Goal: Task Accomplishment & Management: Manage account settings

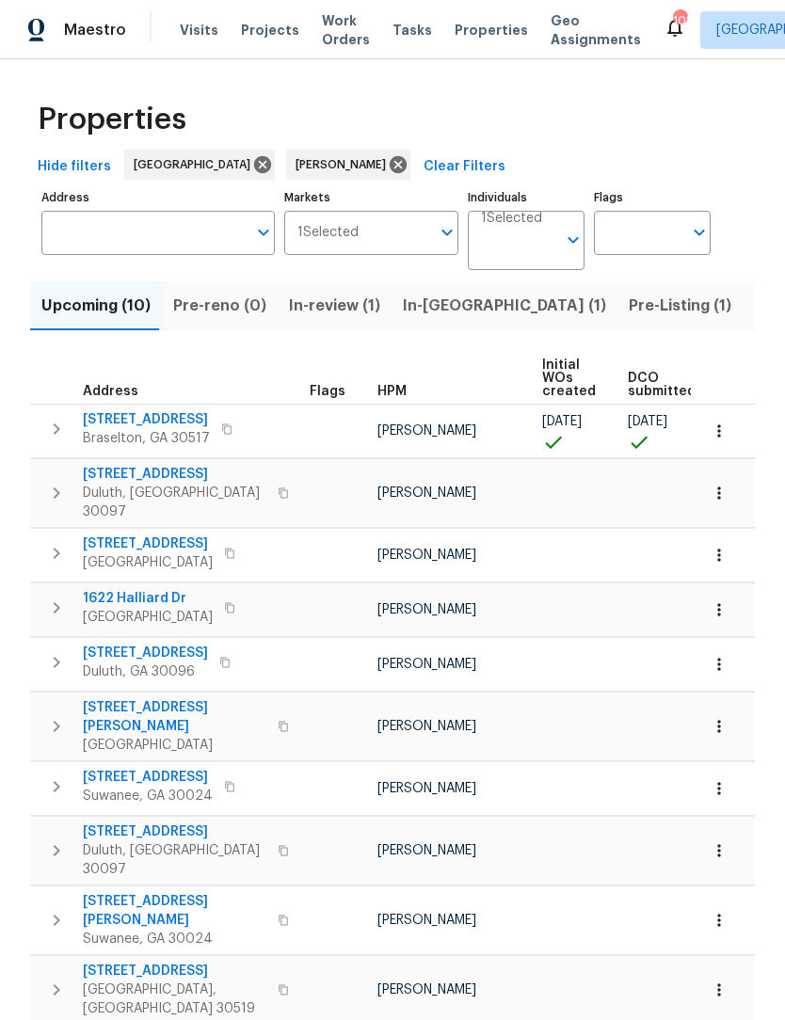
click at [441, 310] on span "In-reno (1)" at bounding box center [504, 306] width 203 height 26
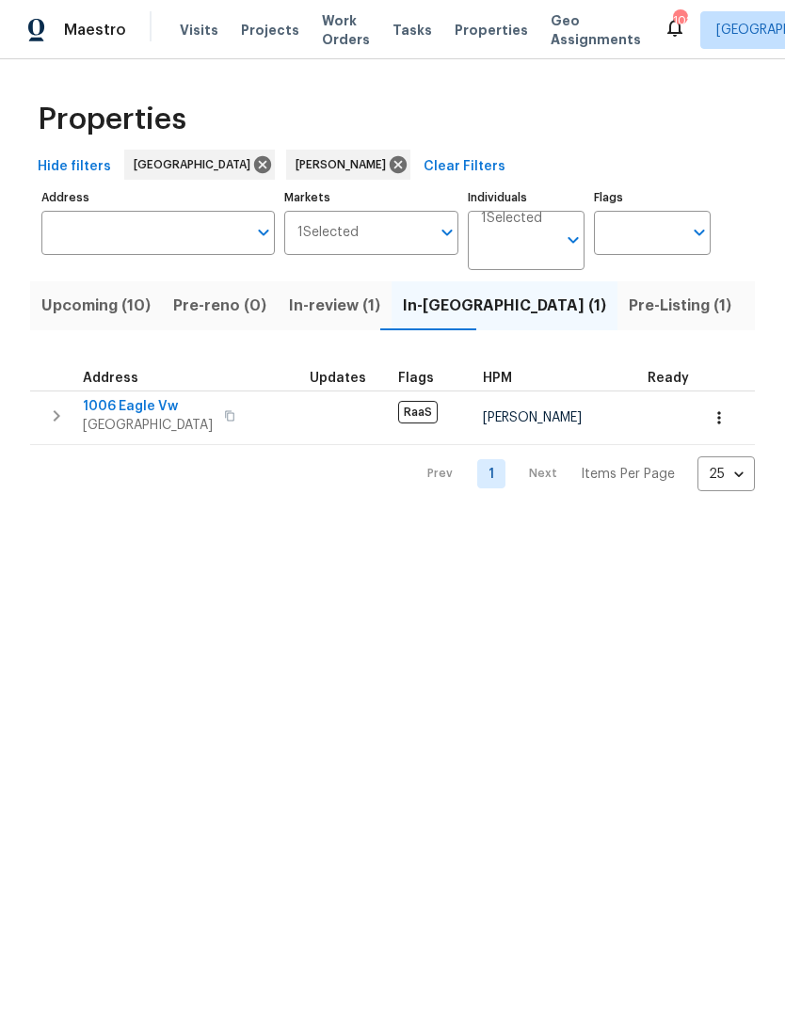
click at [629, 316] on span "Pre-Listing (1)" at bounding box center [680, 306] width 103 height 26
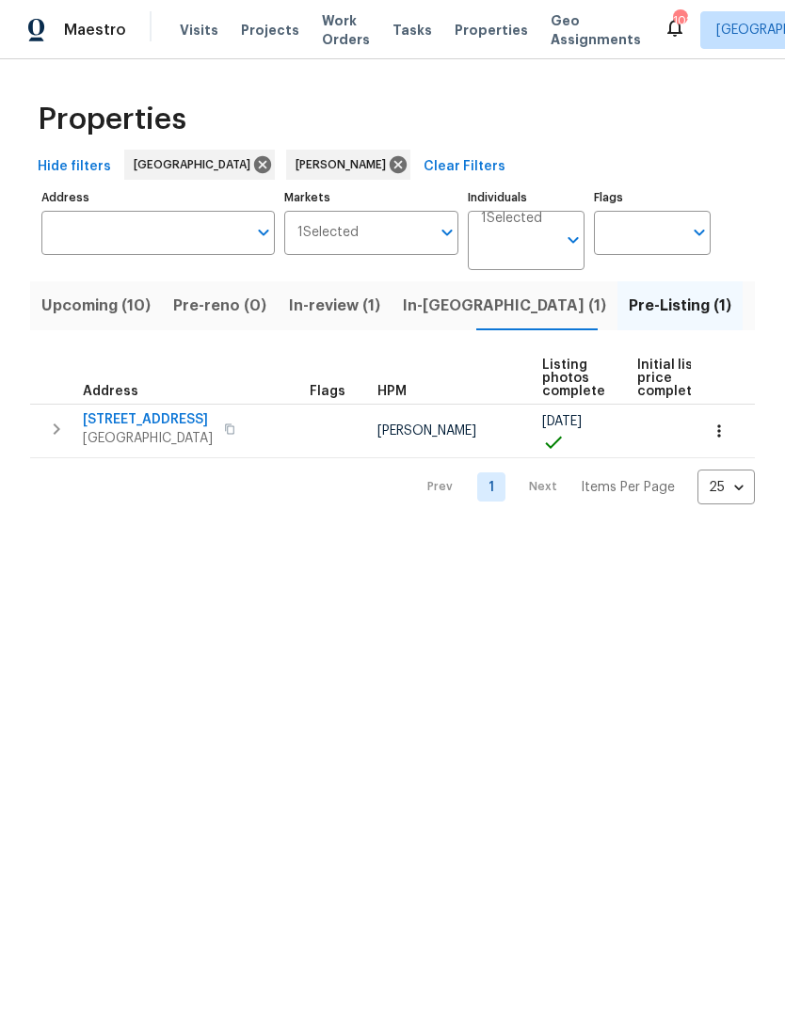
click at [185, 420] on span "[STREET_ADDRESS]" at bounding box center [148, 419] width 130 height 19
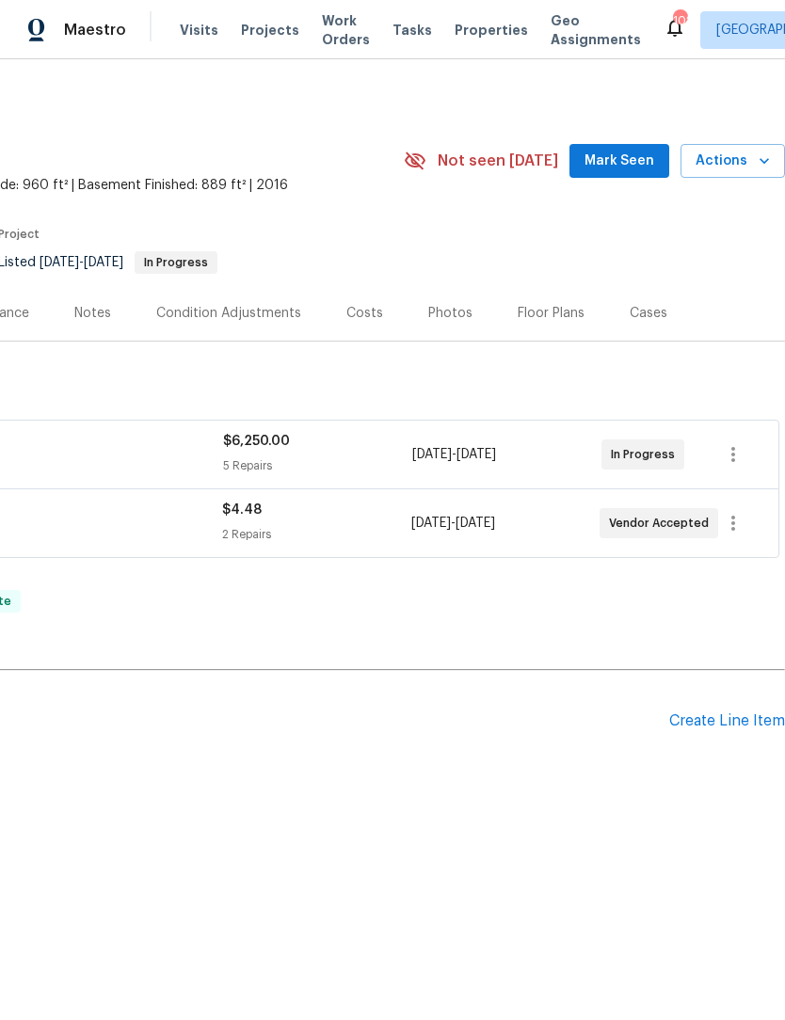
scroll to position [0, 279]
click at [628, 168] on span "Mark Seen" at bounding box center [619, 162] width 70 height 24
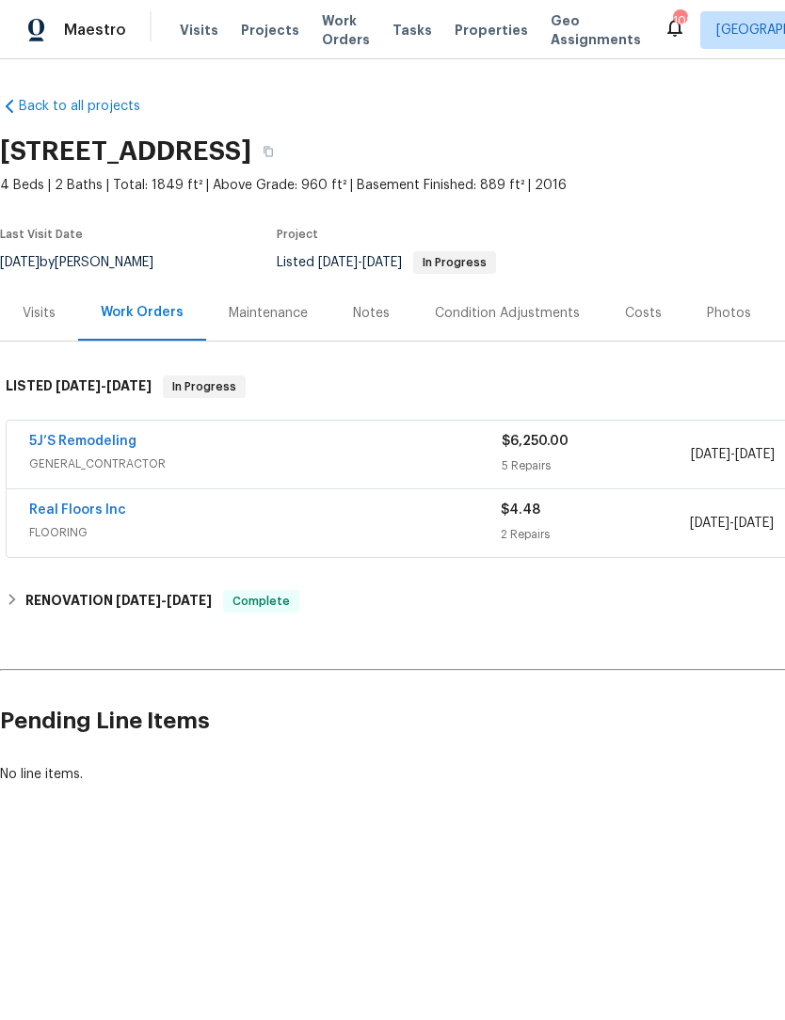
scroll to position [0, 0]
click at [102, 503] on link "Real Floors Inc" at bounding box center [77, 509] width 97 height 13
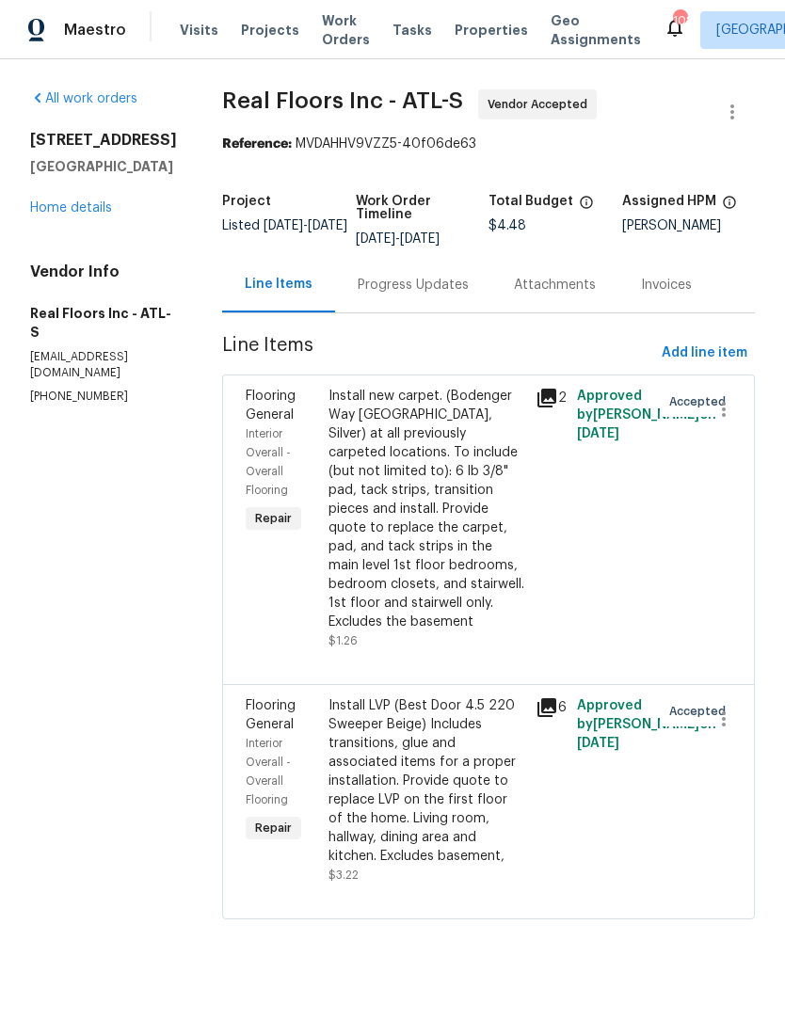
click at [424, 288] on div "Progress Updates" at bounding box center [413, 285] width 111 height 19
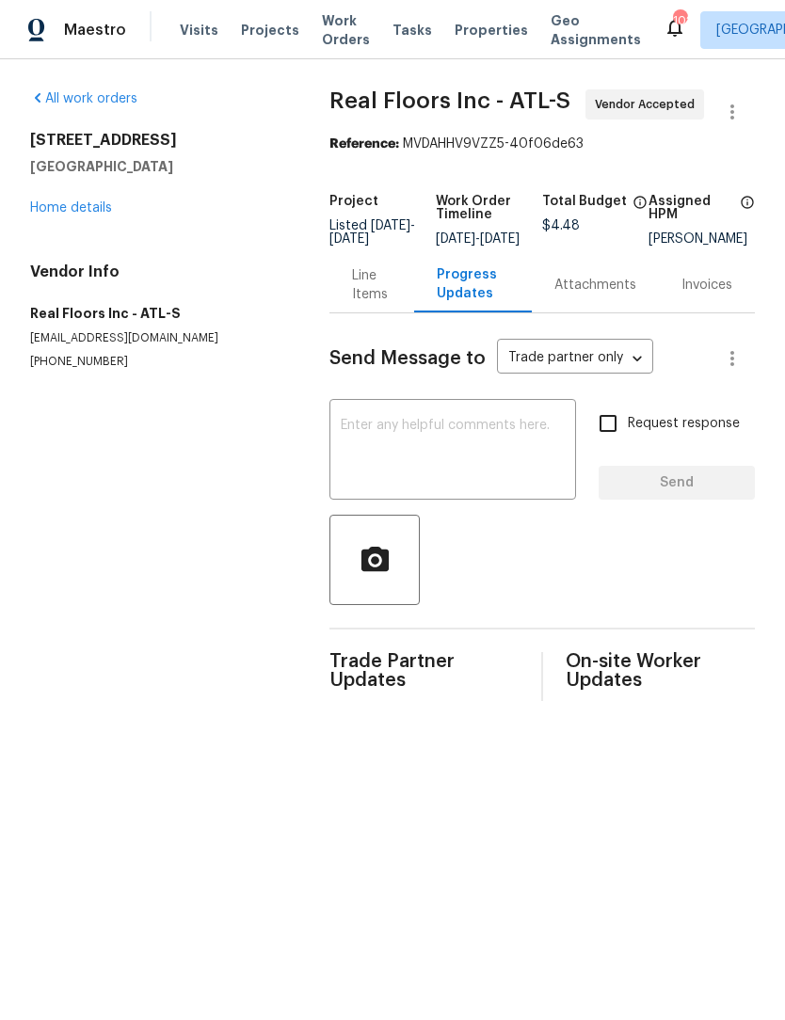
click at [397, 446] on textarea at bounding box center [453, 452] width 224 height 66
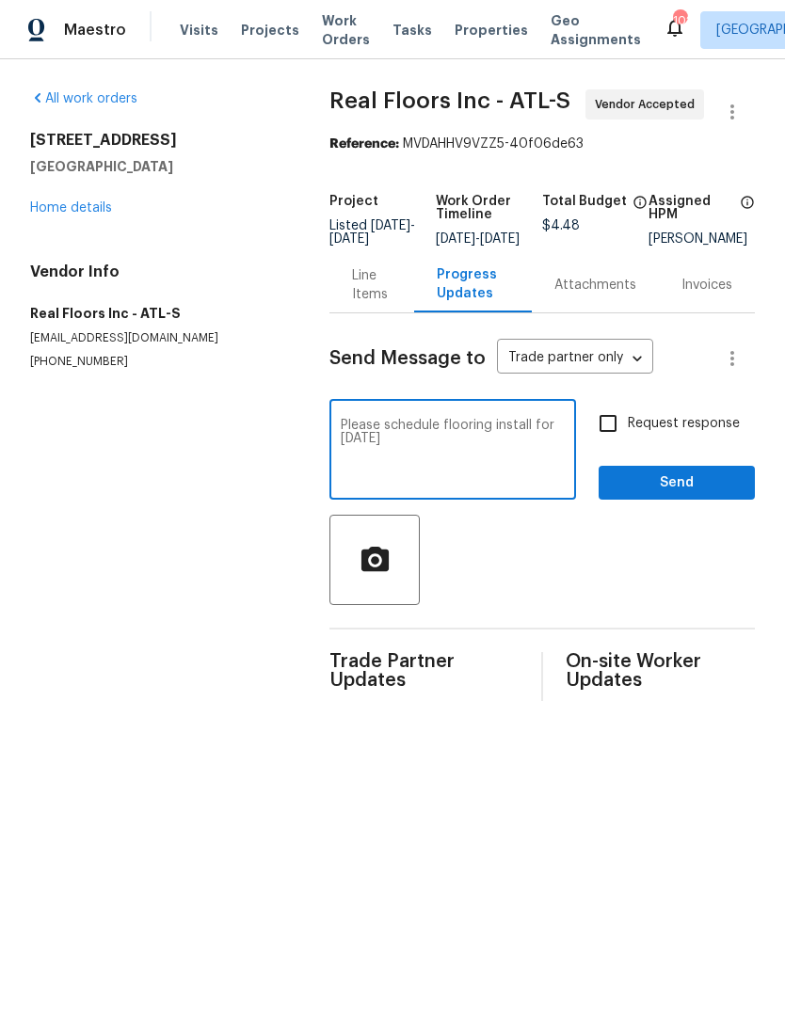
type textarea "Please schedule flooring install for [DATE]"
click at [627, 443] on input "Request response" at bounding box center [608, 424] width 40 height 40
checkbox input "true"
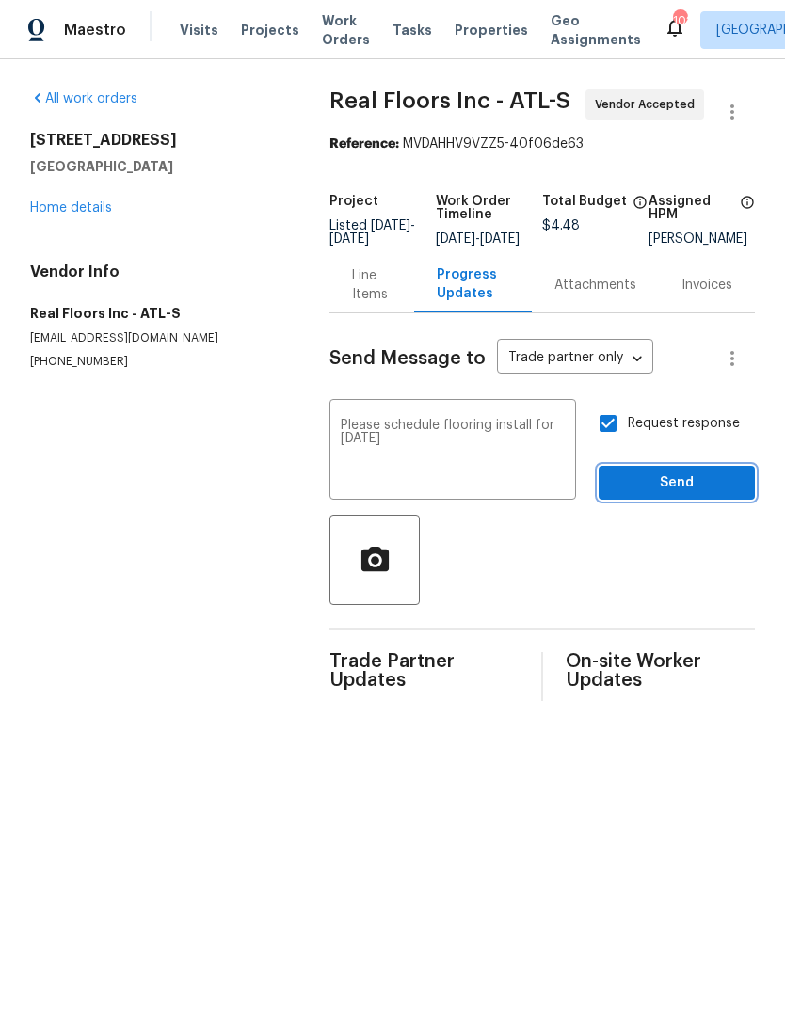
click at [682, 495] on span "Send" at bounding box center [677, 483] width 126 height 24
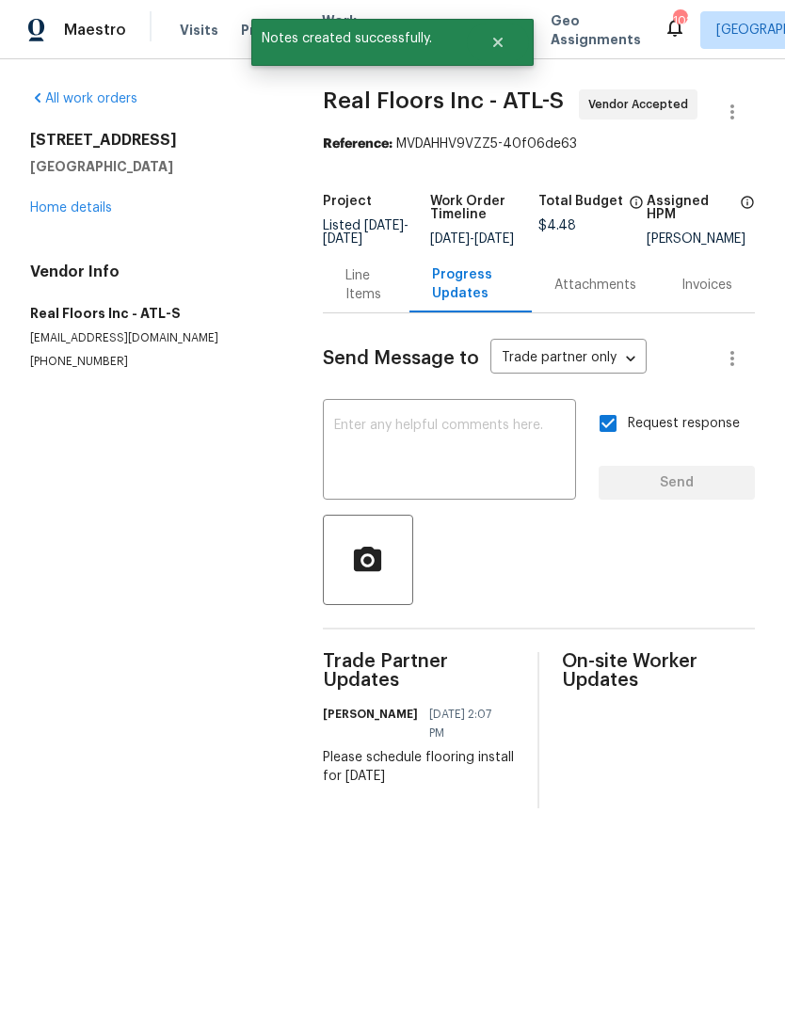
click at [460, 296] on div "Progress Updates" at bounding box center [470, 284] width 77 height 38
click at [460, 303] on div "Progress Updates" at bounding box center [470, 284] width 77 height 38
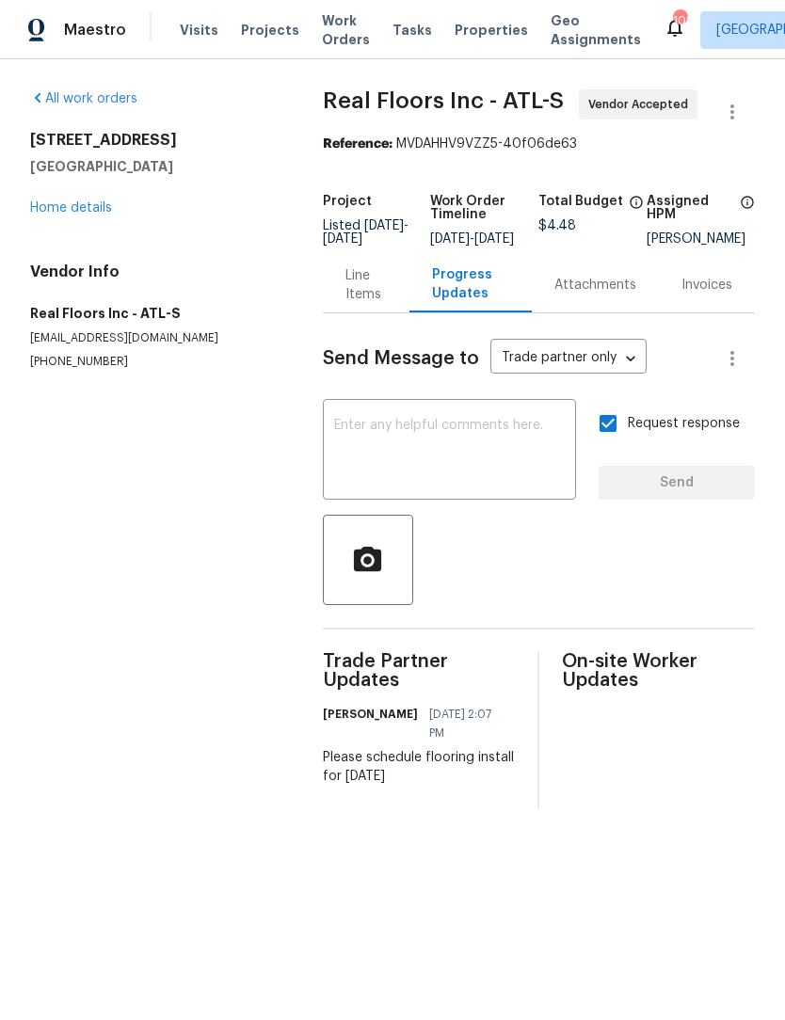
click at [345, 304] on div "Line Items" at bounding box center [365, 285] width 41 height 38
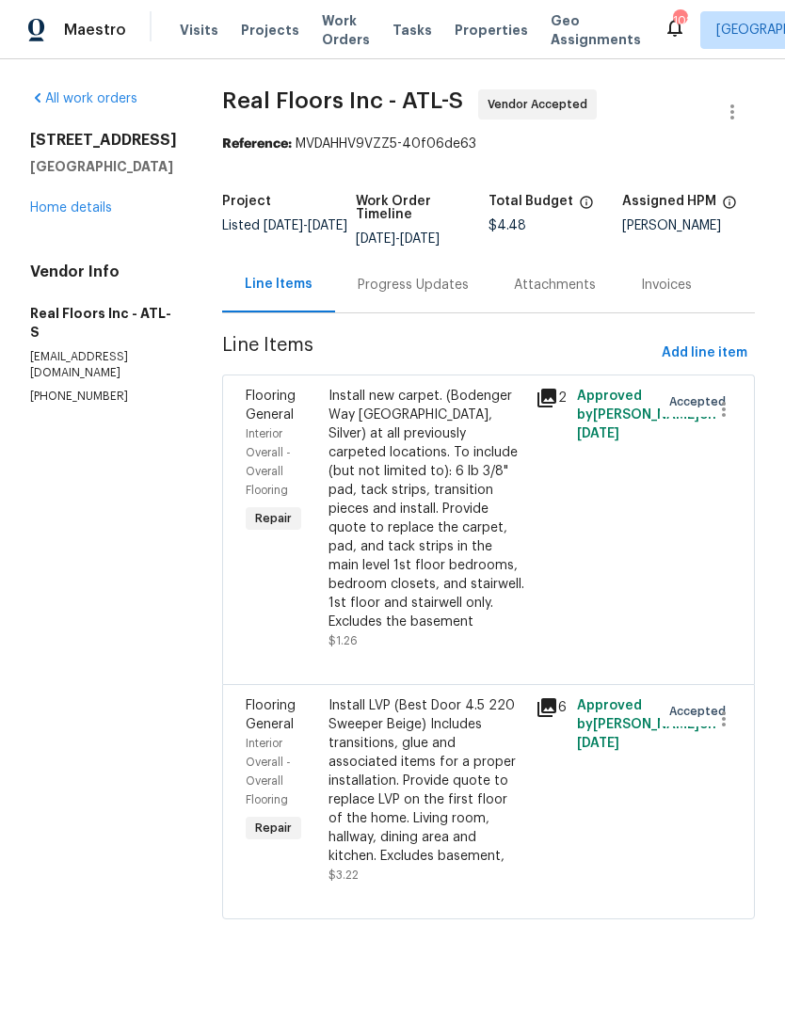
click at [427, 297] on div "Progress Updates" at bounding box center [413, 285] width 156 height 56
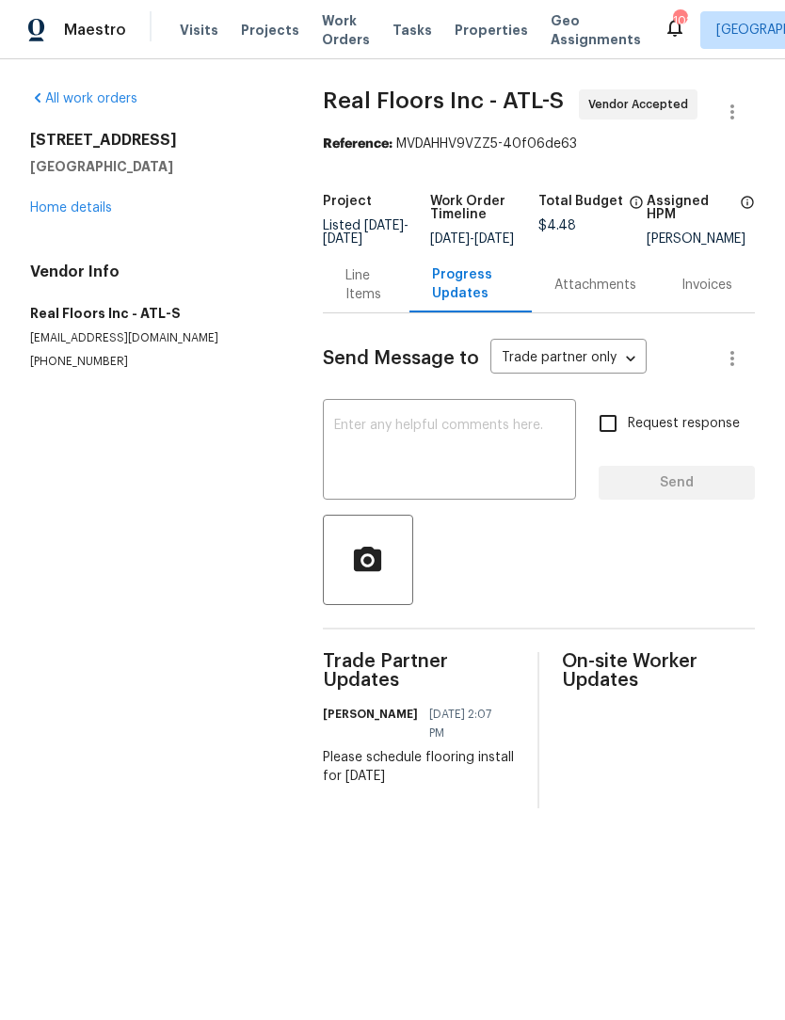
click at [345, 297] on div "Line Items" at bounding box center [365, 285] width 41 height 38
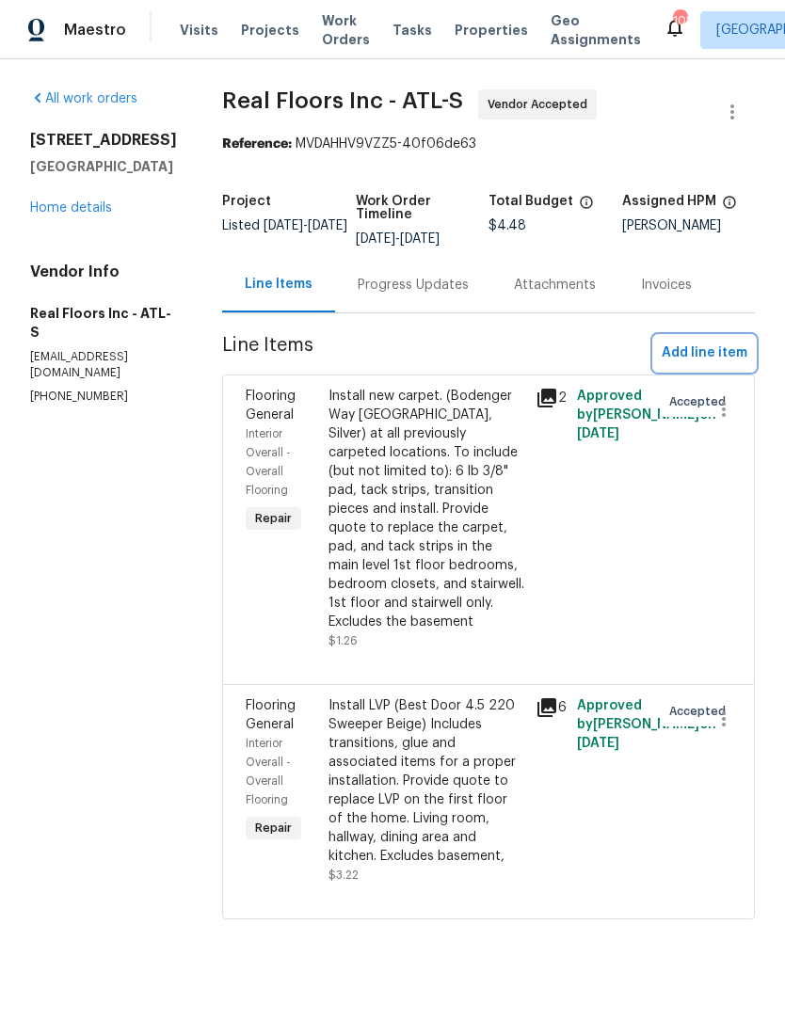
click at [718, 358] on span "Add line item" at bounding box center [705, 354] width 86 height 24
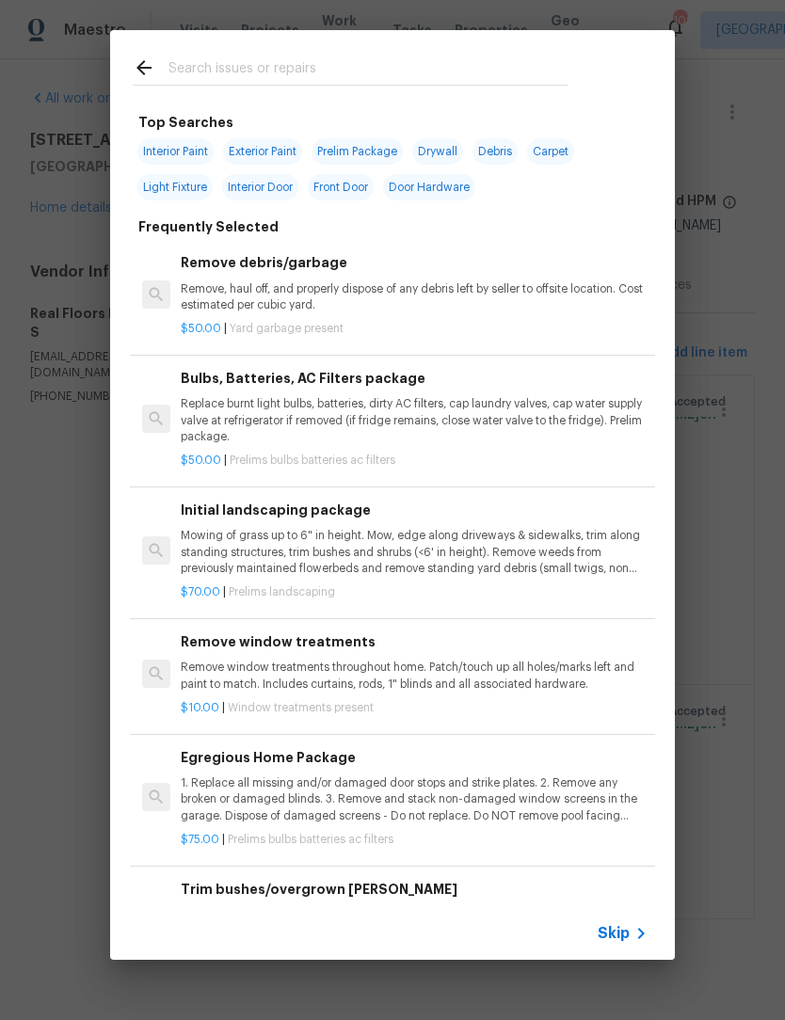
click at [329, 71] on input "text" at bounding box center [367, 70] width 399 height 28
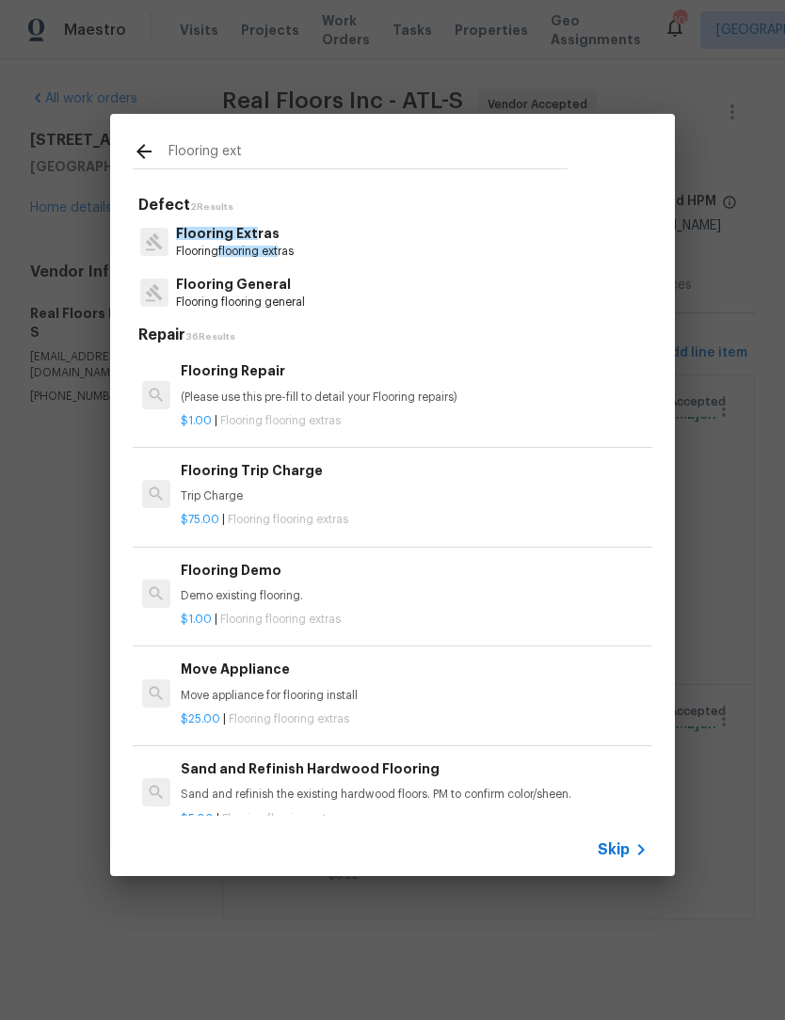
type input "Flooring ext"
click at [268, 220] on div "Flooring Ext ras Flooring flooring ext ras" at bounding box center [392, 241] width 519 height 51
click at [288, 246] on p "Flooring flooring ext ras" at bounding box center [235, 252] width 118 height 16
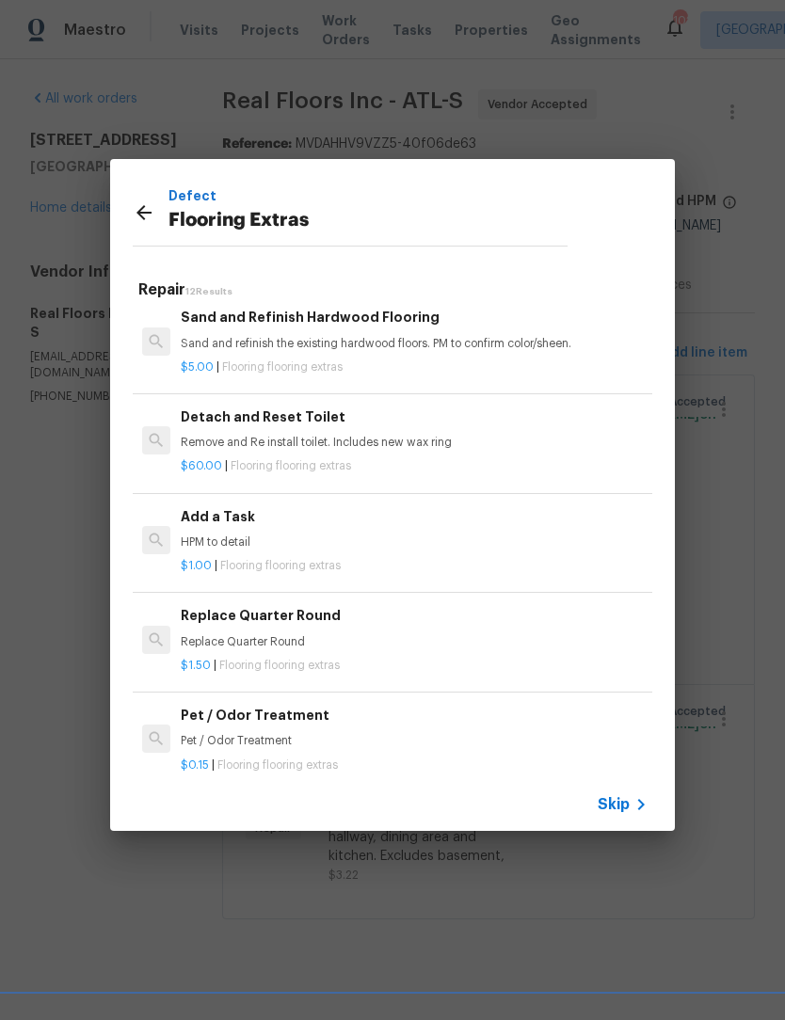
scroll to position [411, 0]
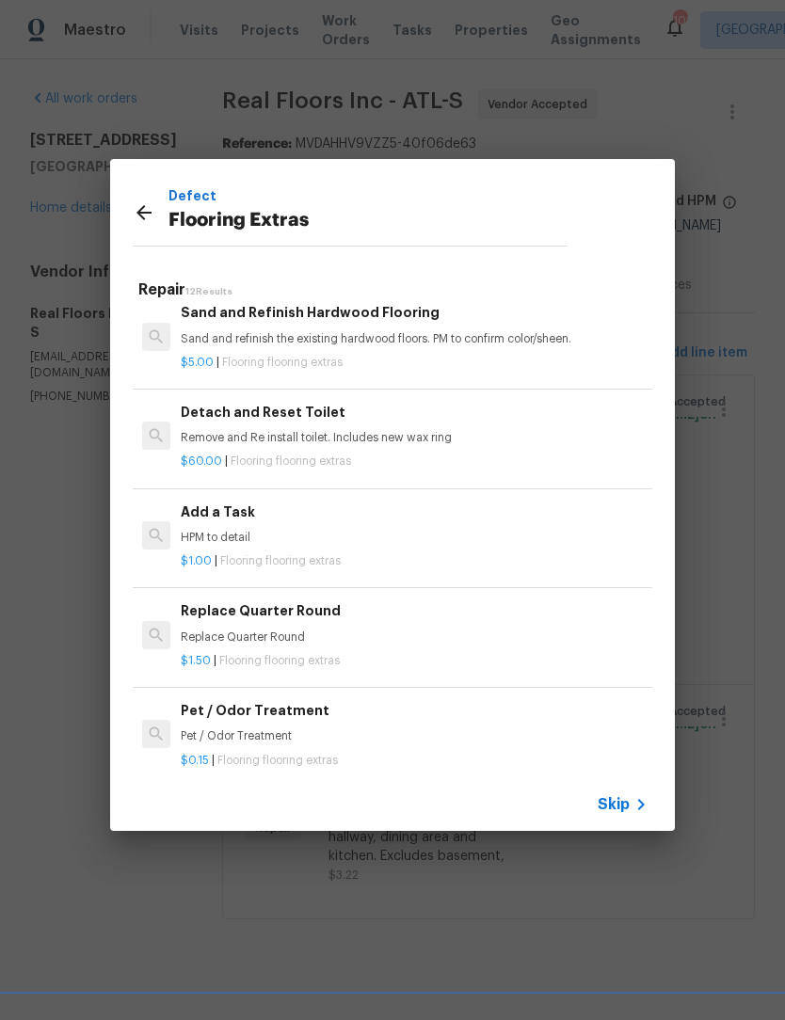
click at [232, 530] on p "HPM to detail" at bounding box center [414, 538] width 467 height 16
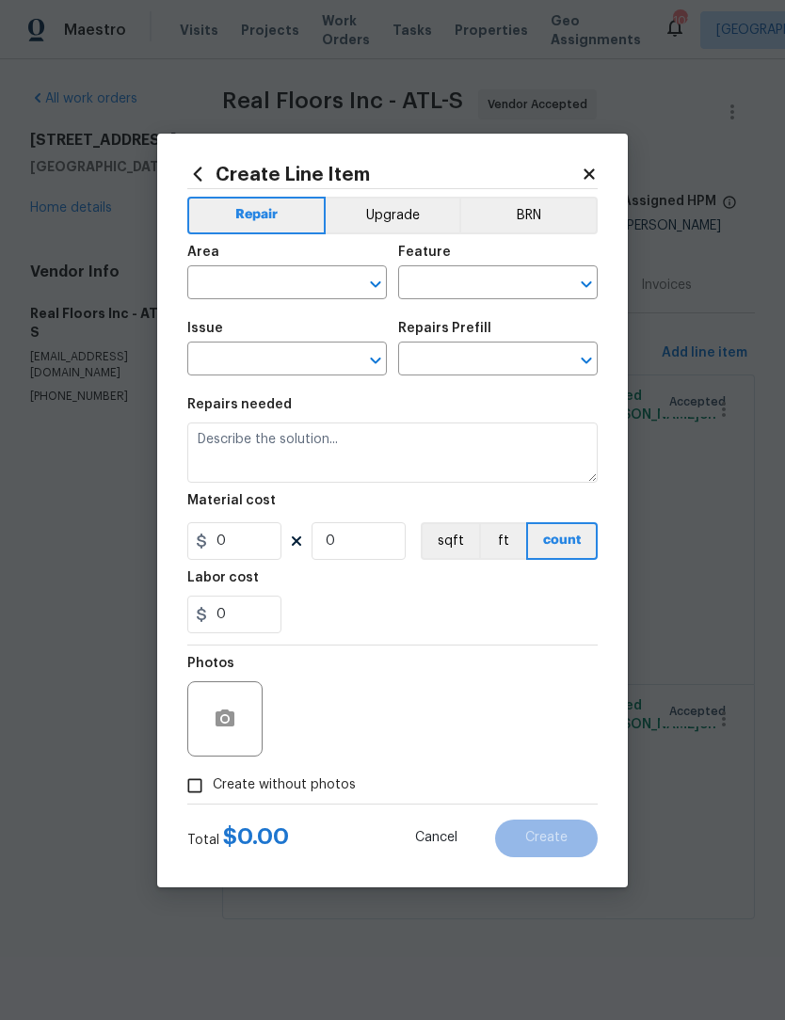
type input "Overall Flooring"
type input "Flooring Extras"
type input "Add a Task $1.00"
type textarea "HPM to detail"
type input "1"
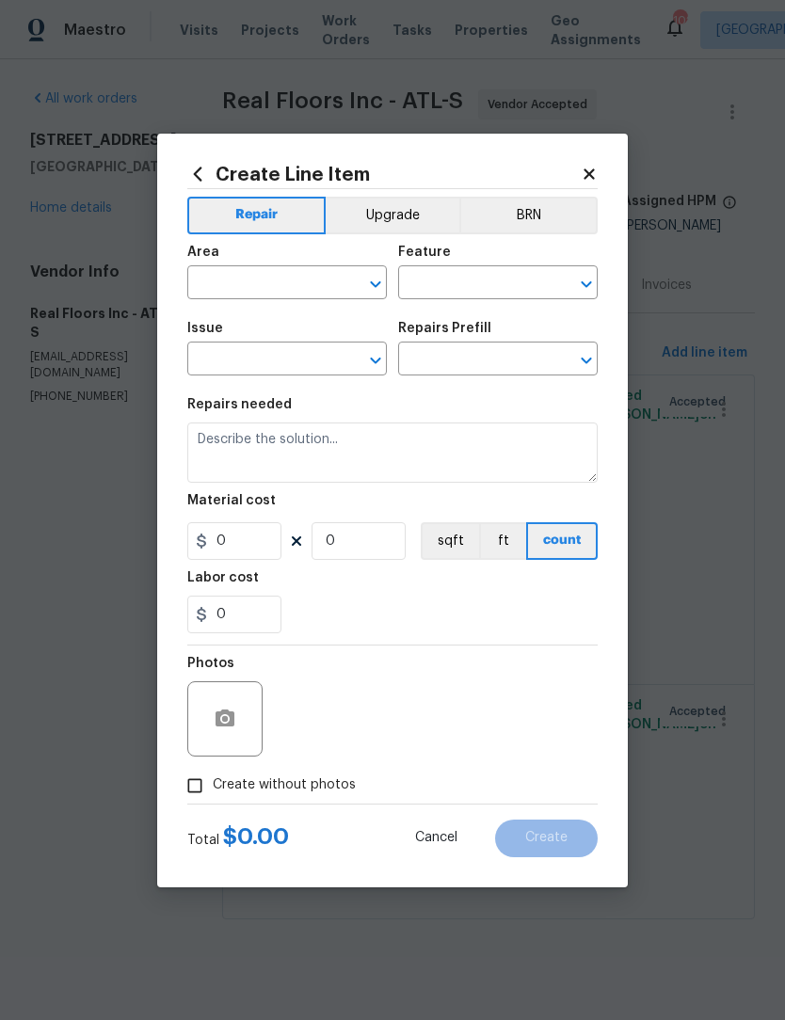
type input "1"
click at [232, 520] on figure "Material cost 1 1 sqft ft count" at bounding box center [392, 527] width 410 height 66
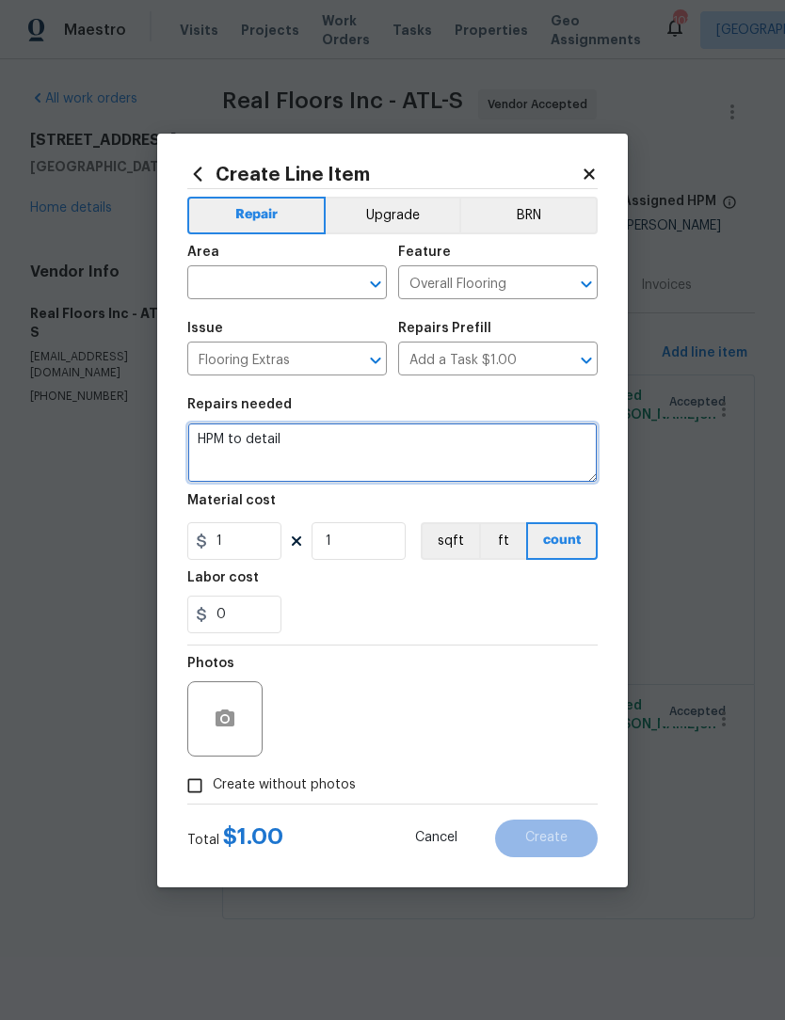
click at [334, 453] on textarea "HPM to detail" at bounding box center [392, 453] width 410 height 60
click at [335, 443] on textarea "HPM to detail:" at bounding box center [392, 453] width 410 height 60
paste textarea "Mohawk Scent/Stop Deodorizer 2 EA $55.00 110.00 Mohawk Scent/Stop Deodorizer ap…"
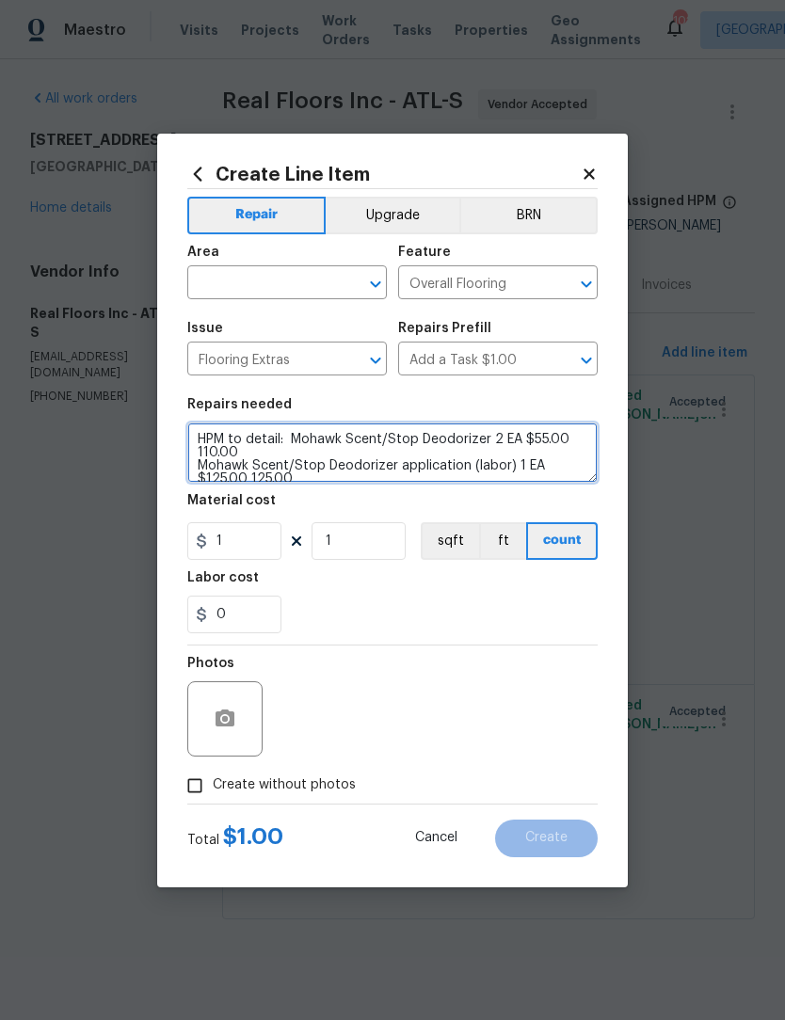
scroll to position [5, 0]
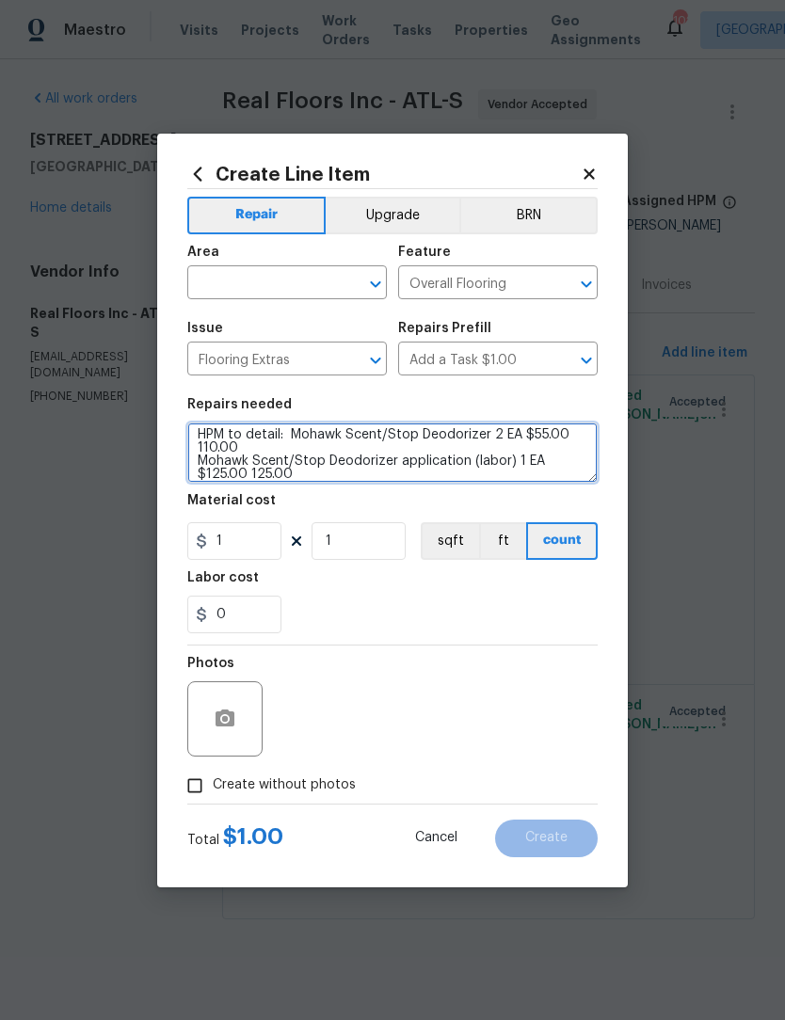
type textarea "HPM to detail: Mohawk Scent/Stop Deodorizer 2 EA $55.00 110.00 Mohawk Scent/Sto…"
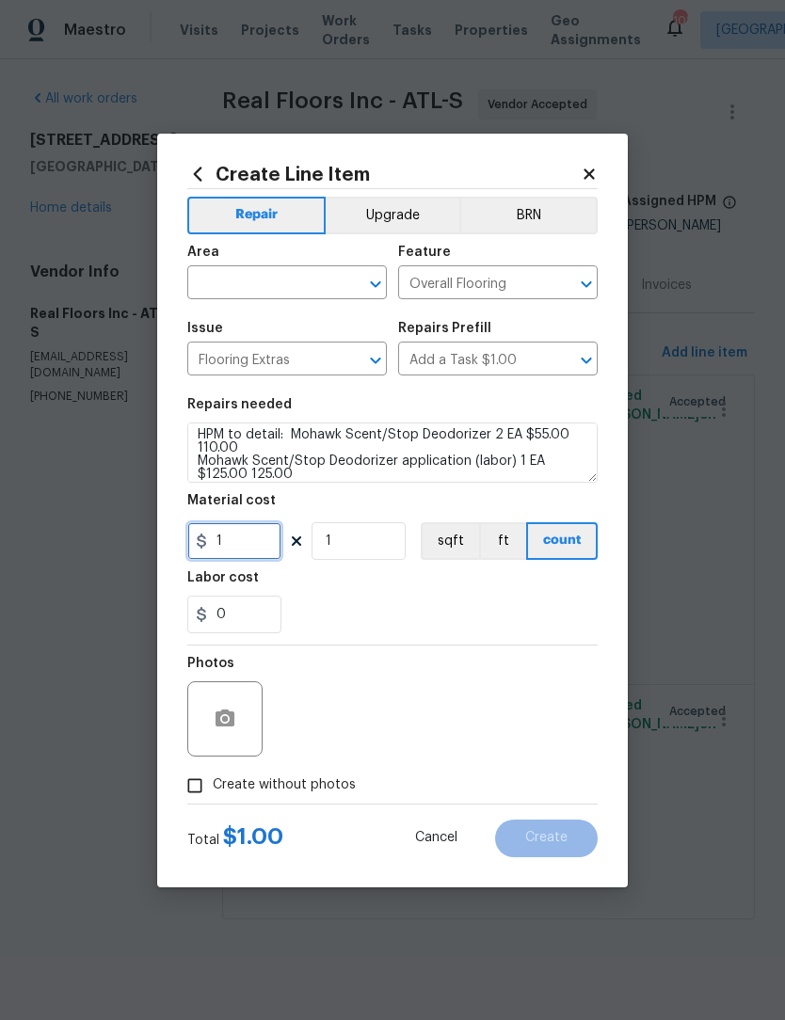
click at [250, 546] on input "1" at bounding box center [234, 541] width 94 height 38
type input "335"
click at [196, 791] on input "Create without photos" at bounding box center [195, 786] width 36 height 36
checkbox input "true"
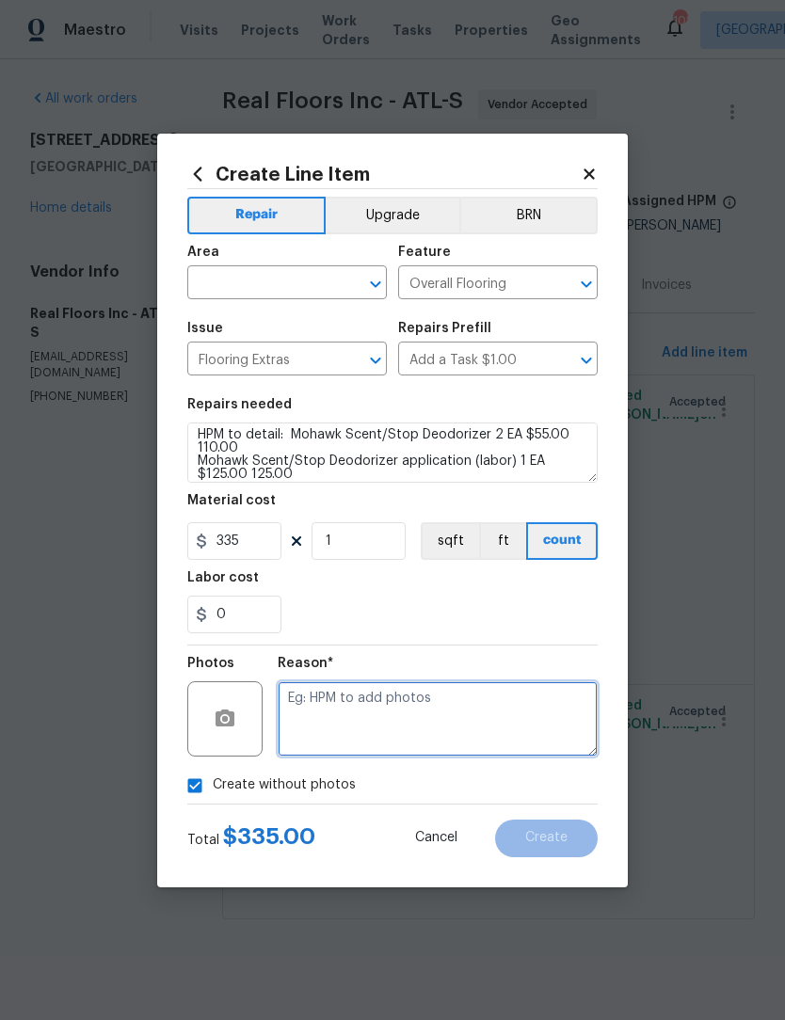
click at [451, 715] on textarea at bounding box center [438, 718] width 320 height 75
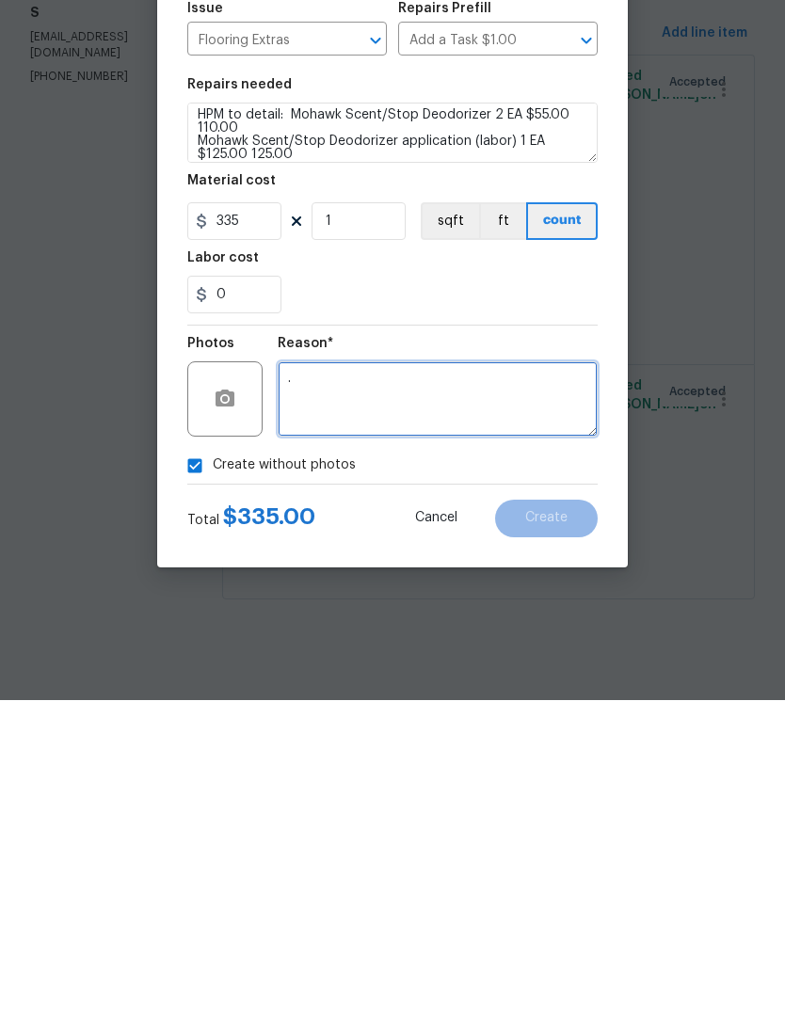
scroll to position [0, 0]
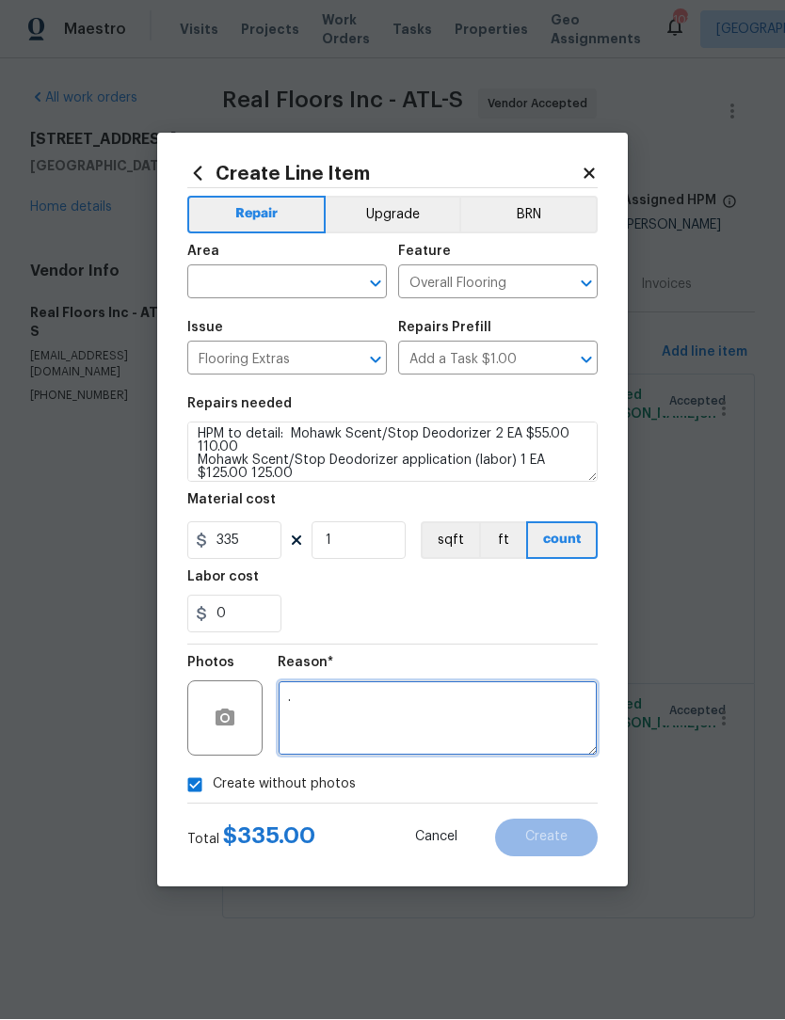
click at [371, 282] on icon "Open" at bounding box center [375, 284] width 23 height 23
type textarea "."
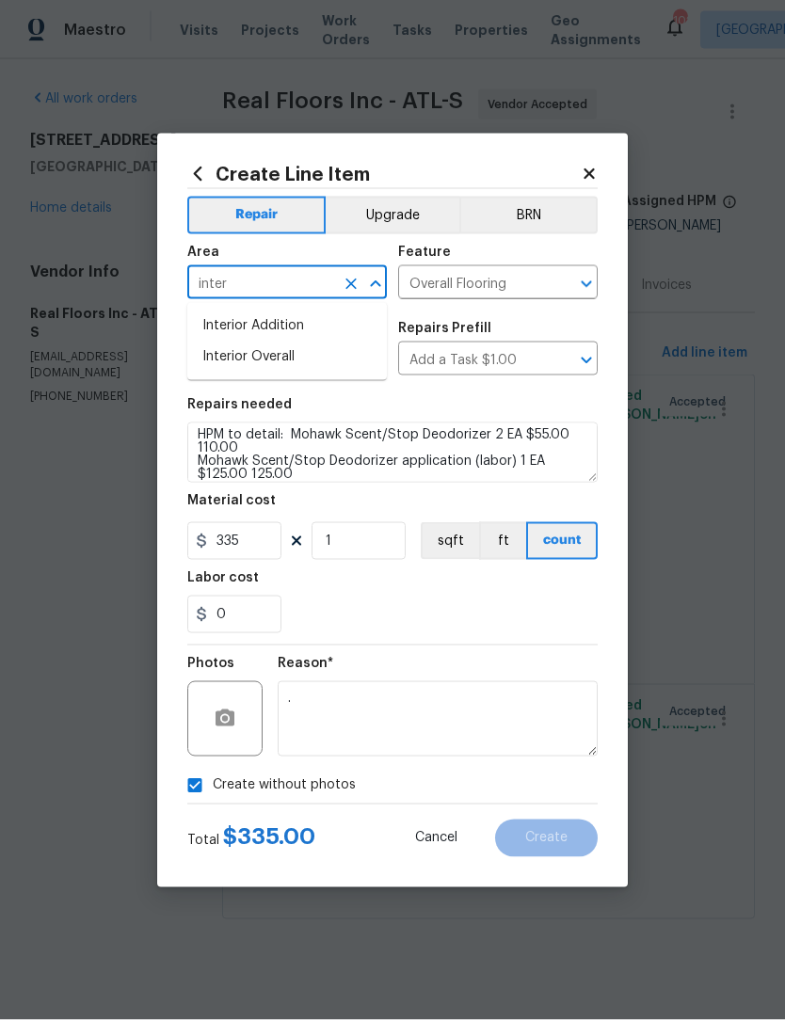
click at [296, 361] on li "Interior Overall" at bounding box center [287, 357] width 200 height 31
type input "Interior Overall"
click at [551, 836] on span "Create" at bounding box center [546, 838] width 42 height 14
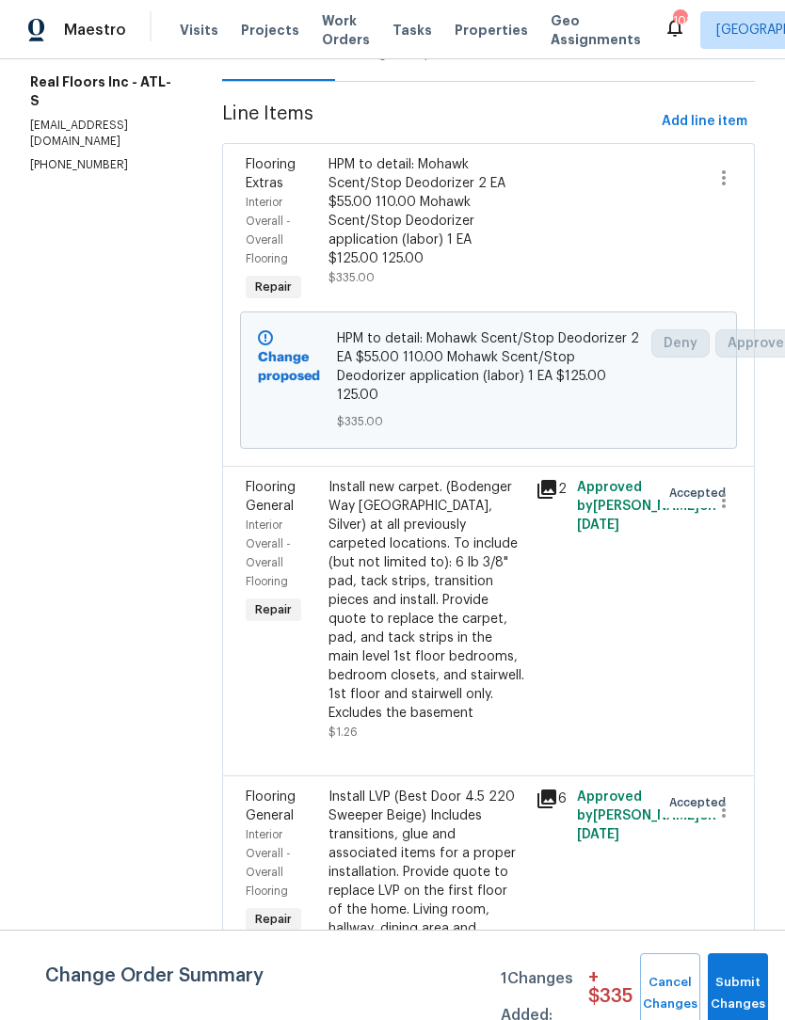
scroll to position [232, 0]
click at [487, 643] on div "Install new carpet. (Bodenger Way 945 Winter Ash, Silver) at all previously car…" at bounding box center [426, 600] width 196 height 245
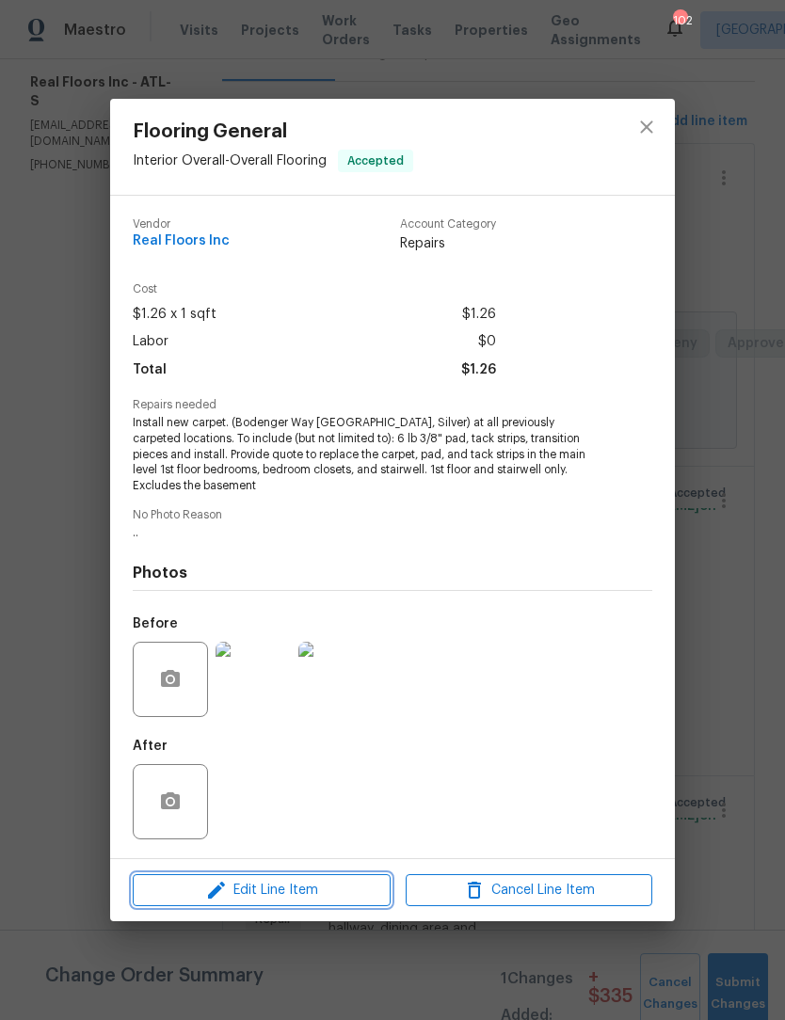
click at [309, 902] on span "Edit Line Item" at bounding box center [261, 891] width 247 height 24
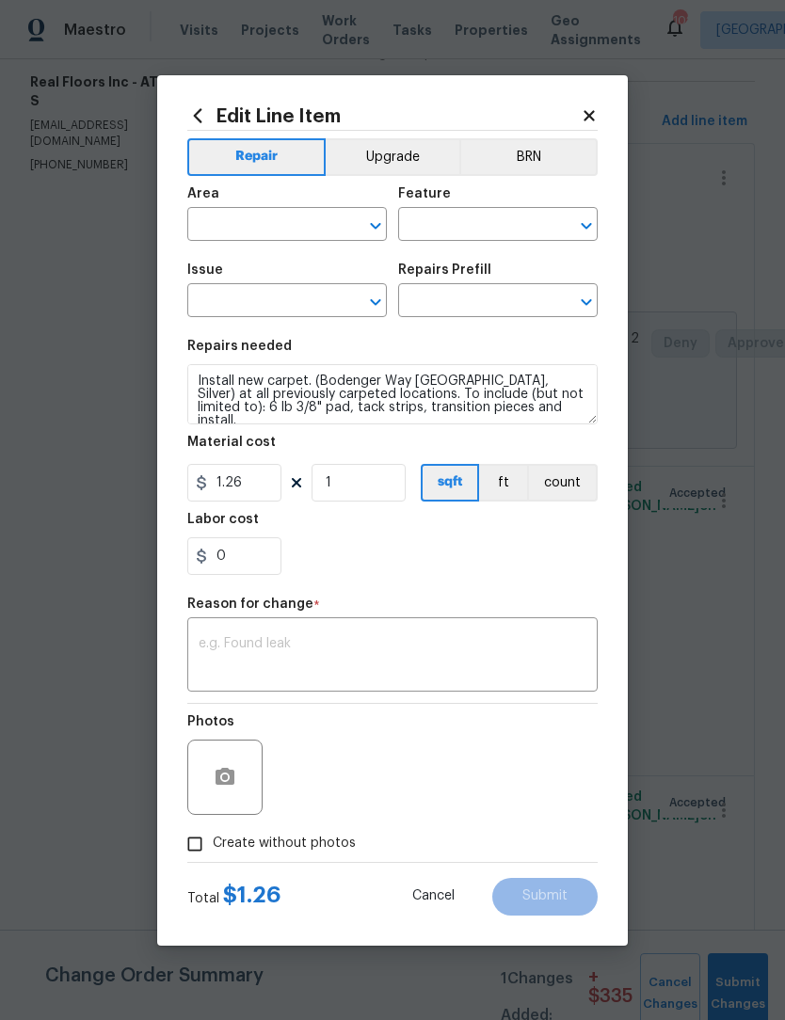
type input "Interior Overall"
type input "Overall Flooring"
type input "Flooring General"
type input "Carpet LVL 1 - Bodenger Way (Silver) $1.26"
click at [255, 496] on input "1.26" at bounding box center [234, 483] width 94 height 38
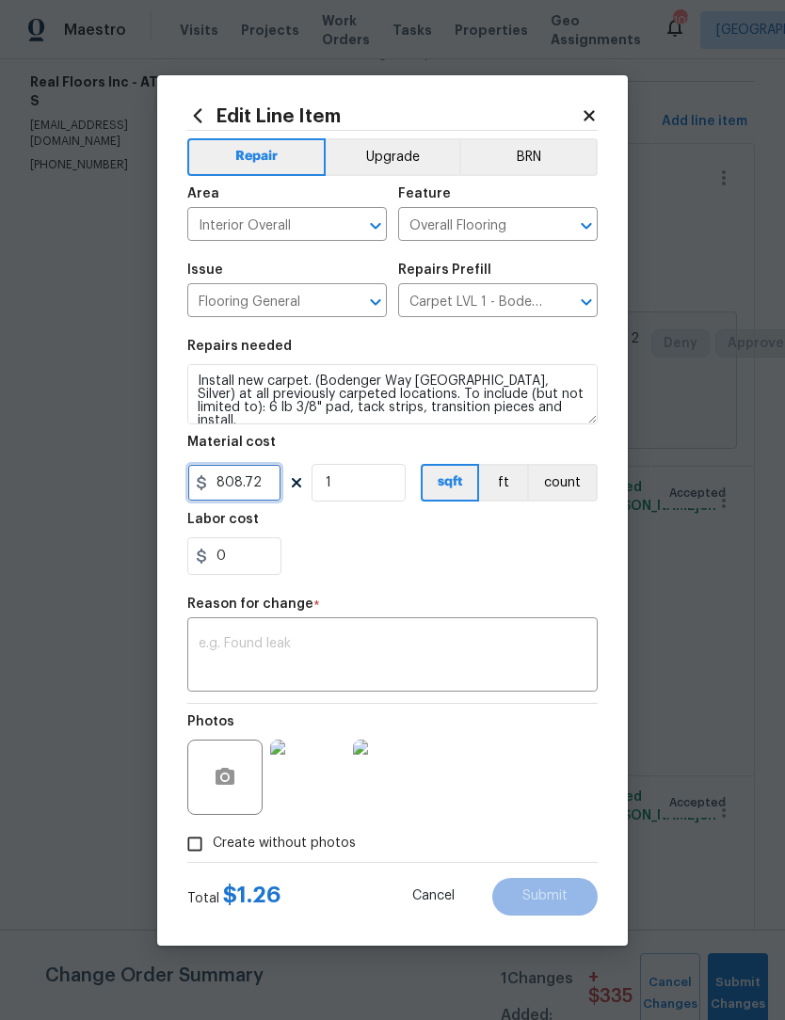
type input "808.72"
click at [502, 645] on textarea at bounding box center [393, 657] width 388 height 40
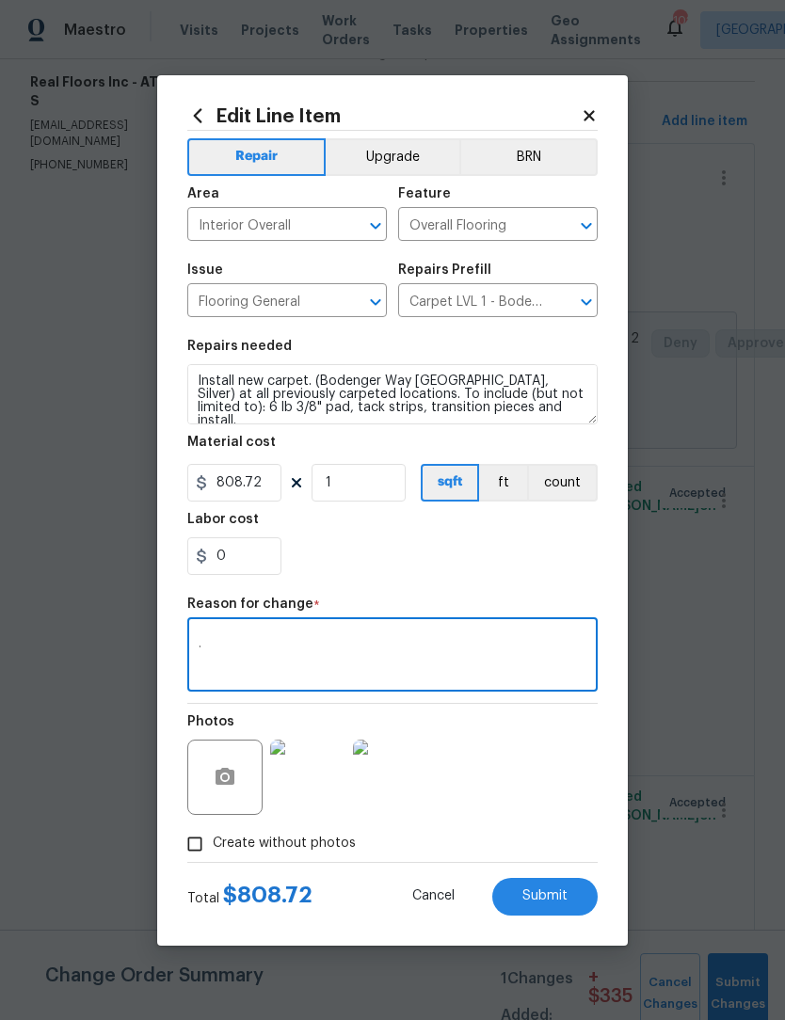
type textarea "."
click at [562, 901] on span "Submit" at bounding box center [544, 896] width 45 height 14
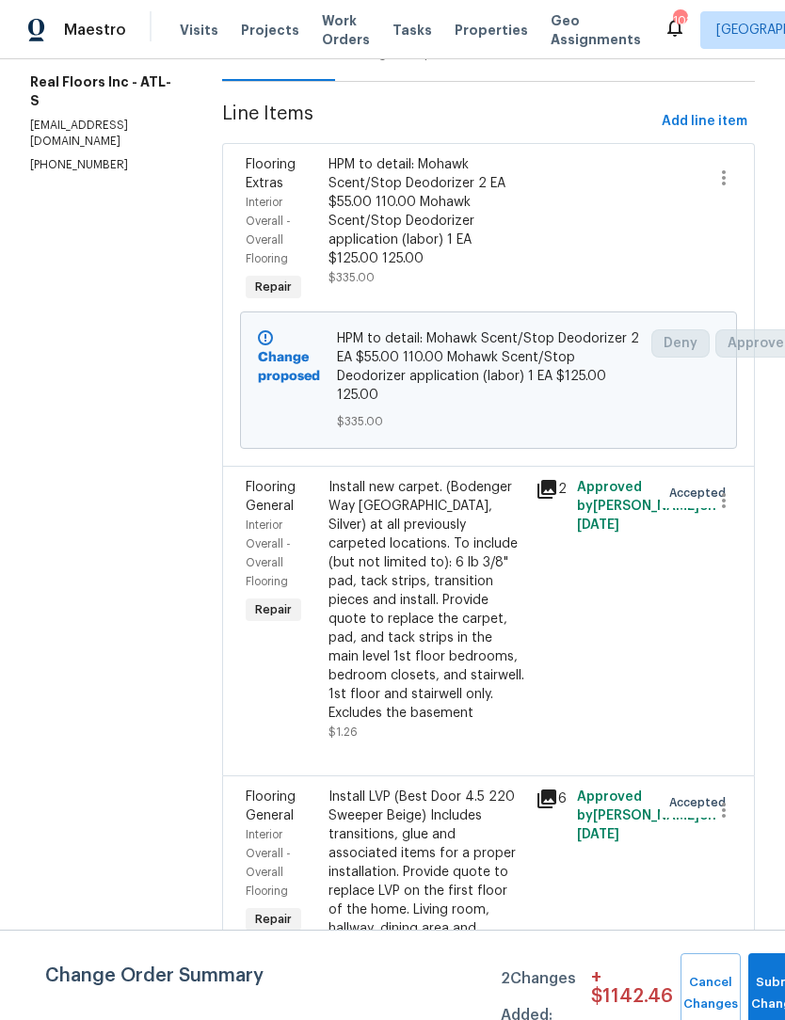
scroll to position [120, 0]
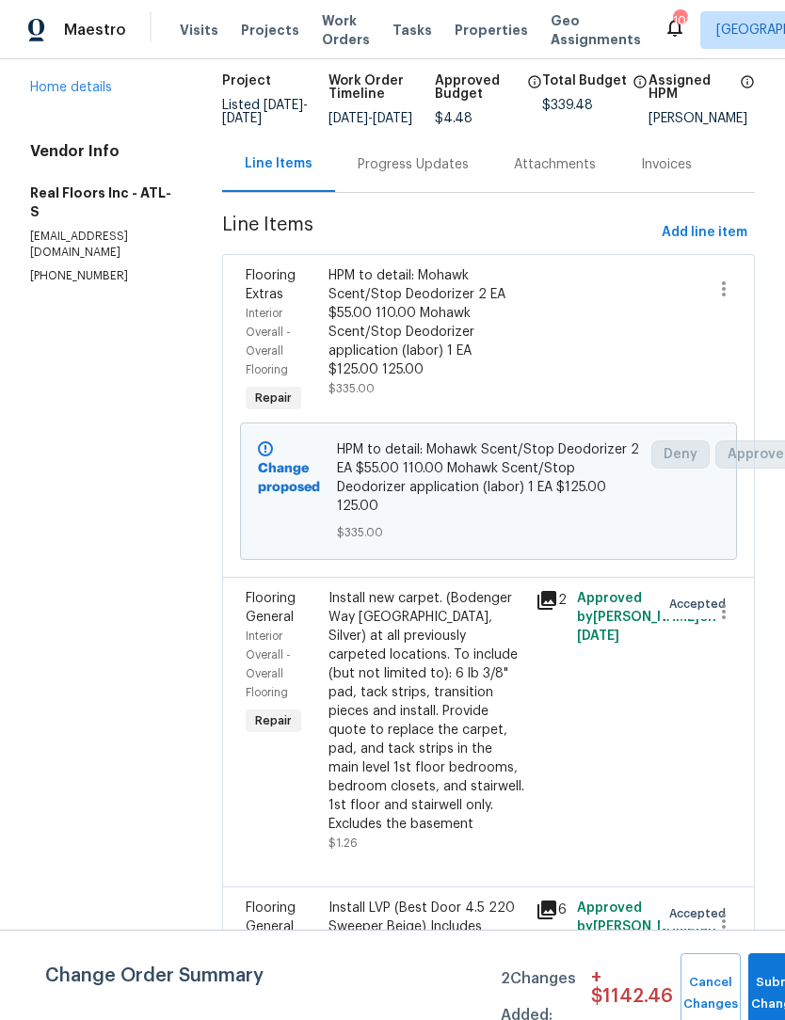
click at [443, 566] on div "Change proposed HPM to detail: Mohawk Scent/Stop Deodorizer 2 EA $55.00 110.00 …" at bounding box center [489, 491] width 486 height 149
click at [445, 542] on span "$335.00" at bounding box center [489, 532] width 304 height 19
click at [423, 566] on div "Change proposed HPM to detail: Mohawk Scent/Stop Deodorizer 2 EA $55.00 110.00 …" at bounding box center [489, 491] width 486 height 149
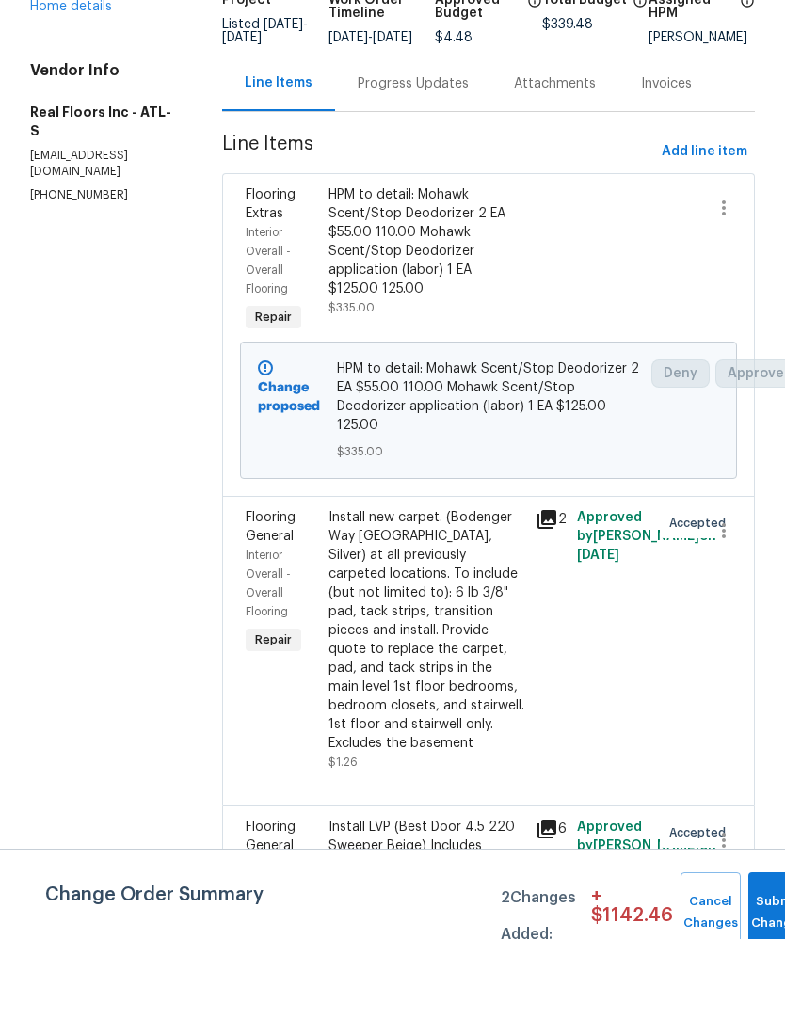
scroll to position [0, 0]
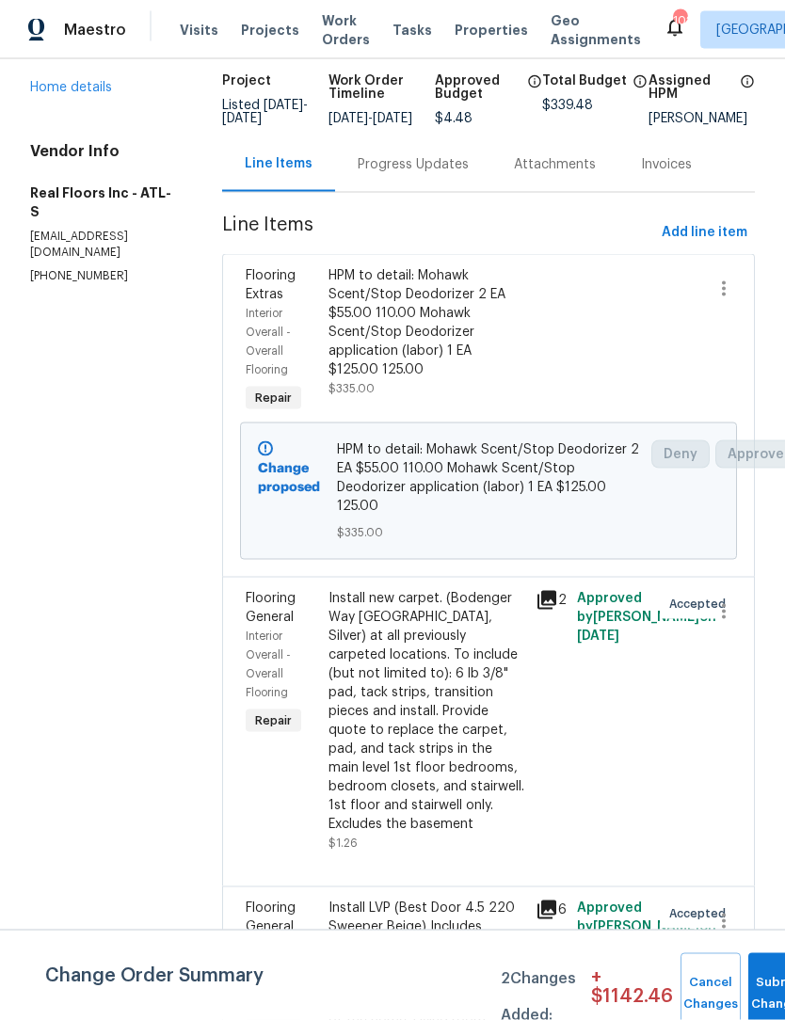
click at [476, 540] on span "$335.00" at bounding box center [489, 532] width 304 height 19
click at [507, 614] on div "Install new carpet. (Bodenger Way 945 Winter Ash, Silver) at all previously car…" at bounding box center [426, 711] width 196 height 245
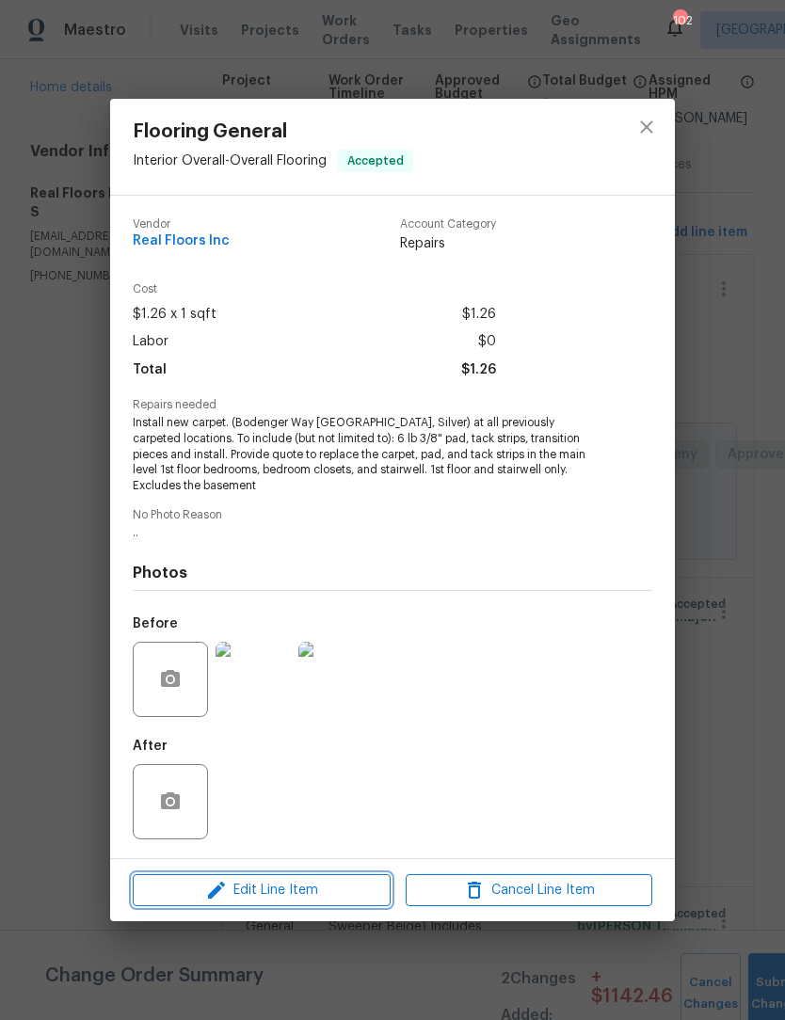
click at [308, 902] on span "Edit Line Item" at bounding box center [261, 891] width 247 height 24
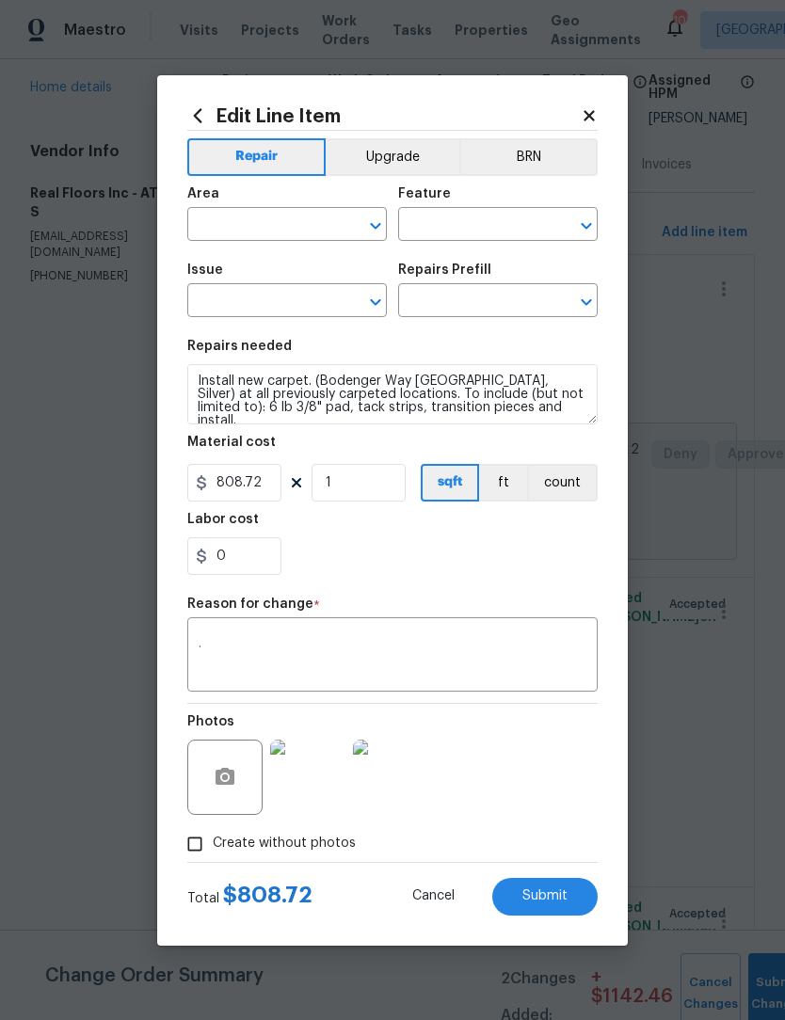
type input "Interior Overall"
type input "Overall Flooring"
type input "Flooring General"
type input "Carpet LVL 1 - Bodenger Way (Silver) $1.26"
click at [597, 124] on icon at bounding box center [589, 115] width 17 height 17
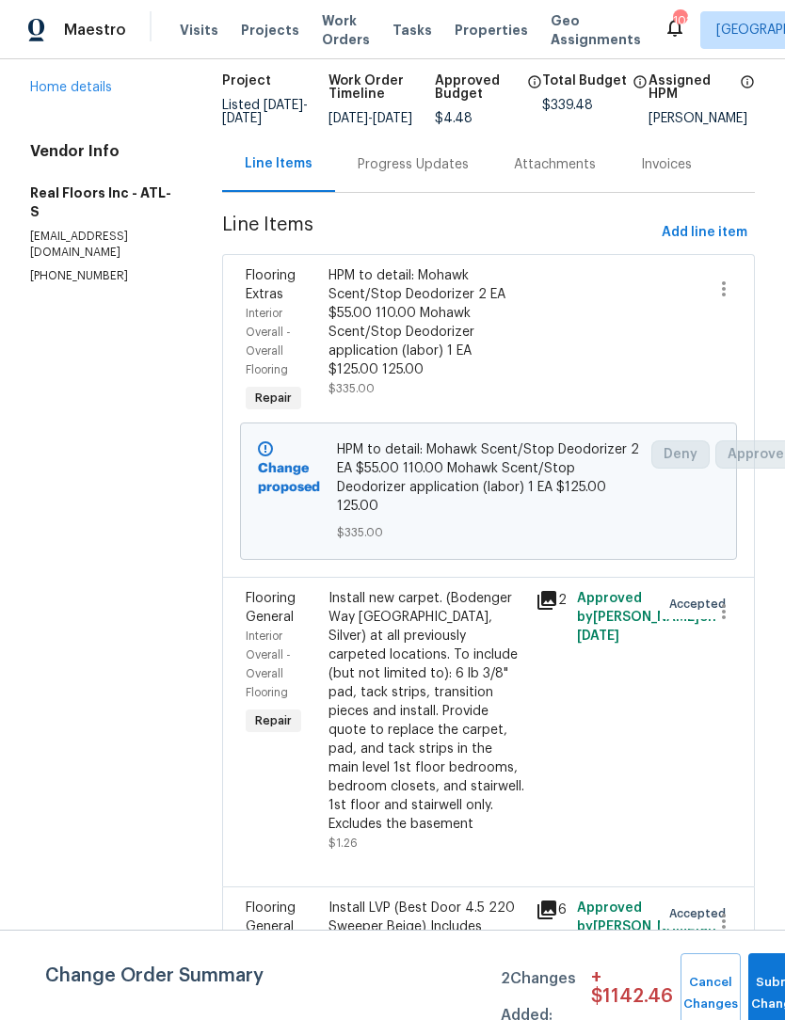
click at [431, 853] on div "Install new carpet. (Bodenger Way 945 Winter Ash, Silver) at all previously car…" at bounding box center [426, 720] width 196 height 263
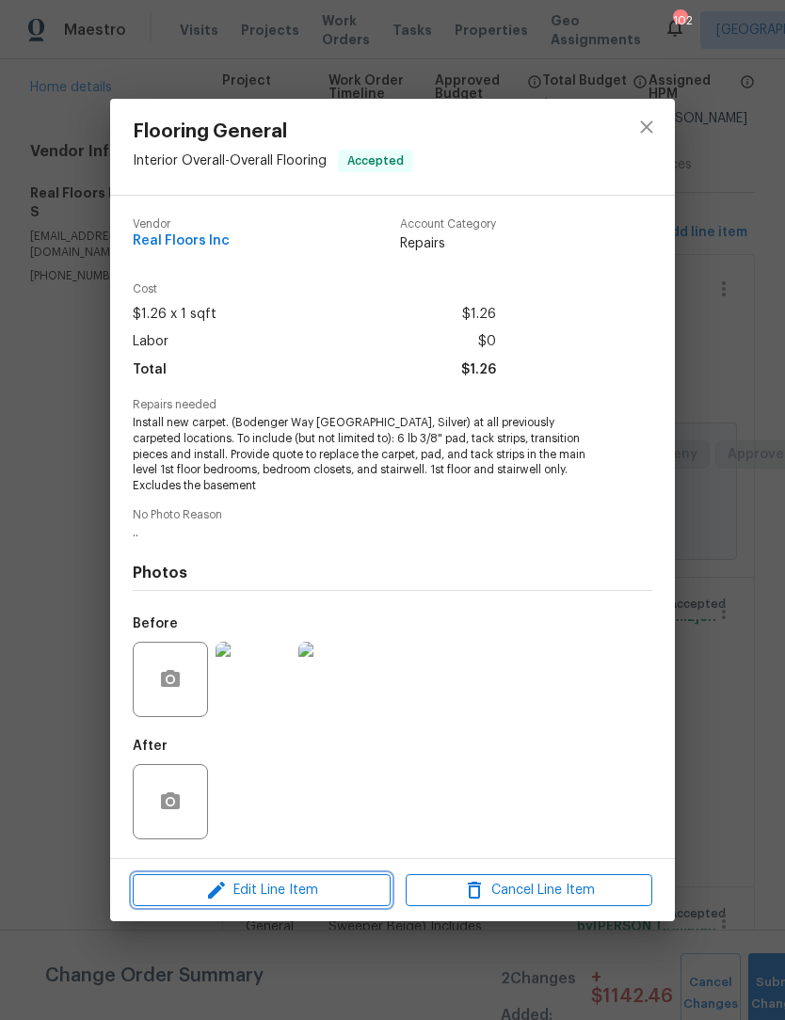
click at [300, 902] on span "Edit Line Item" at bounding box center [261, 891] width 247 height 24
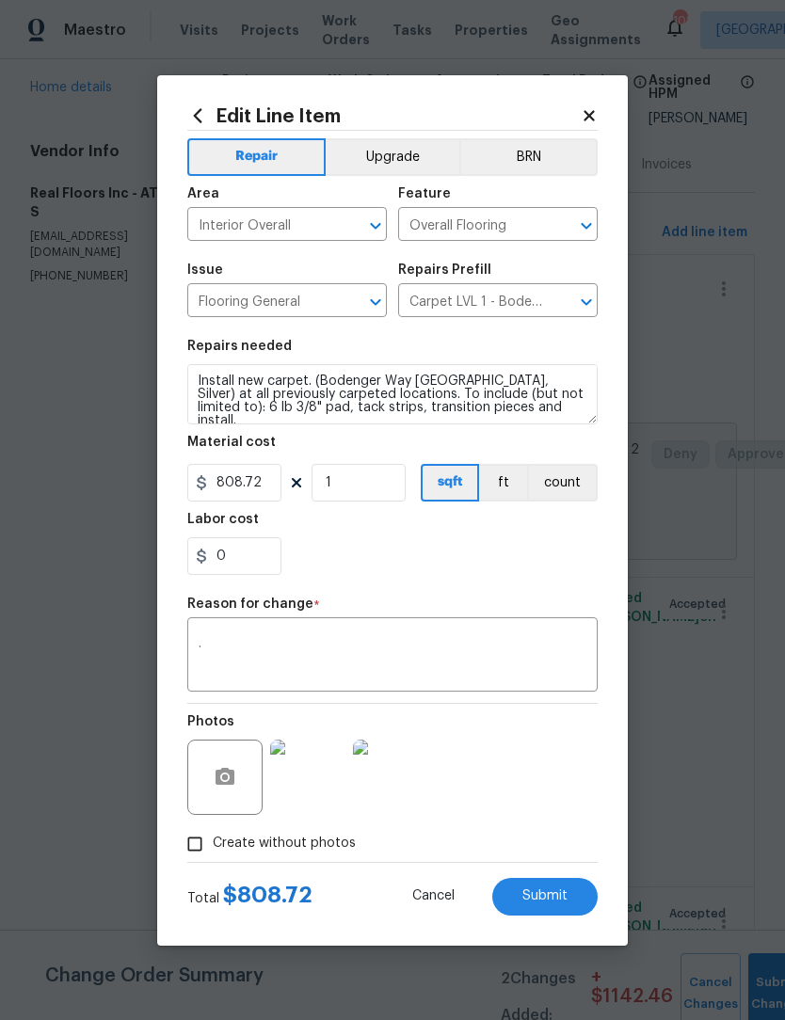
click at [595, 124] on icon at bounding box center [589, 115] width 17 height 17
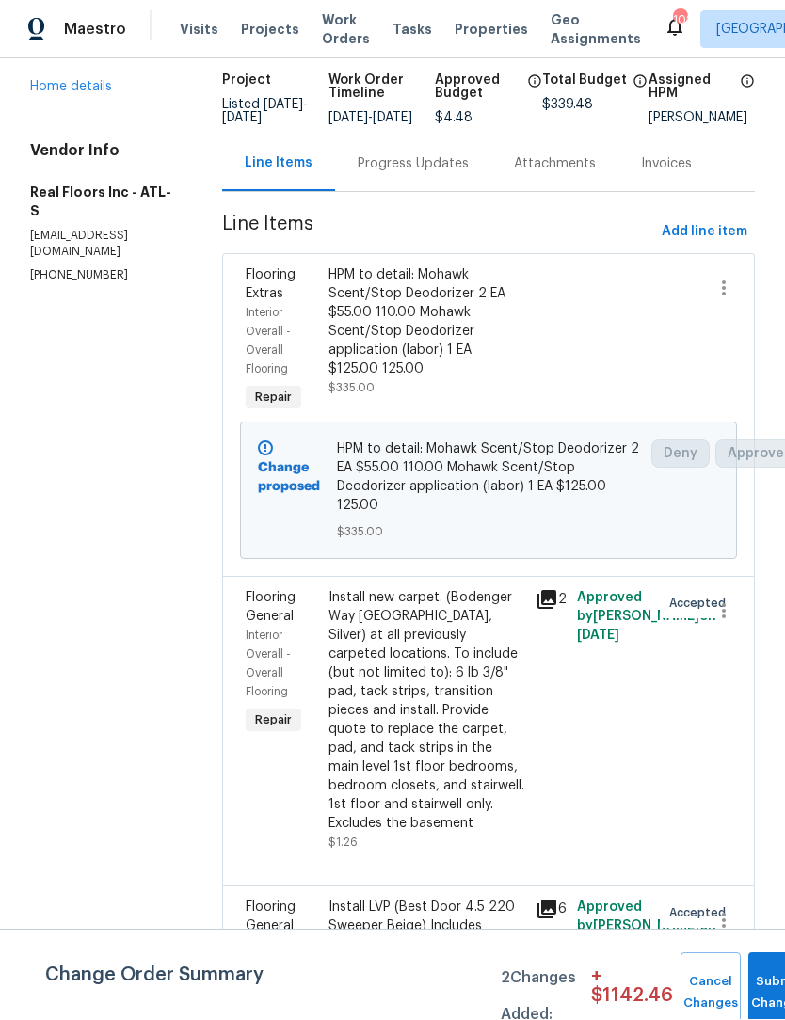
click at [463, 904] on div "Flooring General Interior Overall - Overall Flooring Repair Install LVP (Best D…" at bounding box center [488, 1003] width 533 height 235
click at [391, 853] on div "Install new carpet. (Bodenger Way 945 Winter Ash, Silver) at all previously car…" at bounding box center [426, 720] width 196 height 263
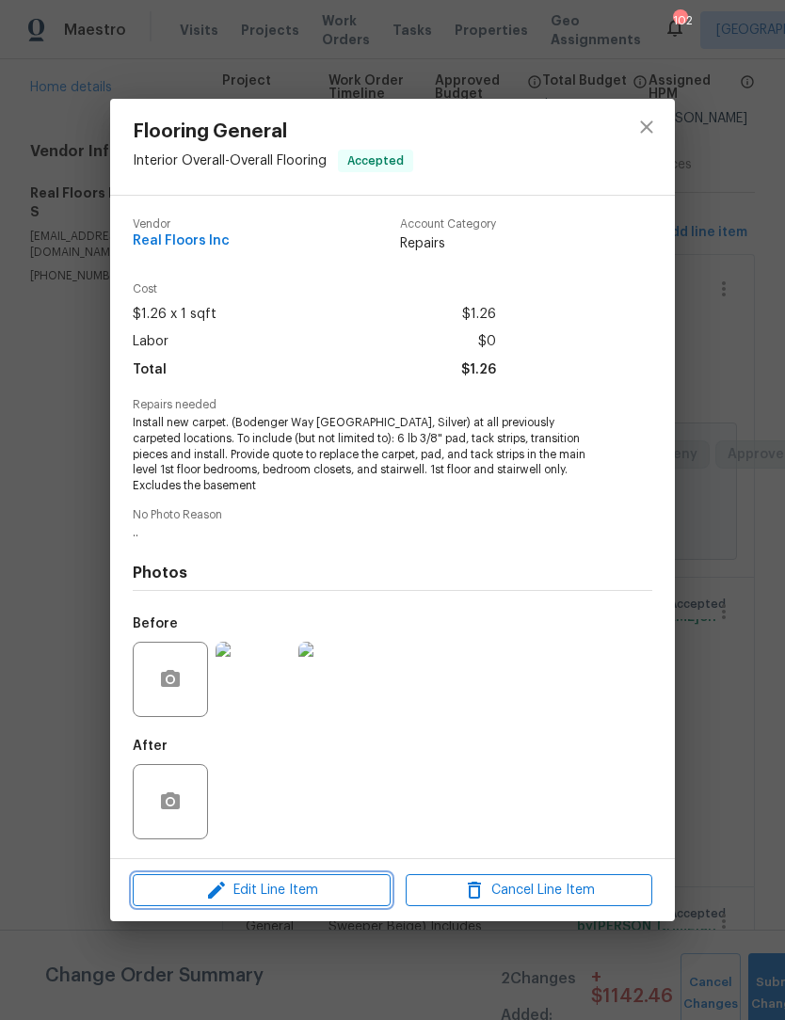
click at [310, 902] on span "Edit Line Item" at bounding box center [261, 891] width 247 height 24
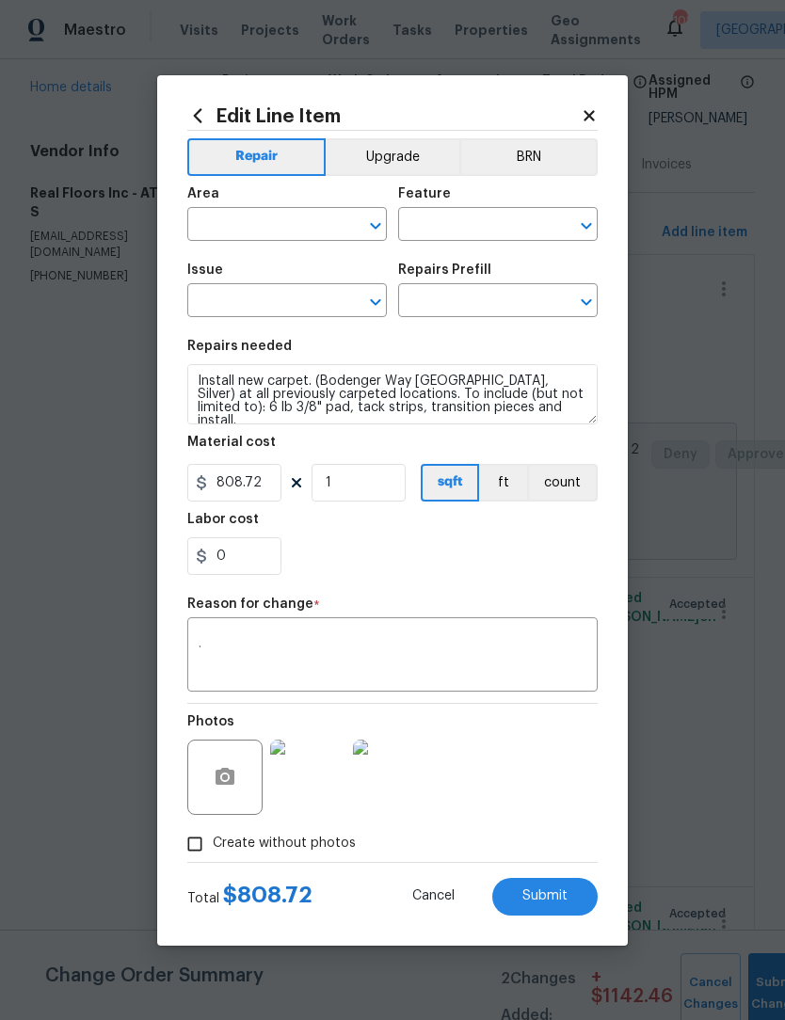
type input "Interior Overall"
type input "Overall Flooring"
type input "Flooring General"
type input "Carpet LVL 1 - Bodenger Way (Silver) $1.26"
click at [592, 124] on icon at bounding box center [589, 115] width 17 height 17
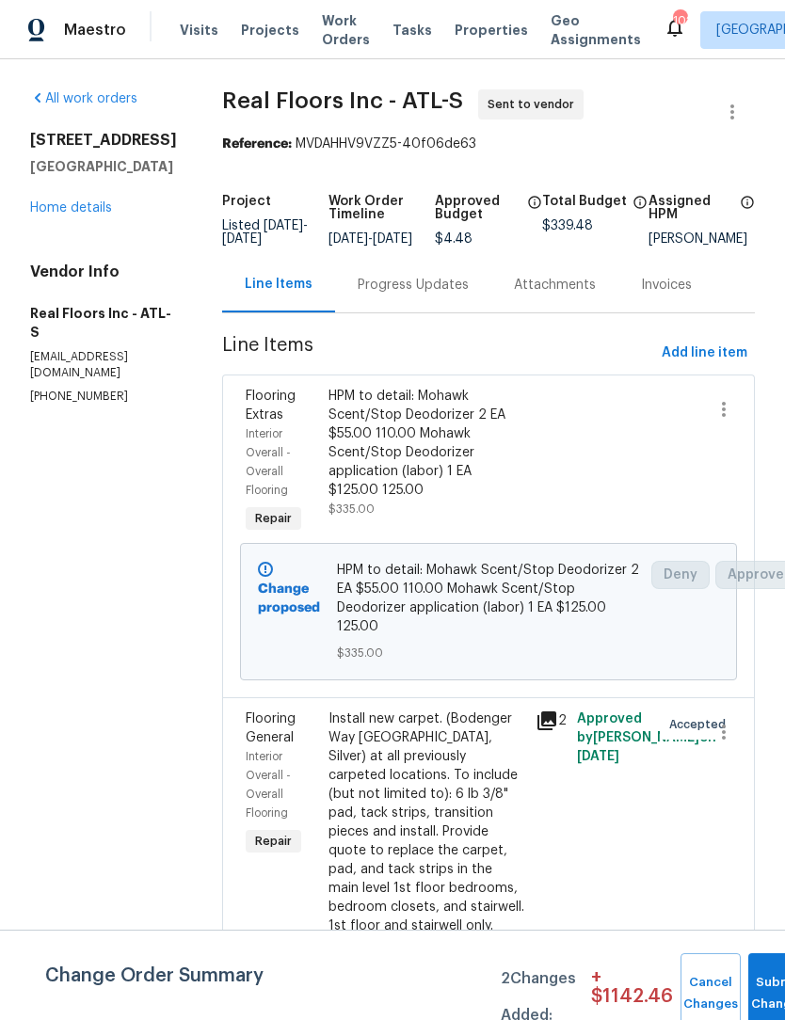
click at [92, 215] on link "Home details" at bounding box center [71, 207] width 82 height 13
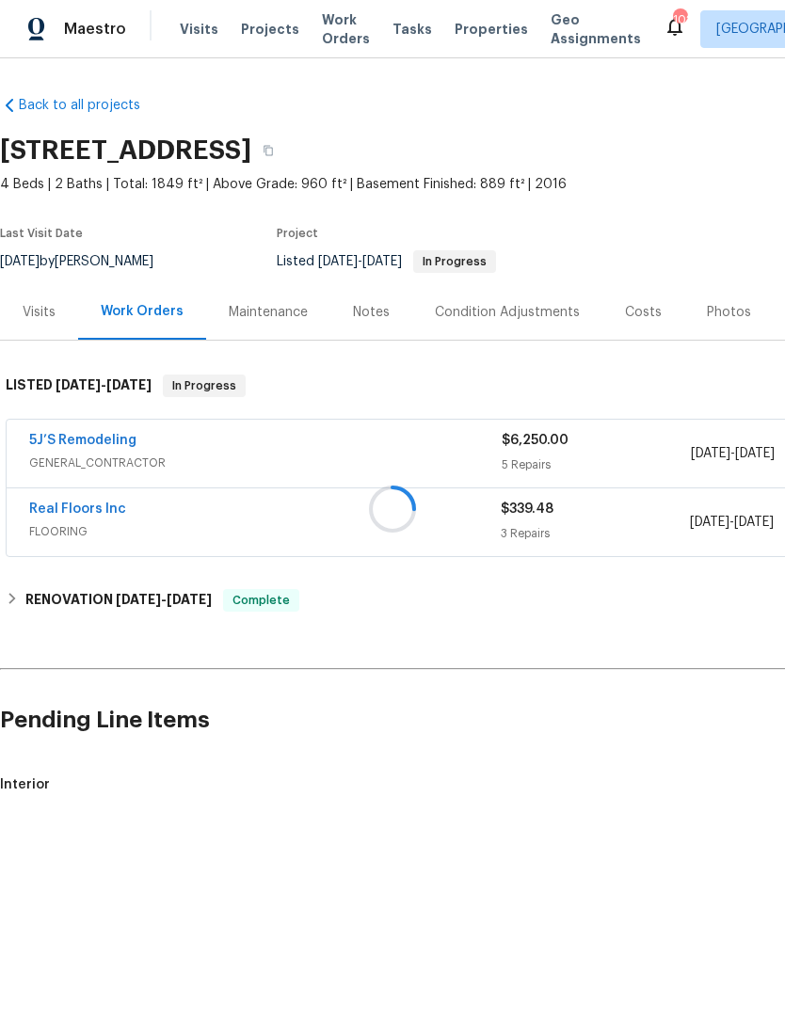
scroll to position [1, 0]
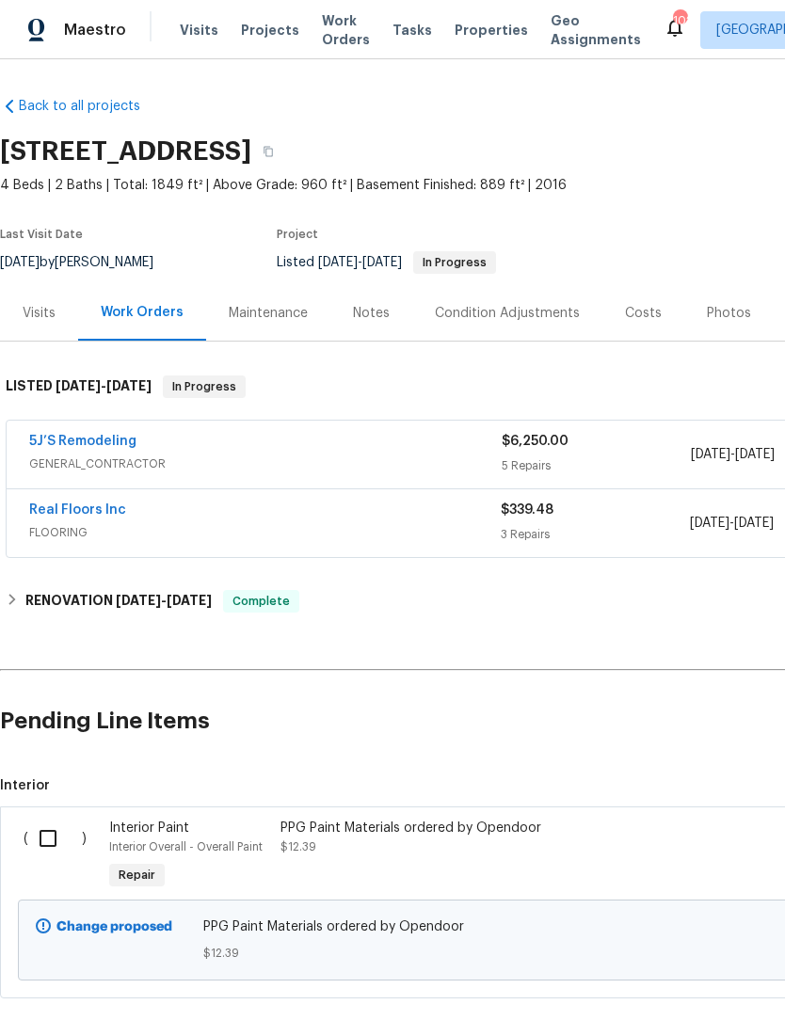
click at [112, 456] on span "GENERAL_CONTRACTOR" at bounding box center [265, 464] width 472 height 19
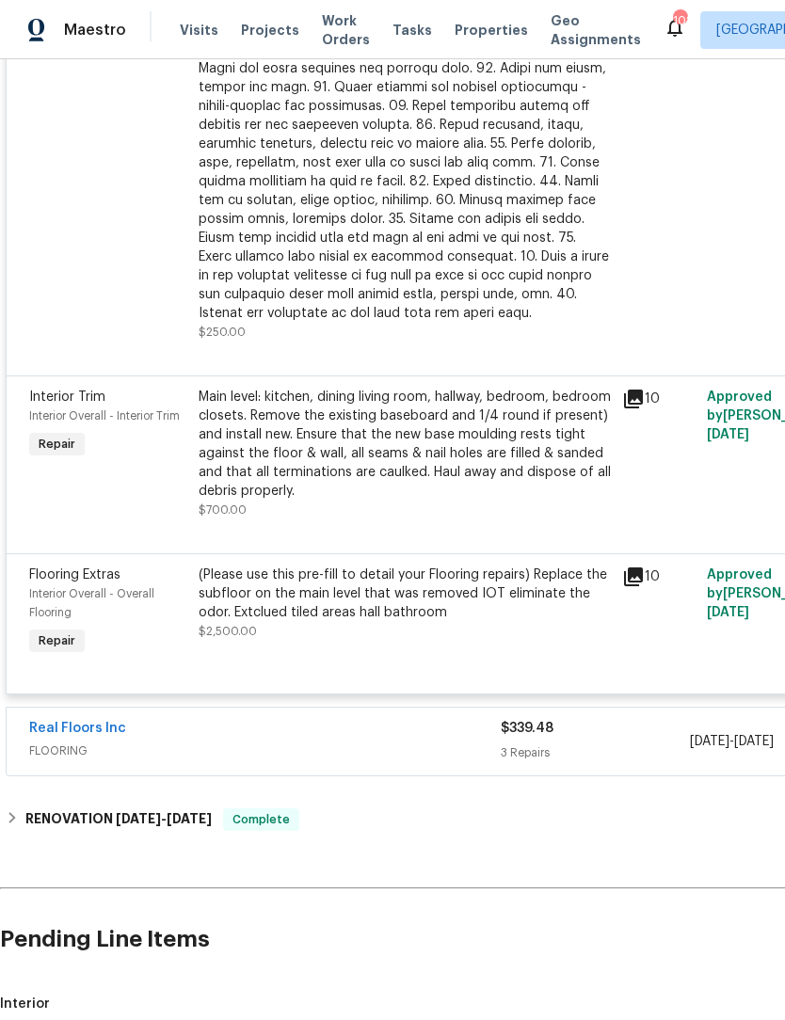
scroll to position [956, 0]
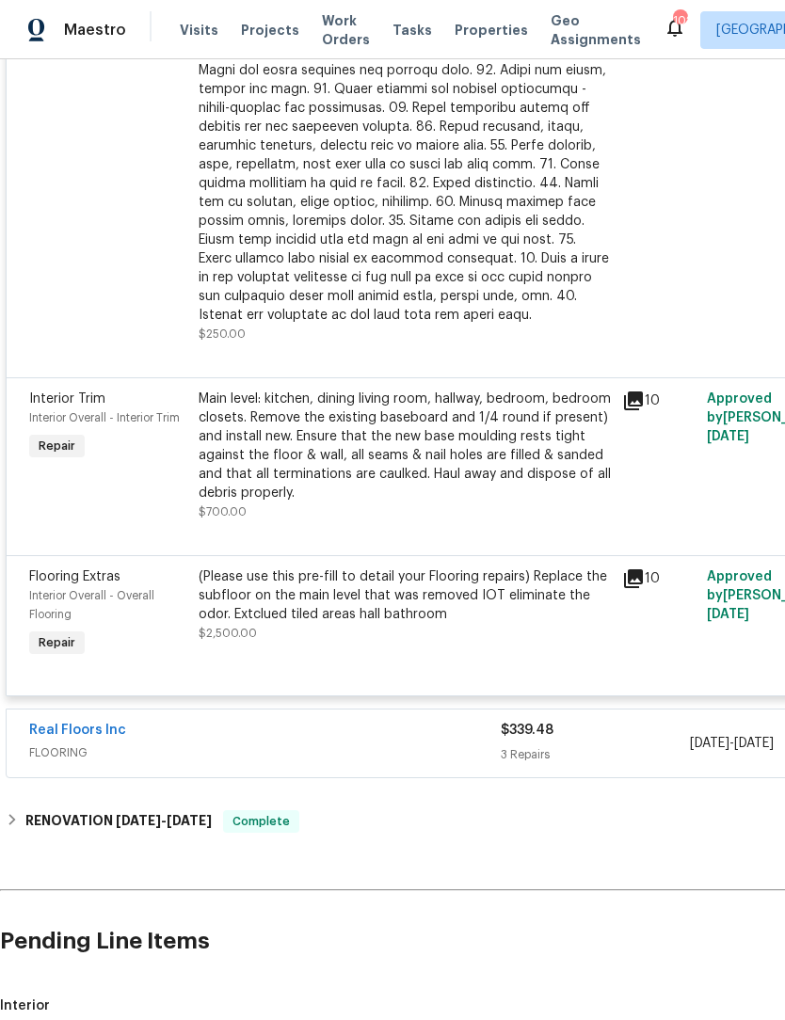
click at [64, 733] on link "Real Floors Inc" at bounding box center [77, 730] width 97 height 13
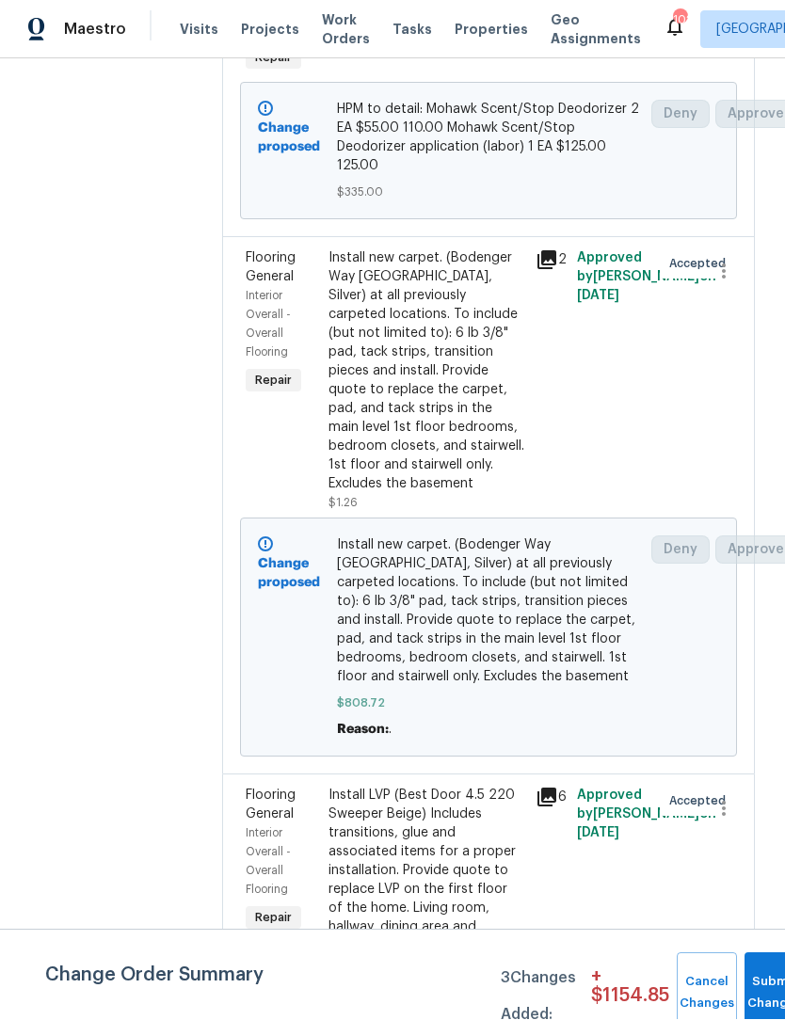
scroll to position [62, 0]
click at [426, 817] on div "Install LVP (Best Door 4.5 220 Sweeper Beige) Includes transitions, glue and as…" at bounding box center [426, 871] width 196 height 169
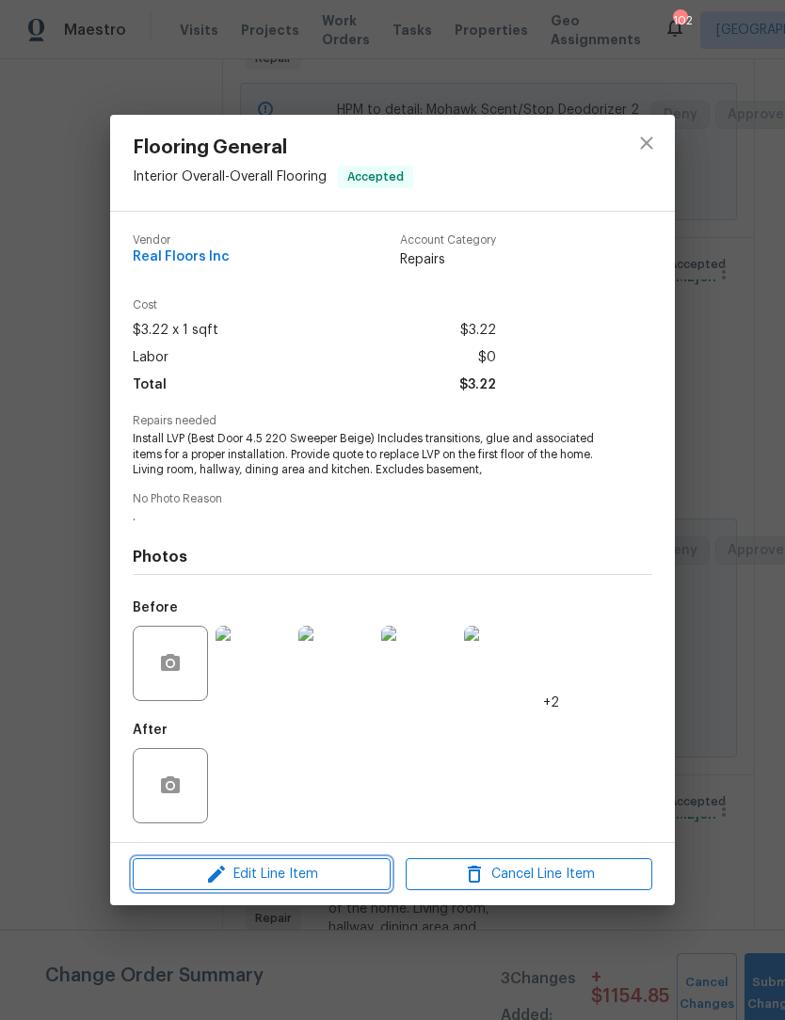
click at [302, 877] on span "Edit Line Item" at bounding box center [261, 875] width 247 height 24
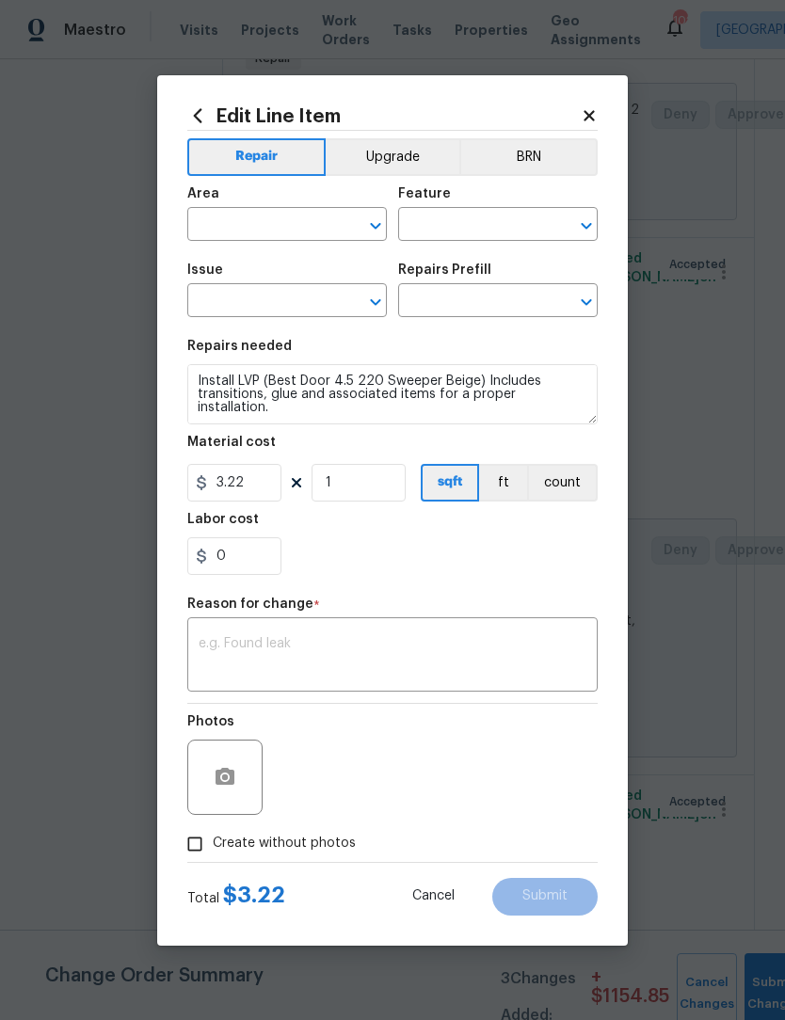
type input "Interior Overall"
type input "Overall Flooring"
type input "Flooring General"
type input "Vinyl Plank LVL 2 - Best Door 4.5 (Beige) $3.22"
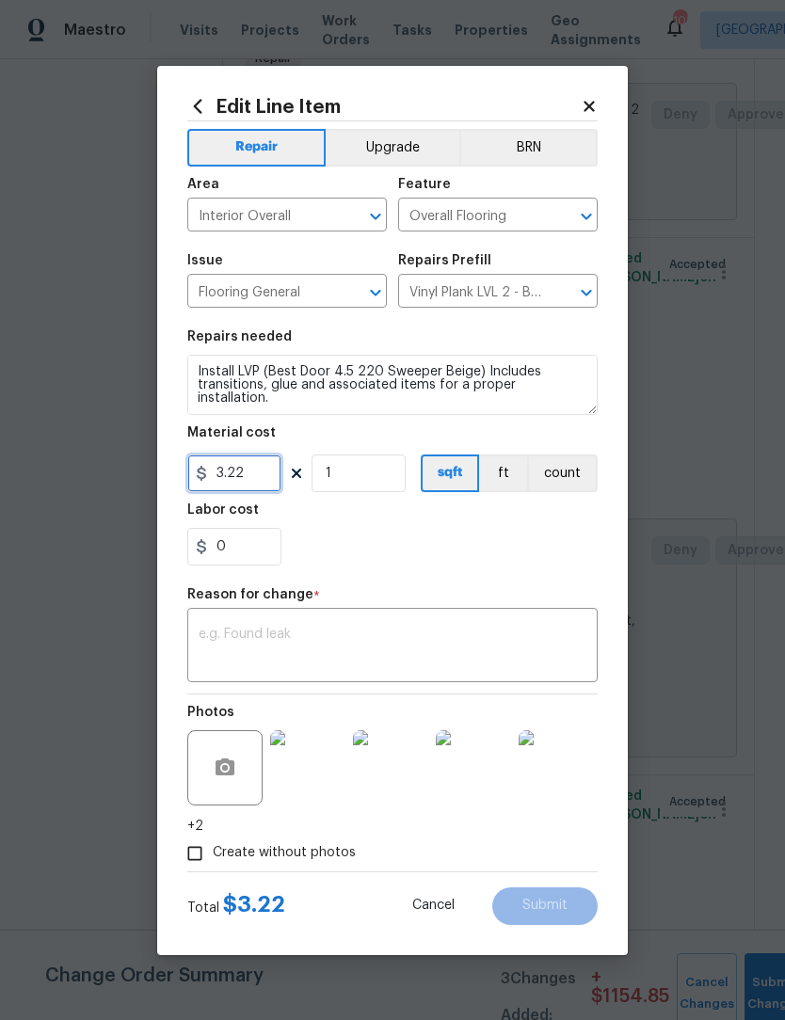
click at [256, 492] on input "3.22" at bounding box center [234, 474] width 94 height 38
type input "1816.99"
click at [374, 633] on textarea at bounding box center [393, 648] width 388 height 40
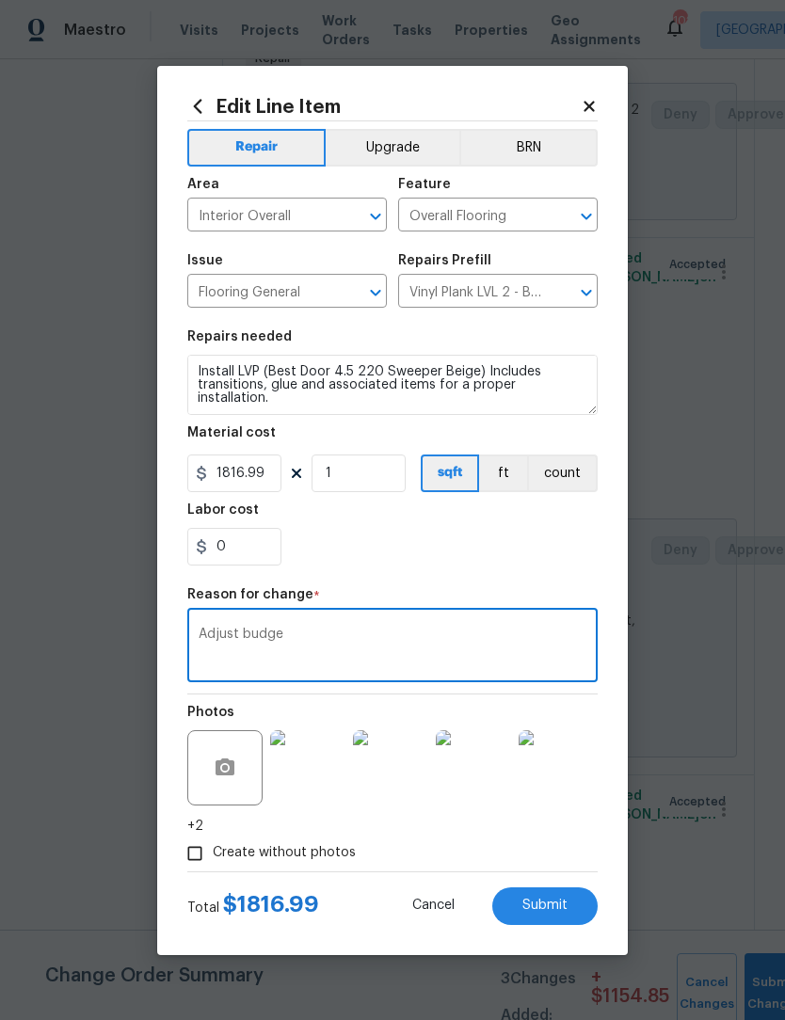
type textarea "Adjust budge"
click at [554, 901] on span "Submit" at bounding box center [544, 906] width 45 height 14
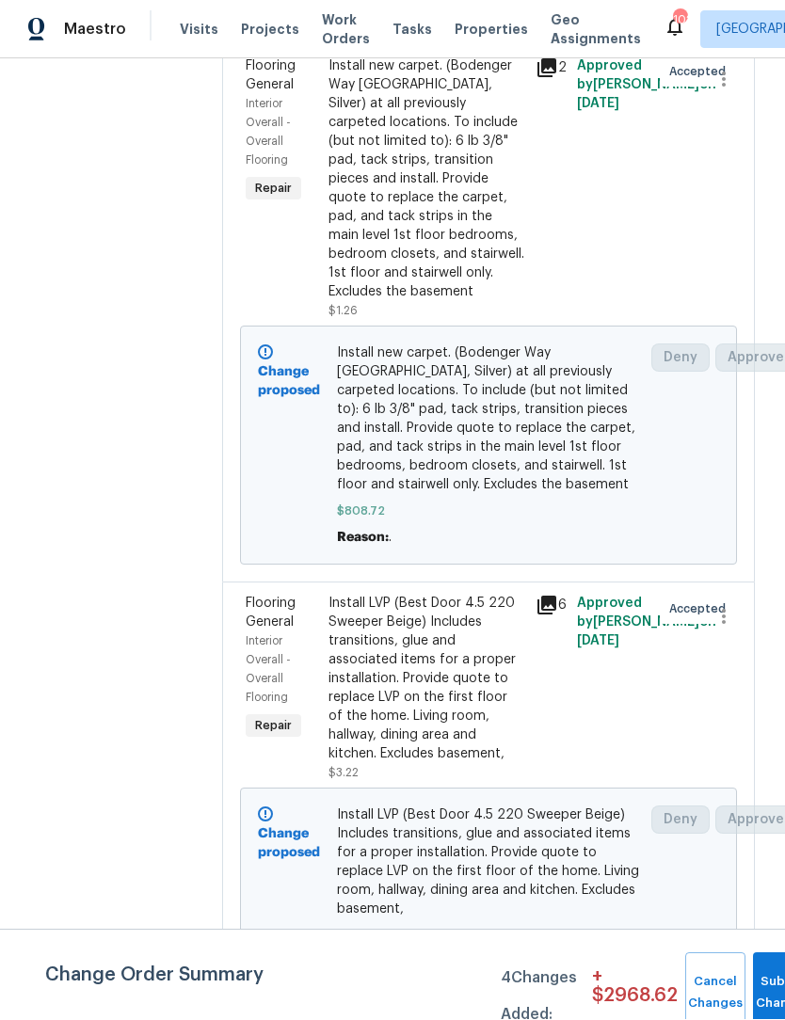
scroll to position [651, 0]
click at [762, 997] on span "Submit Changes" at bounding box center [782, 993] width 41 height 43
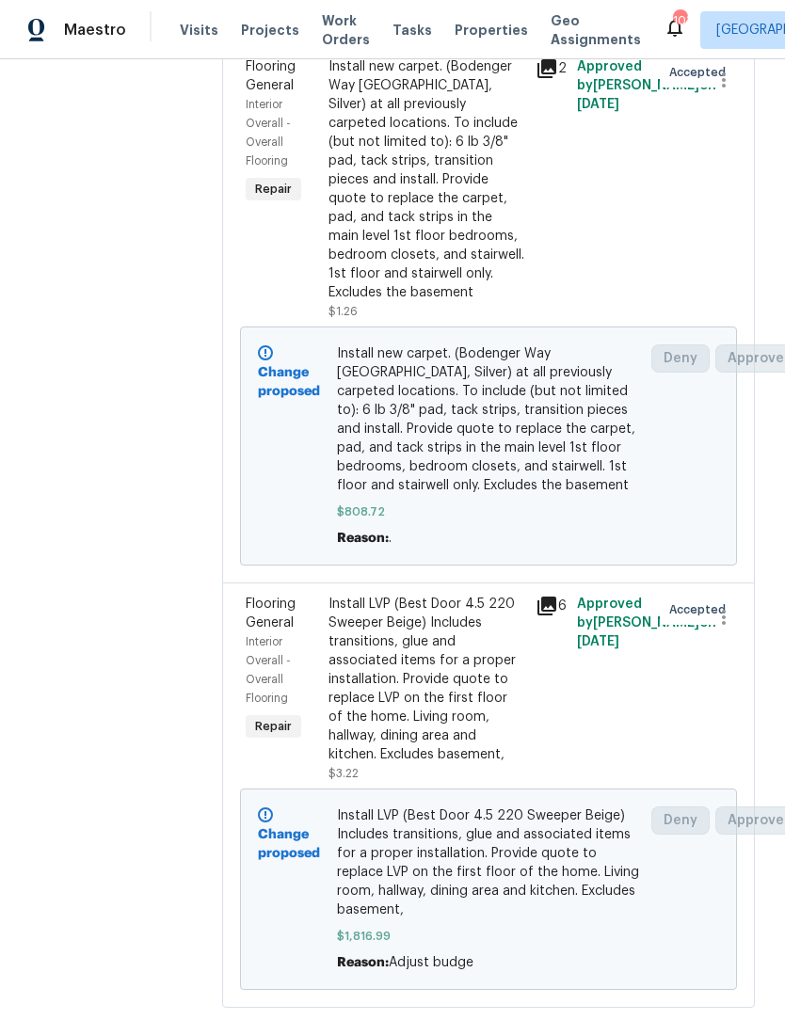
scroll to position [651, 0]
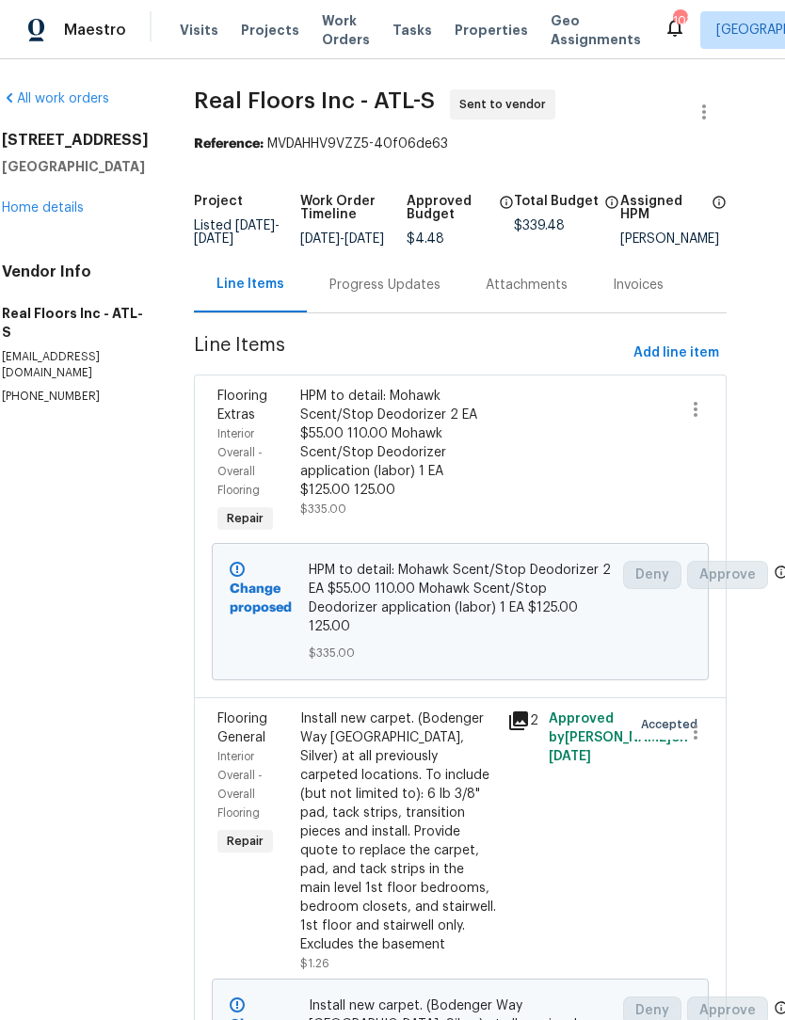
scroll to position [0, 28]
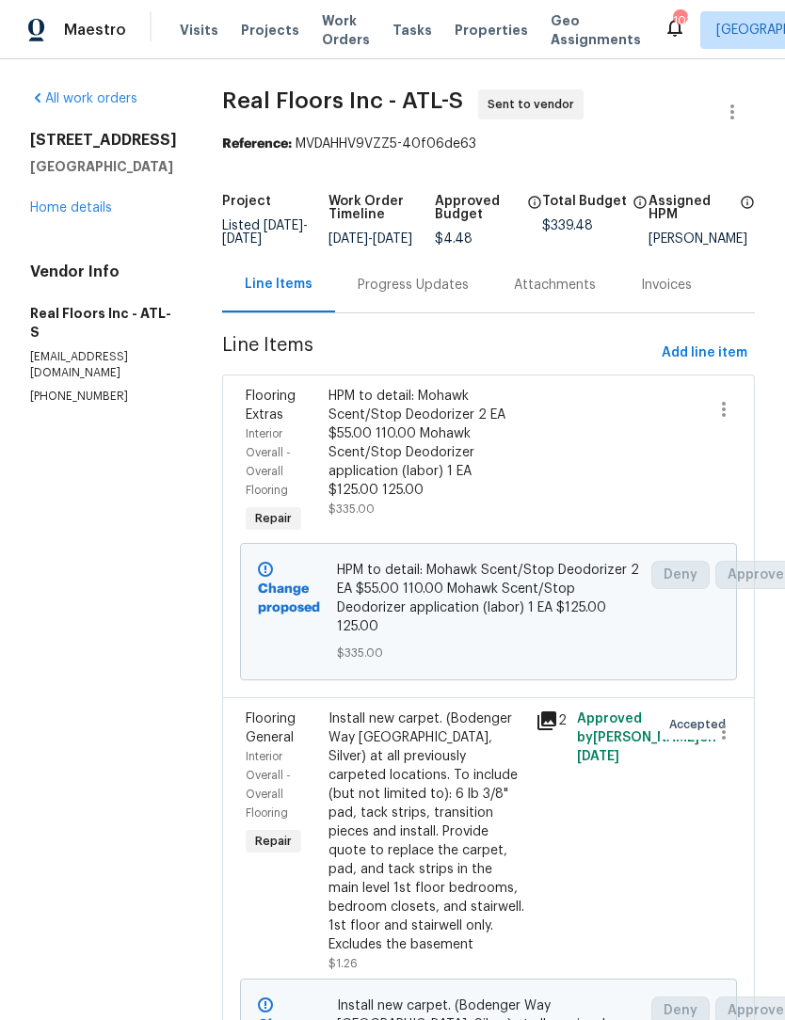
click at [423, 293] on div "Progress Updates" at bounding box center [413, 285] width 111 height 19
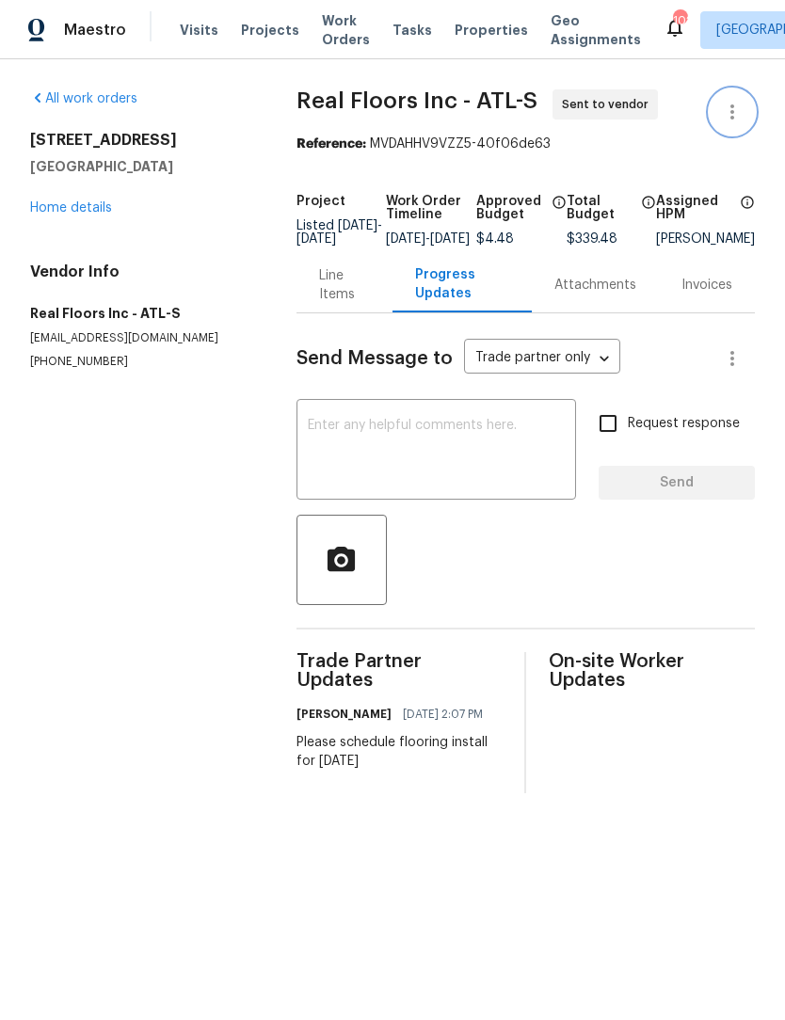
click at [742, 107] on icon "button" at bounding box center [732, 112] width 23 height 23
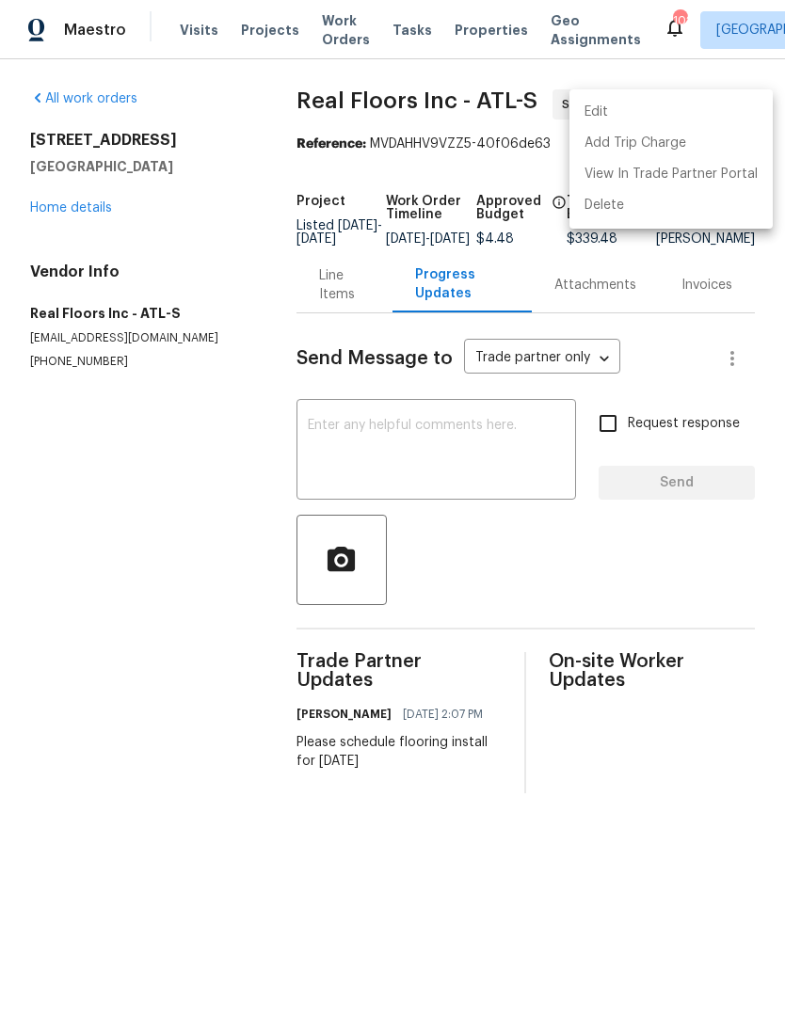
click at [669, 116] on li "Edit" at bounding box center [670, 112] width 203 height 31
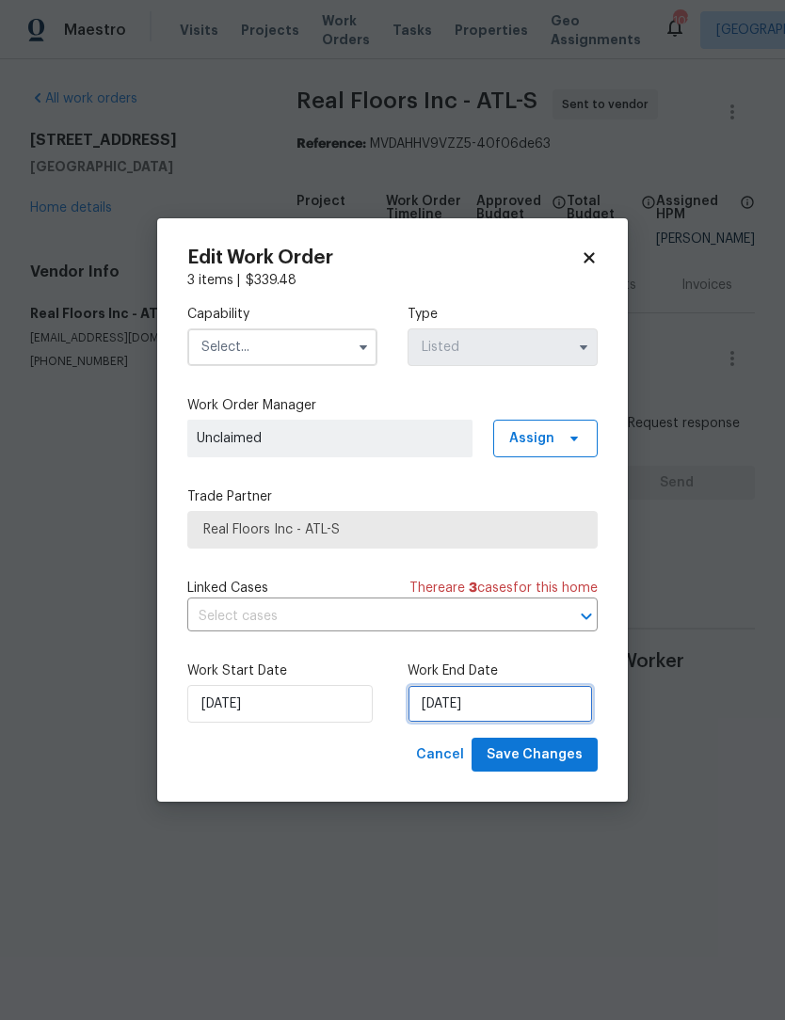
click at [489, 711] on input "[DATE]" at bounding box center [499, 704] width 185 height 38
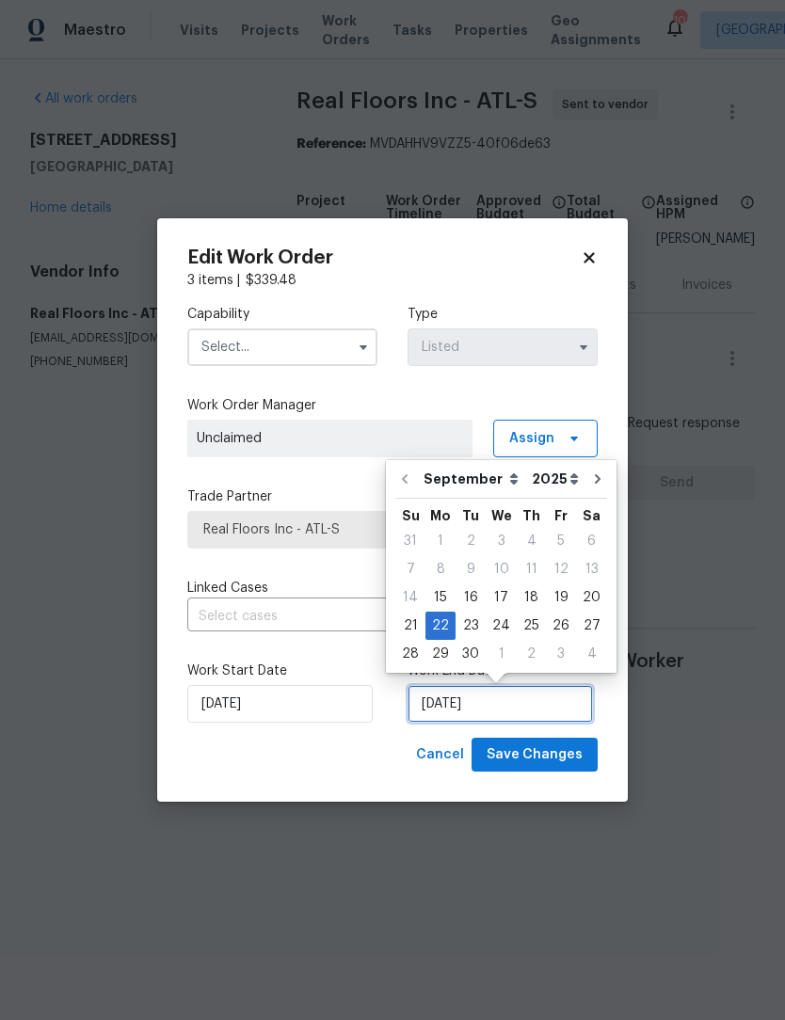
scroll to position [1, 0]
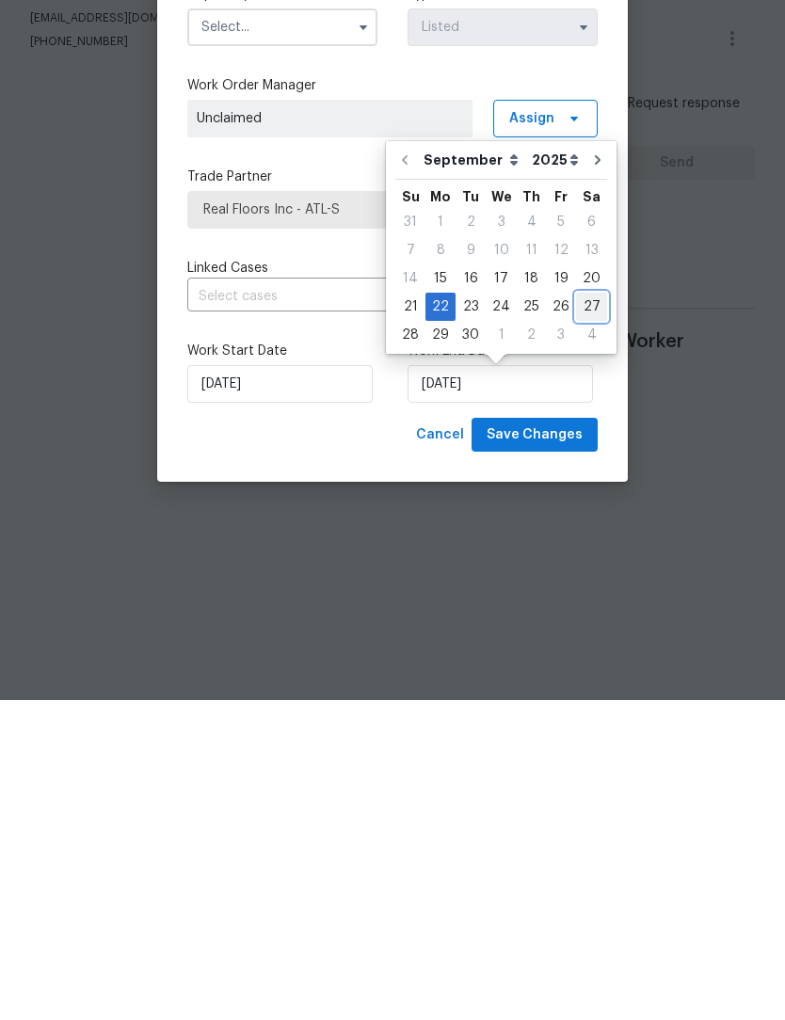
click at [583, 614] on div "27" at bounding box center [591, 627] width 31 height 26
type input "[DATE]"
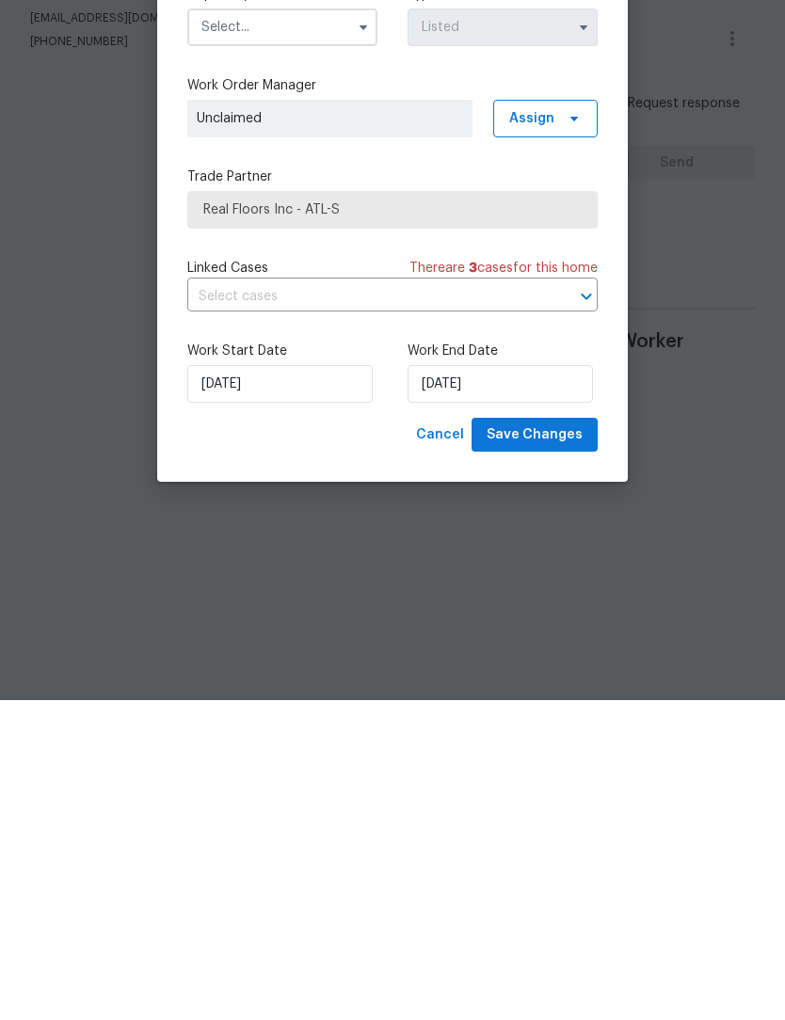
scroll to position [0, 0]
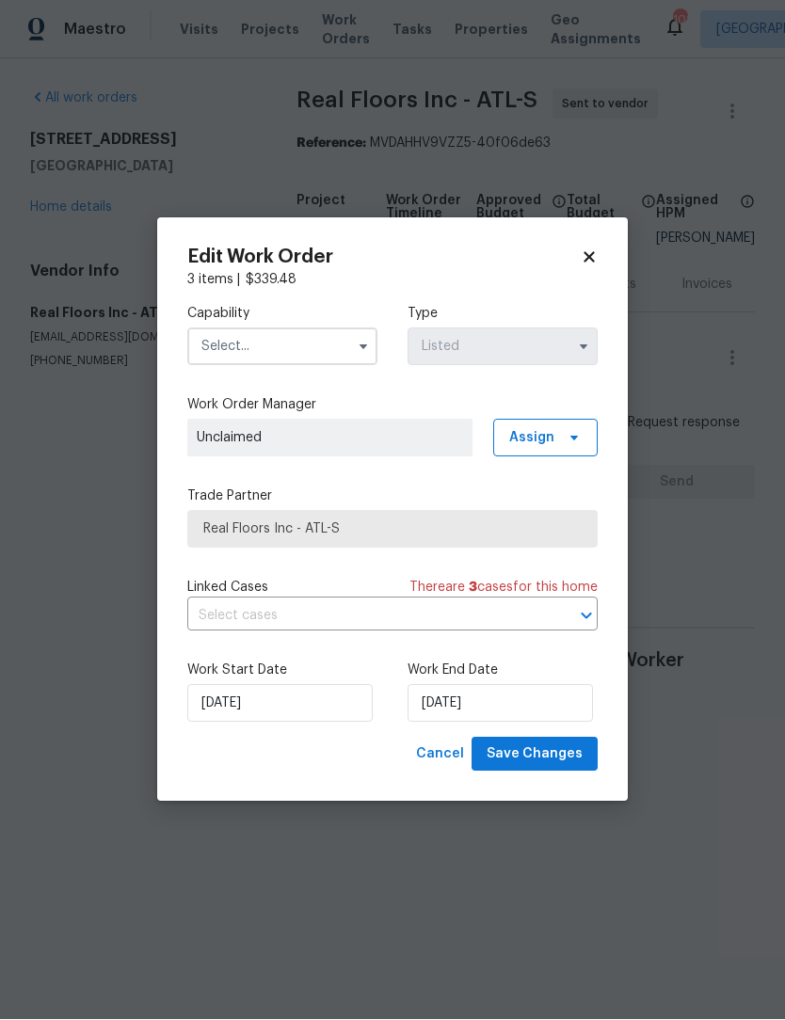
click at [364, 341] on icon "button" at bounding box center [363, 347] width 15 height 15
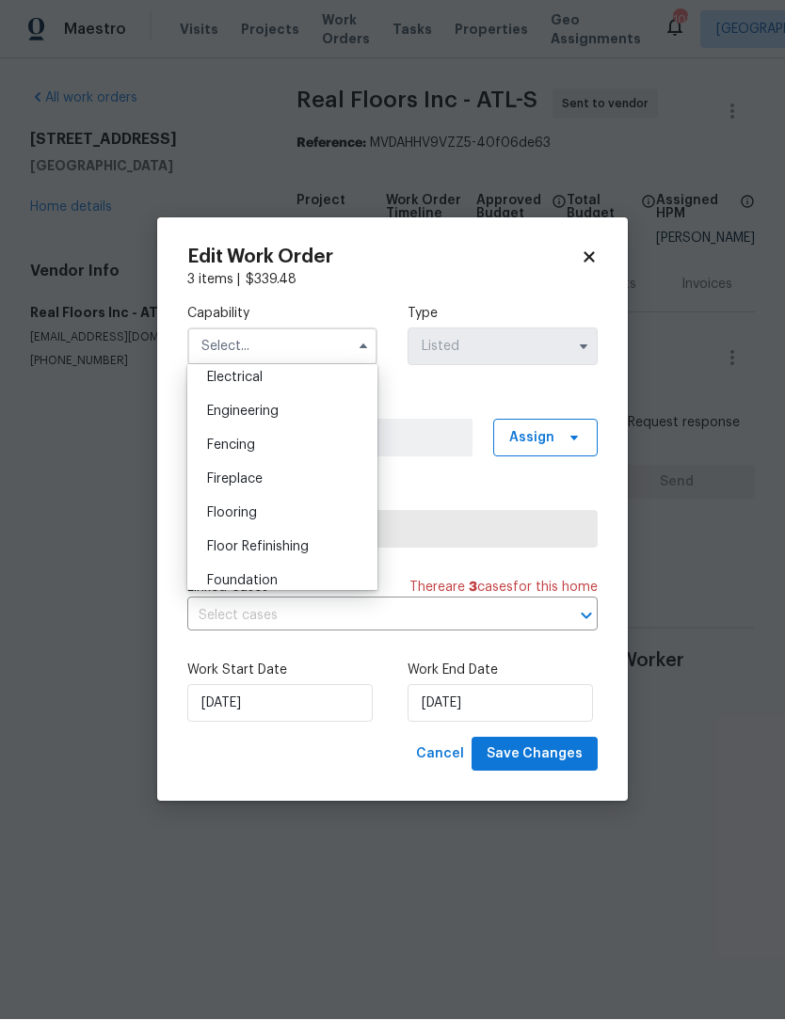
scroll to position [603, 0]
click at [273, 521] on div "Flooring" at bounding box center [282, 514] width 181 height 34
type input "Flooring"
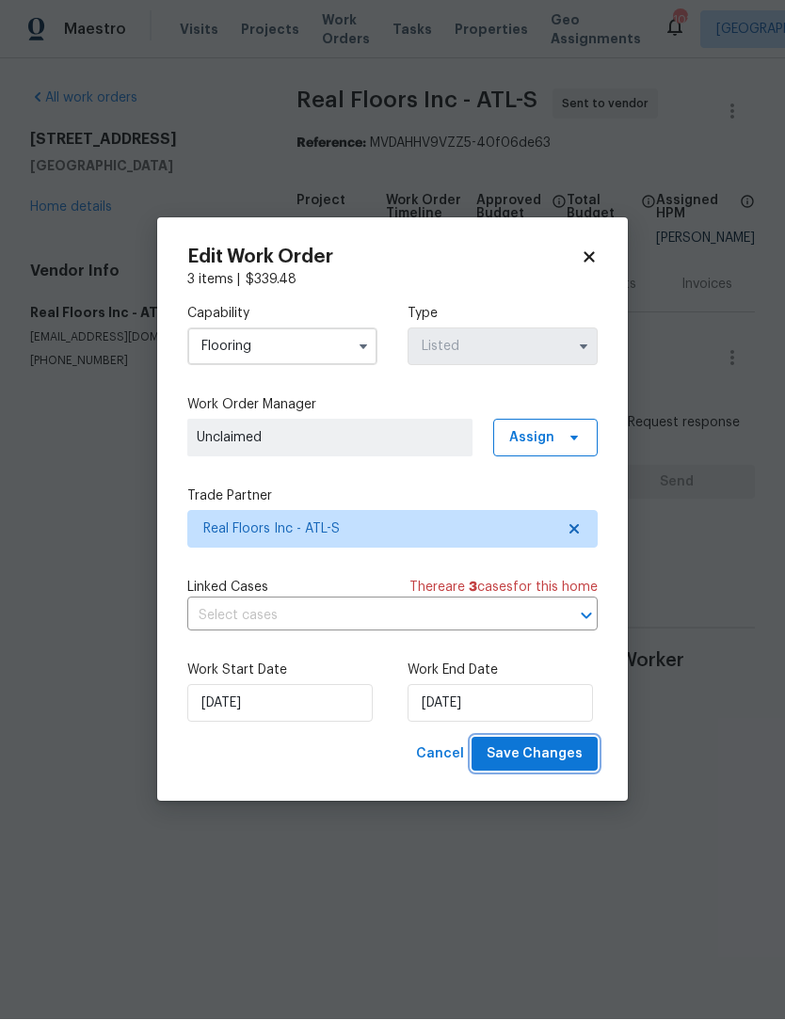
click at [559, 757] on span "Save Changes" at bounding box center [535, 755] width 96 height 24
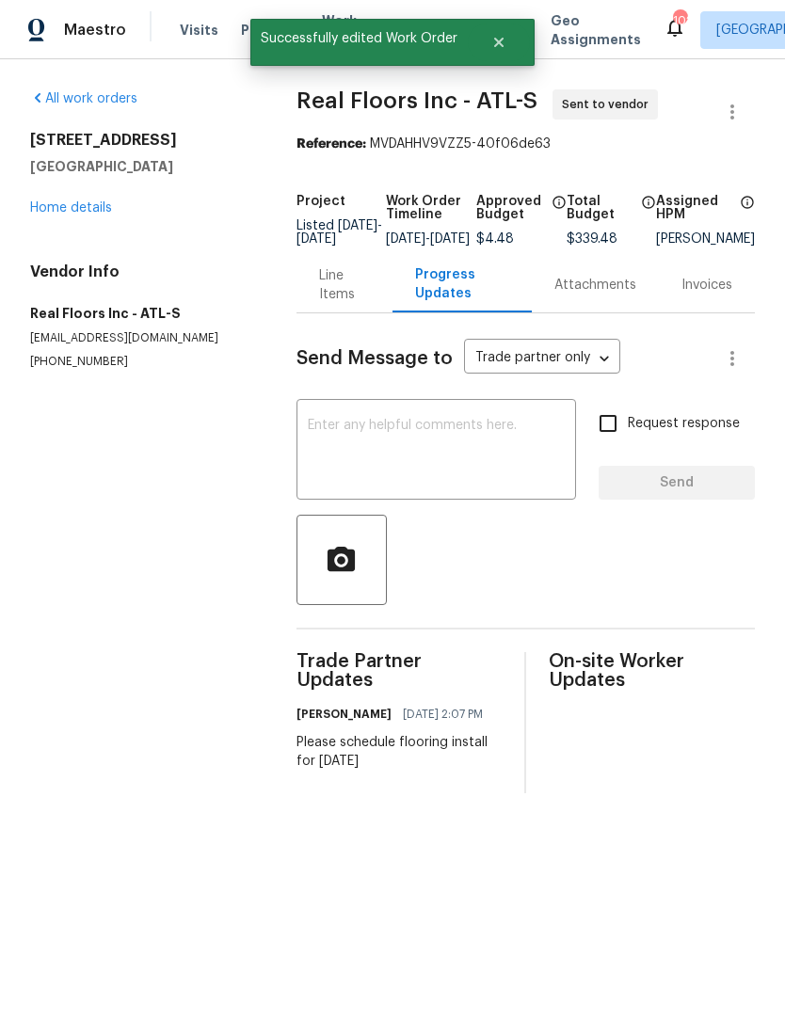
click at [76, 207] on link "Home details" at bounding box center [71, 207] width 82 height 13
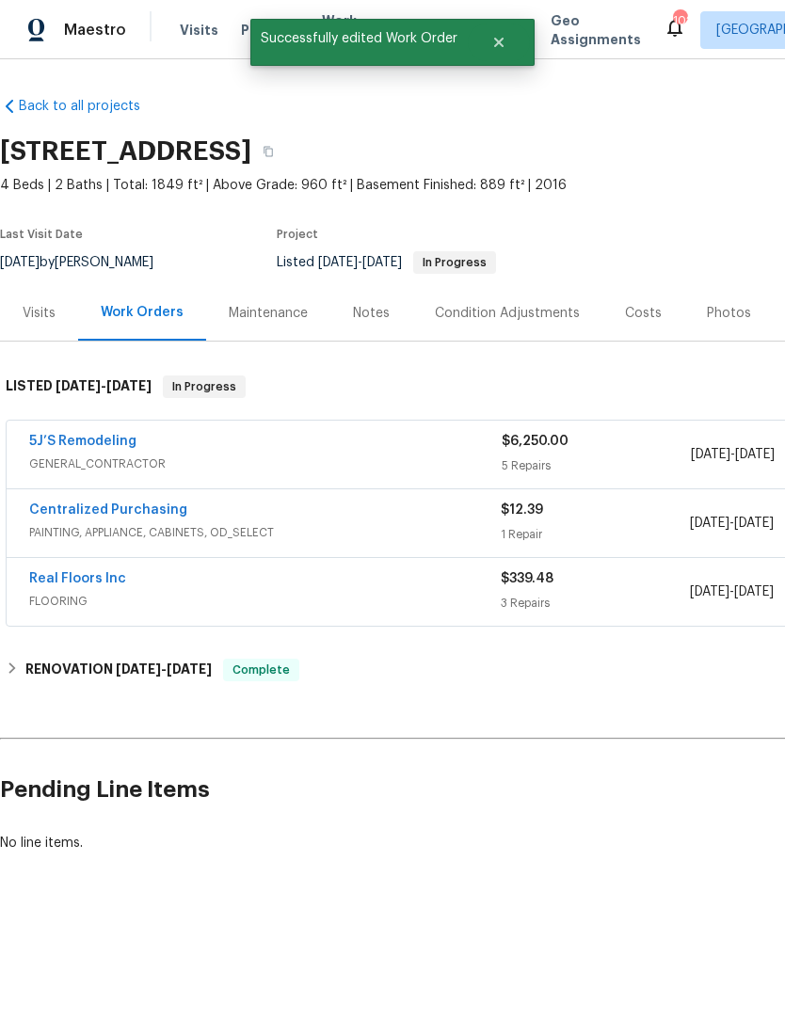
click at [99, 447] on link "5J’S Remodeling" at bounding box center [82, 441] width 107 height 13
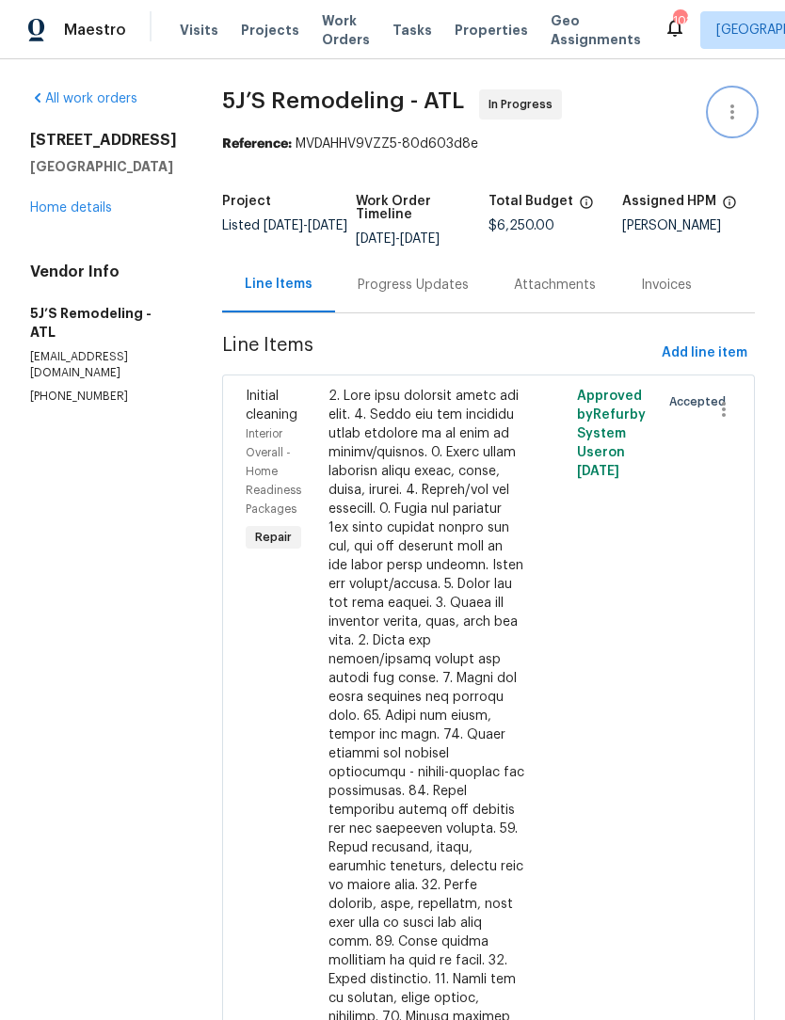
click at [735, 113] on icon "button" at bounding box center [732, 112] width 23 height 23
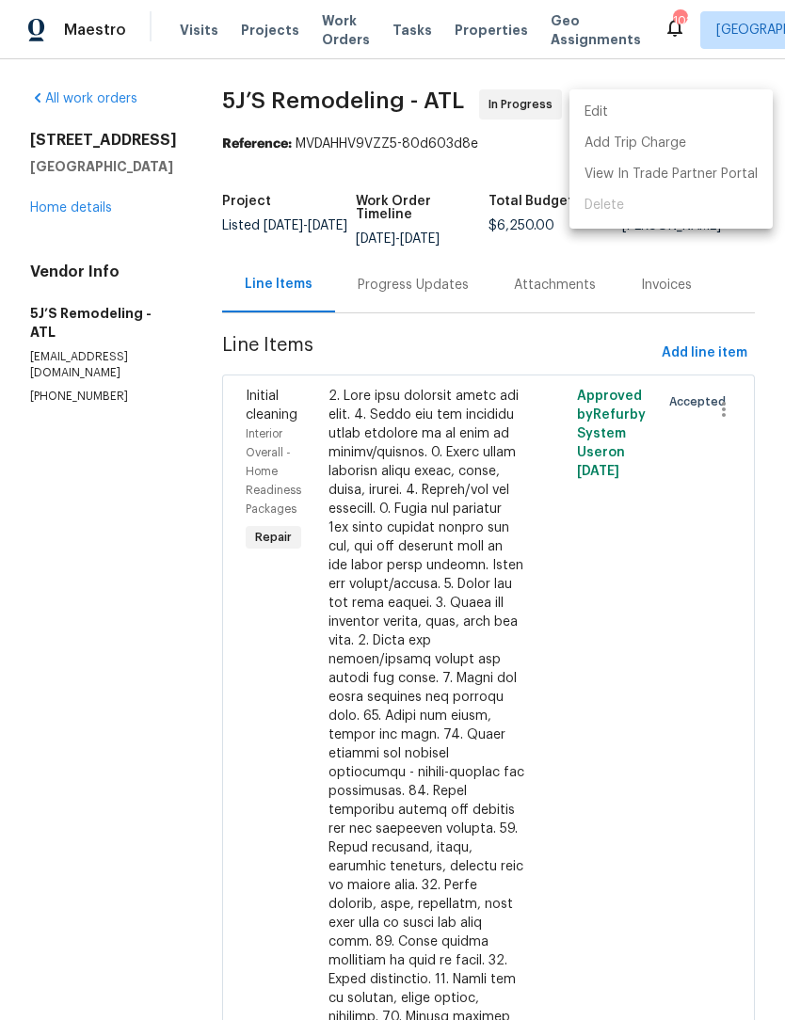
click at [637, 109] on li "Edit" at bounding box center [670, 112] width 203 height 31
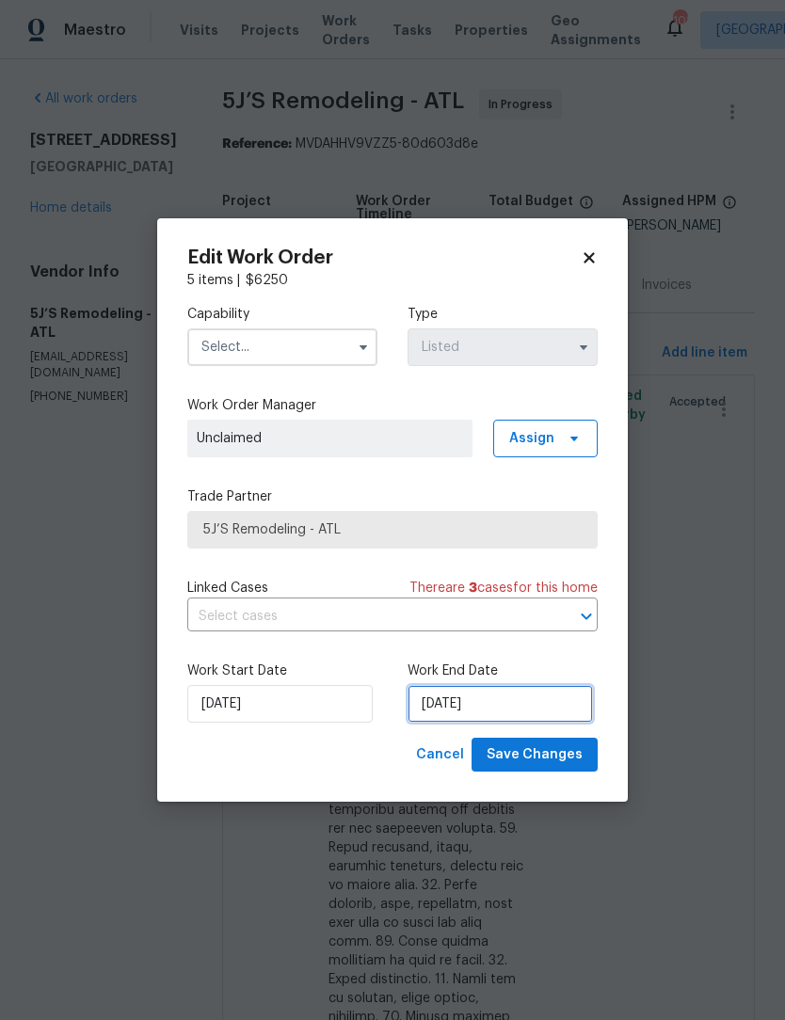
click at [503, 710] on input "9/22/2025" at bounding box center [499, 704] width 185 height 38
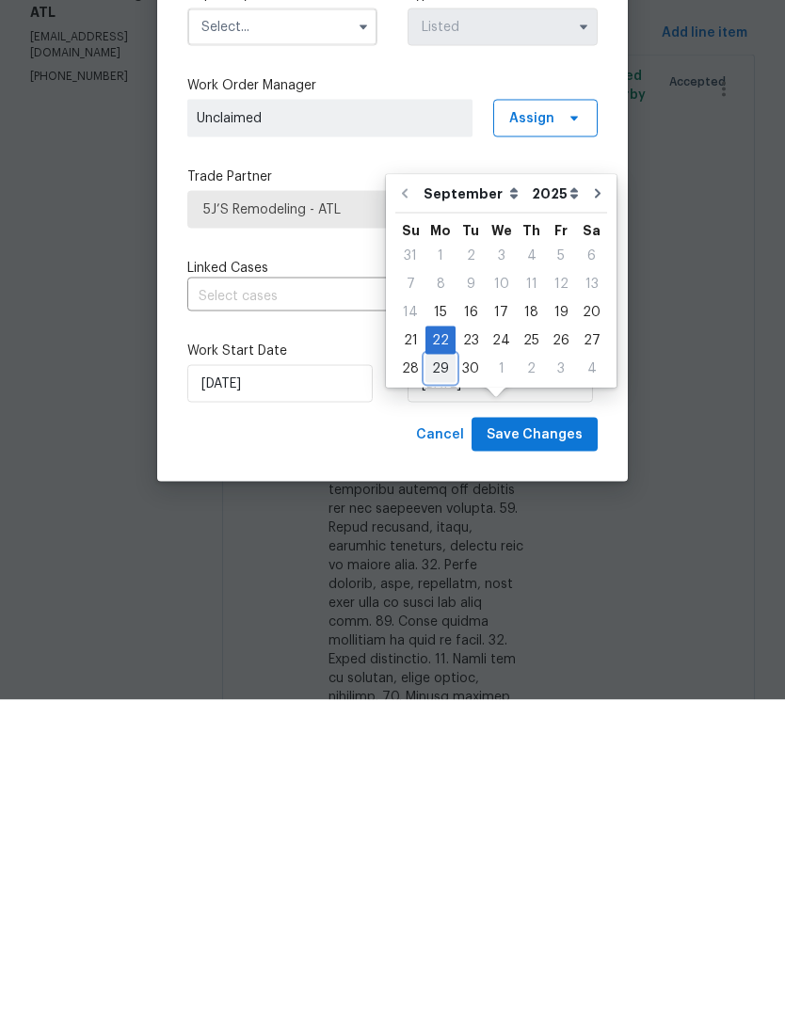
click at [449, 676] on div "29" at bounding box center [440, 689] width 30 height 26
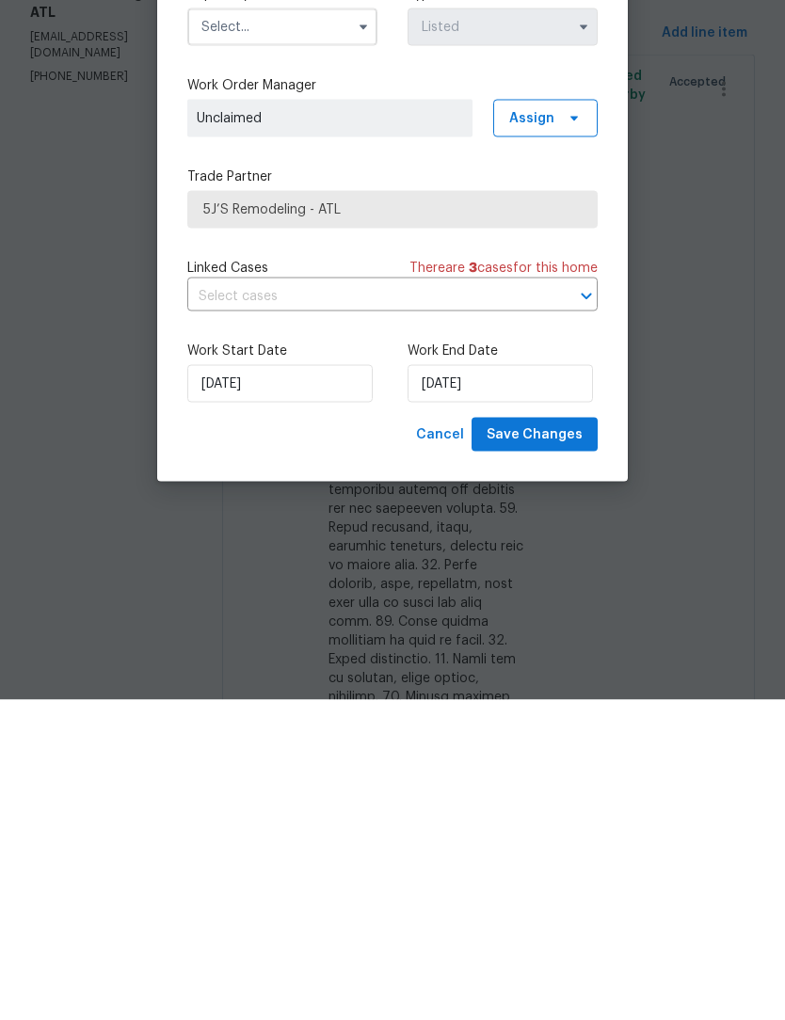
type input "9/29/2025"
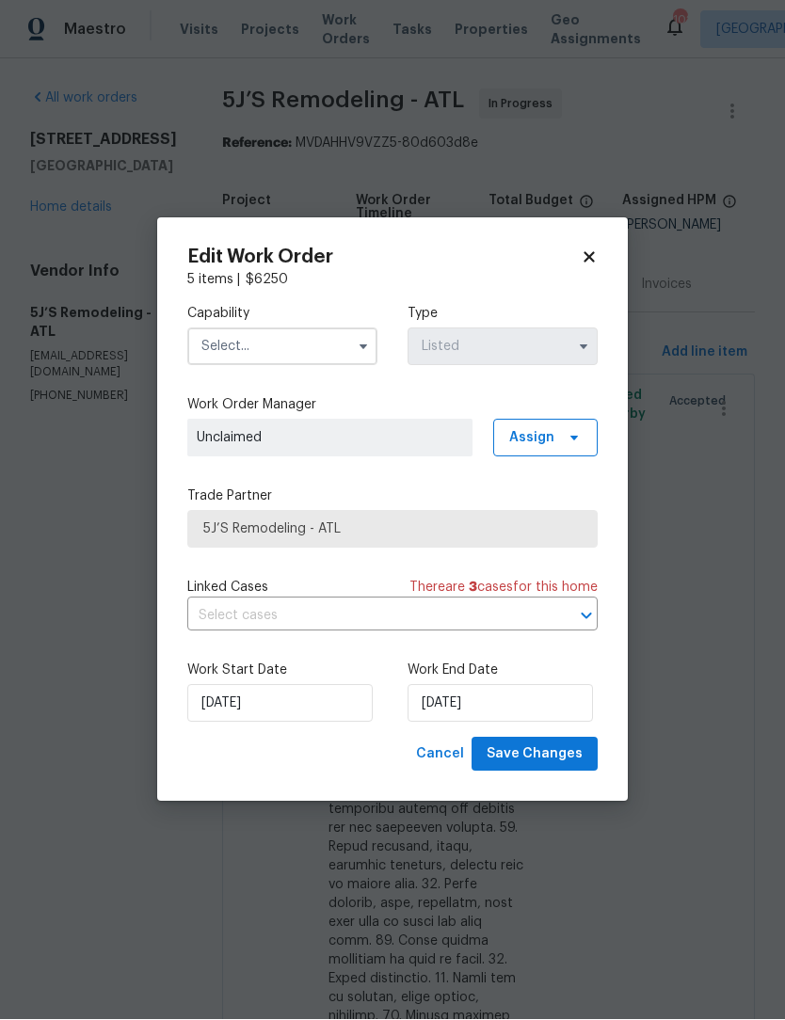
click at [354, 337] on button "button" at bounding box center [363, 347] width 23 height 23
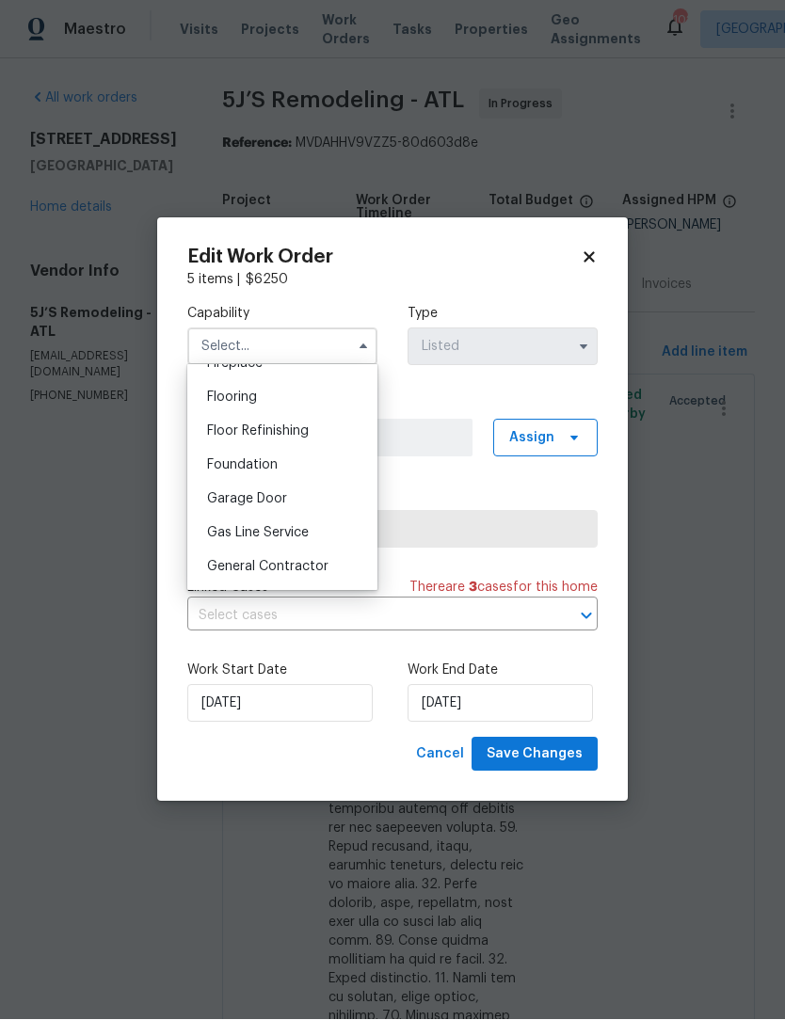
scroll to position [724, 0]
click at [320, 562] on span "General Contractor" at bounding box center [267, 562] width 121 height 13
type input "General Contractor"
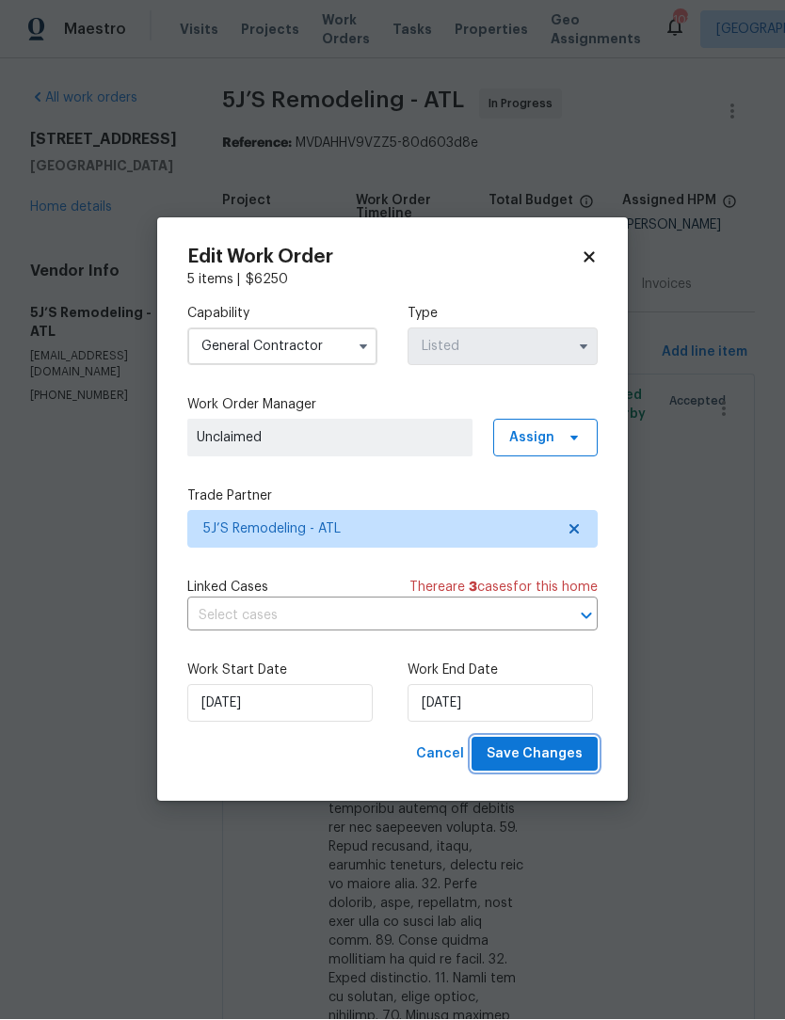
click at [553, 760] on span "Save Changes" at bounding box center [535, 755] width 96 height 24
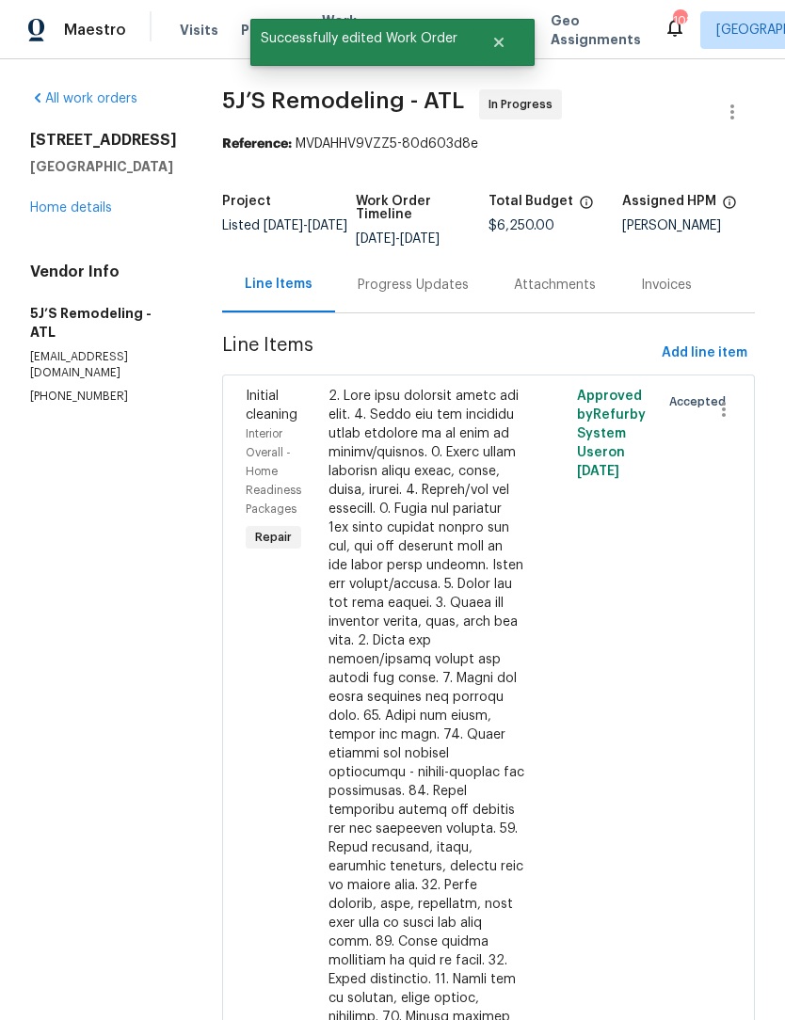
click at [425, 276] on div "Progress Updates" at bounding box center [413, 285] width 111 height 19
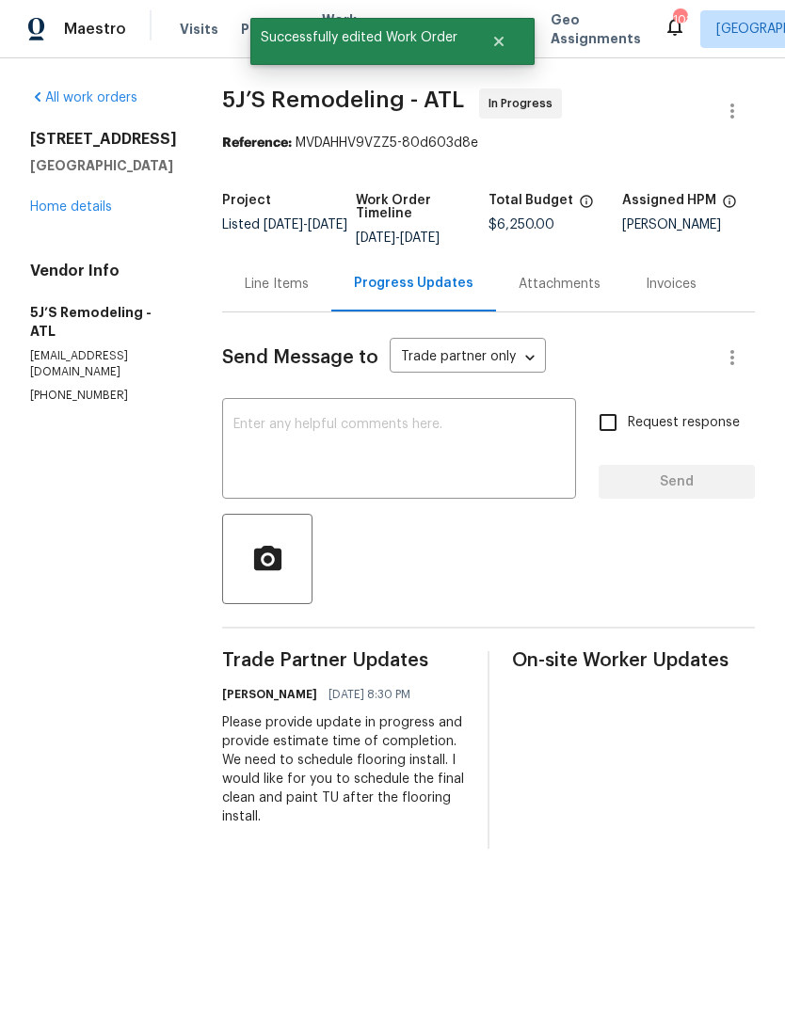
click at [411, 435] on textarea at bounding box center [398, 452] width 331 height 66
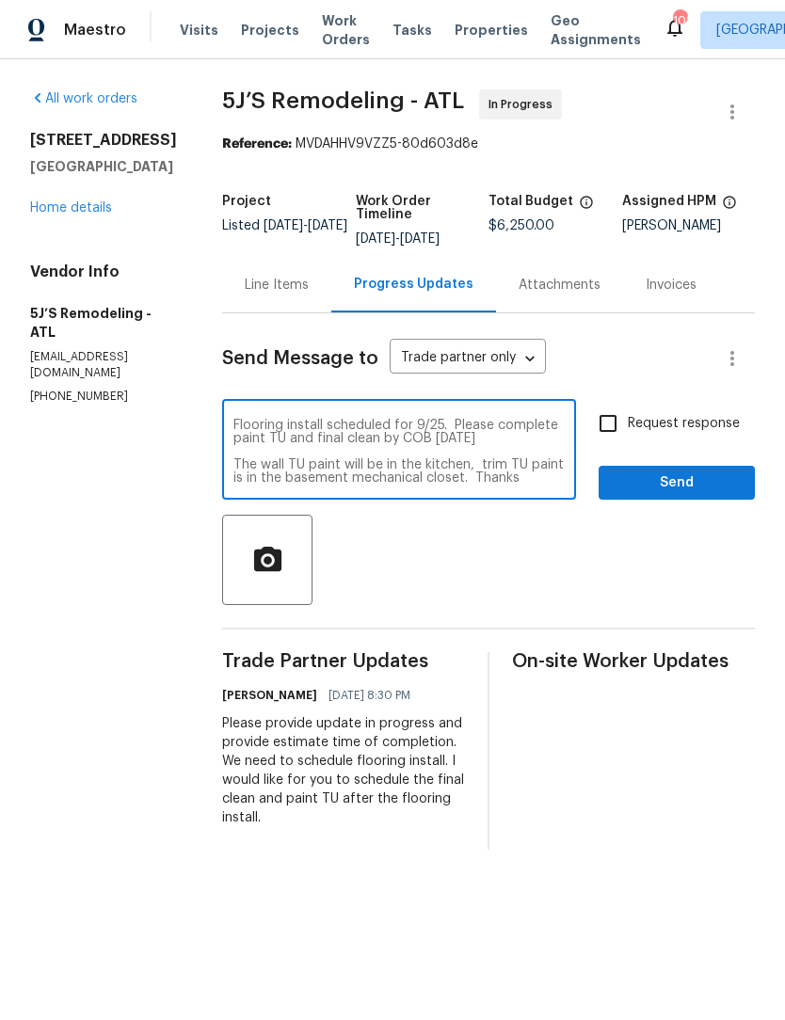
type textarea "Flooring install scheduled for 9/25. Please complete paint TU and final clean b…"
click at [610, 432] on input "Request response" at bounding box center [608, 424] width 40 height 40
checkbox input "true"
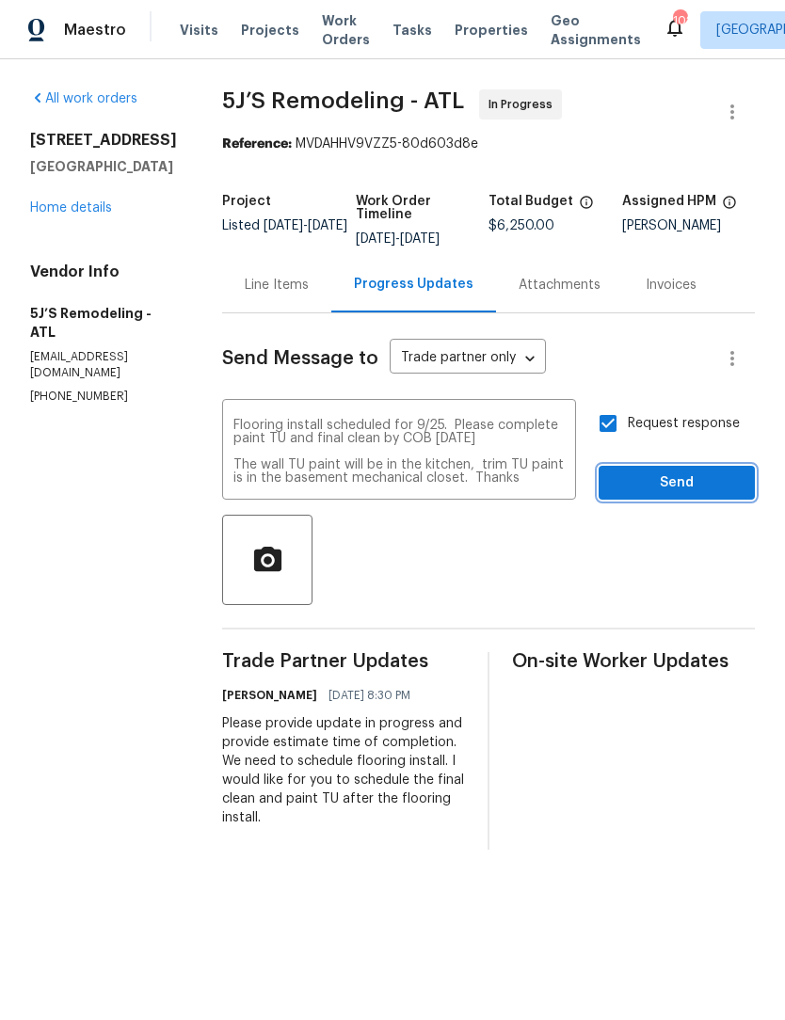
click at [683, 484] on span "Send" at bounding box center [677, 483] width 126 height 24
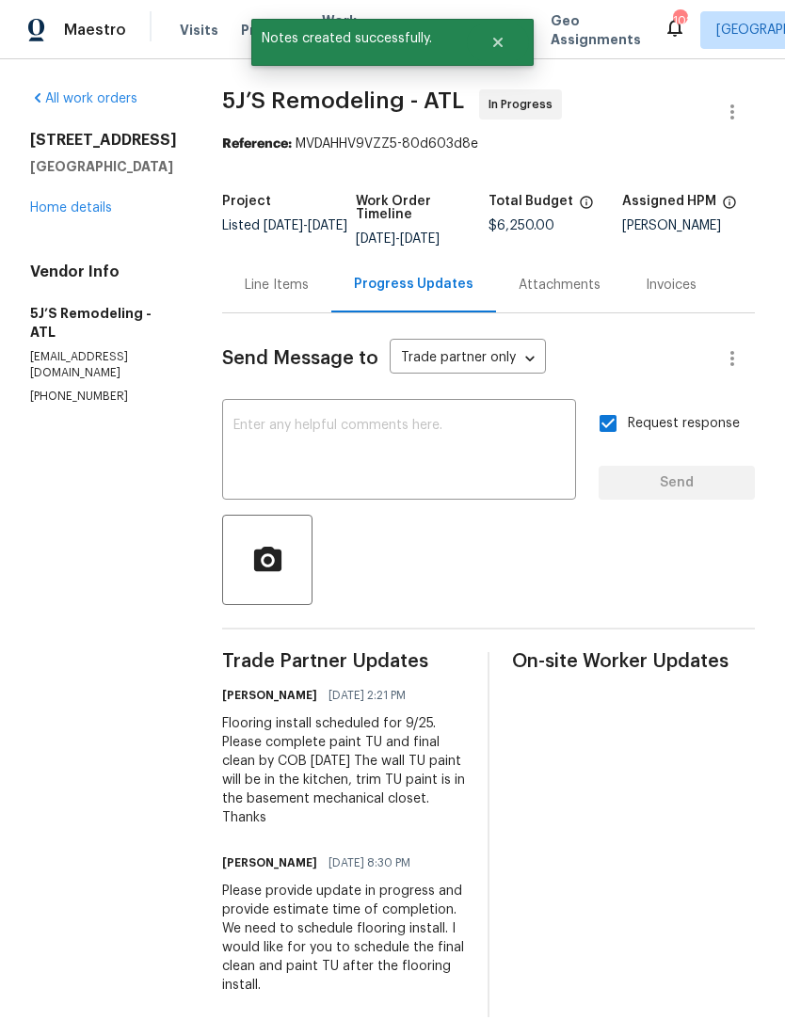
click at [350, 776] on div "Flooring install scheduled for 9/25. Please complete paint TU and final clean b…" at bounding box center [343, 770] width 243 height 113
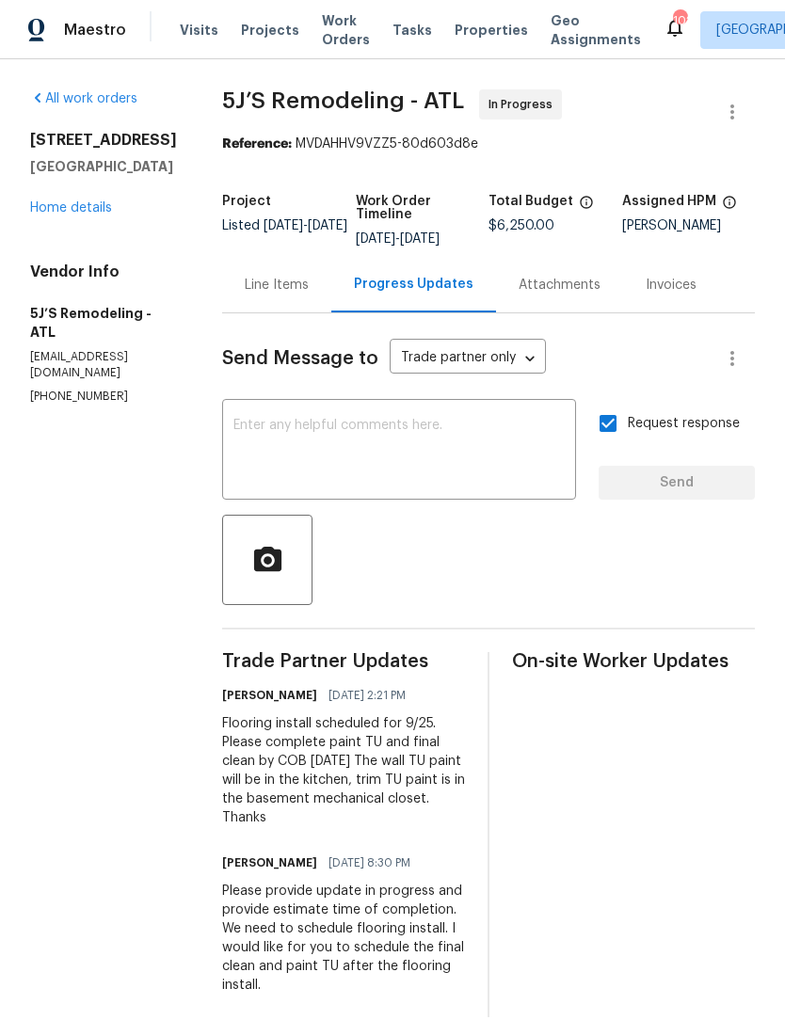
click at [89, 215] on link "Home details" at bounding box center [71, 207] width 82 height 13
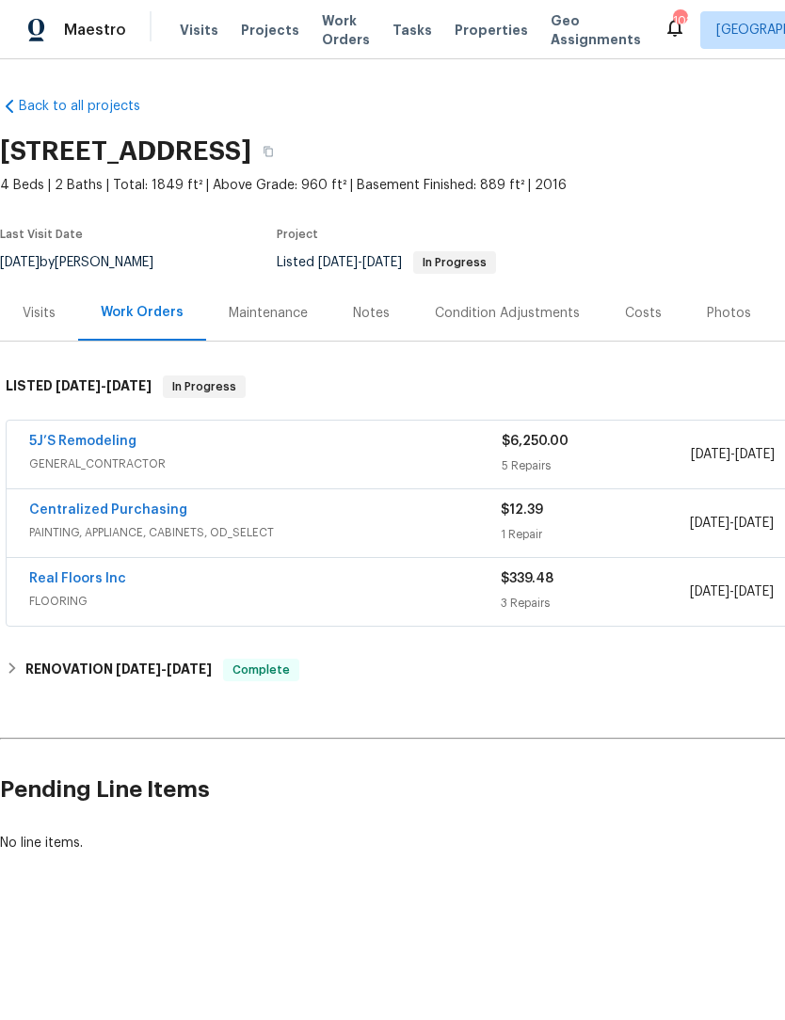
click at [369, 316] on div "Notes" at bounding box center [371, 313] width 37 height 19
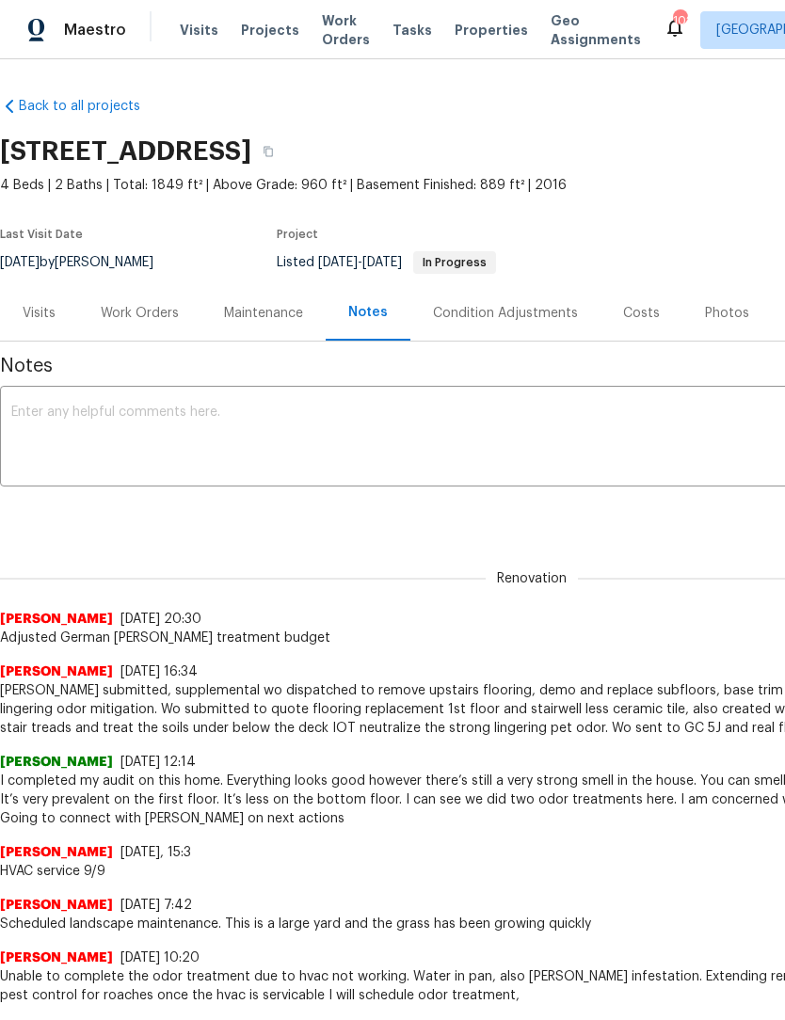
click at [266, 423] on textarea at bounding box center [531, 439] width 1041 height 66
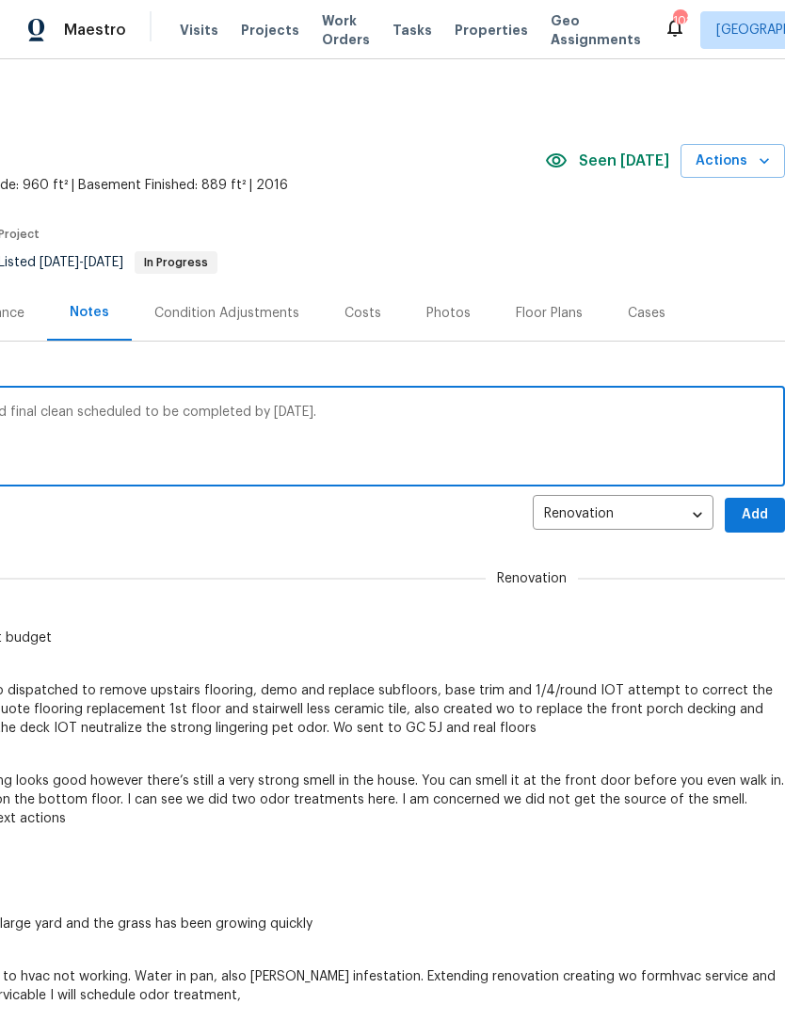
scroll to position [0, 279]
type textarea "Flooring scheduled for Thursday 9/25: TU paint and final clean scheduled to be …"
click at [760, 510] on span "Add" at bounding box center [755, 515] width 30 height 24
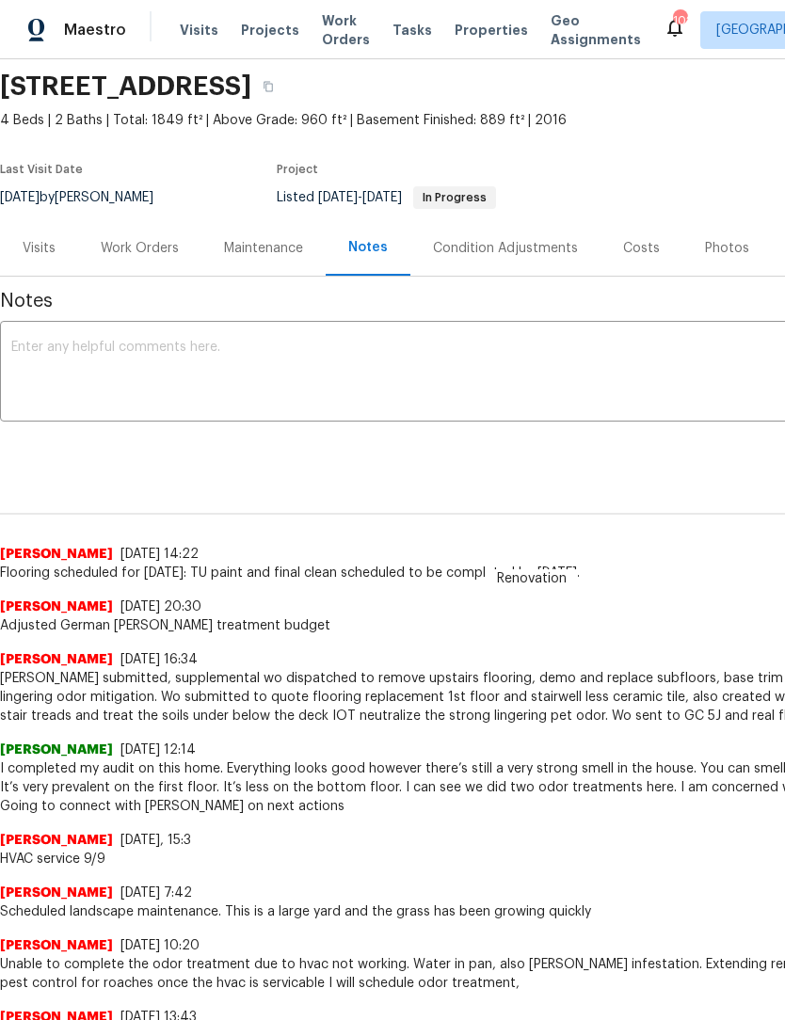
scroll to position [65, 0]
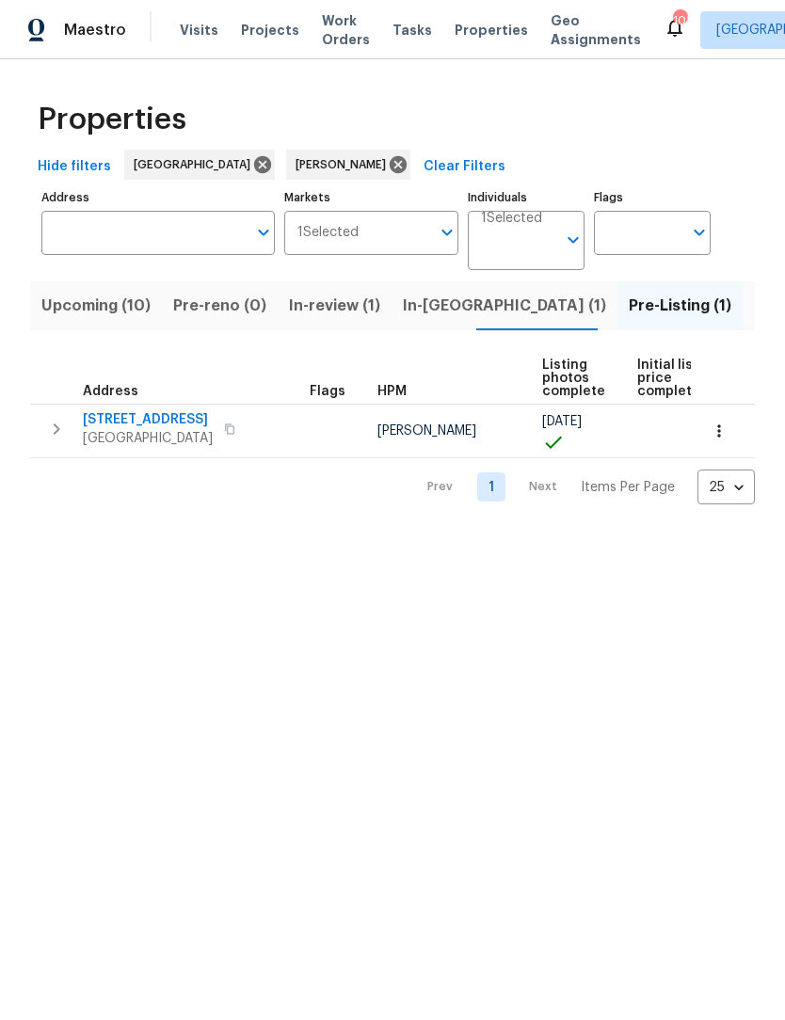
click at [727, 434] on icon "button" at bounding box center [719, 431] width 19 height 19
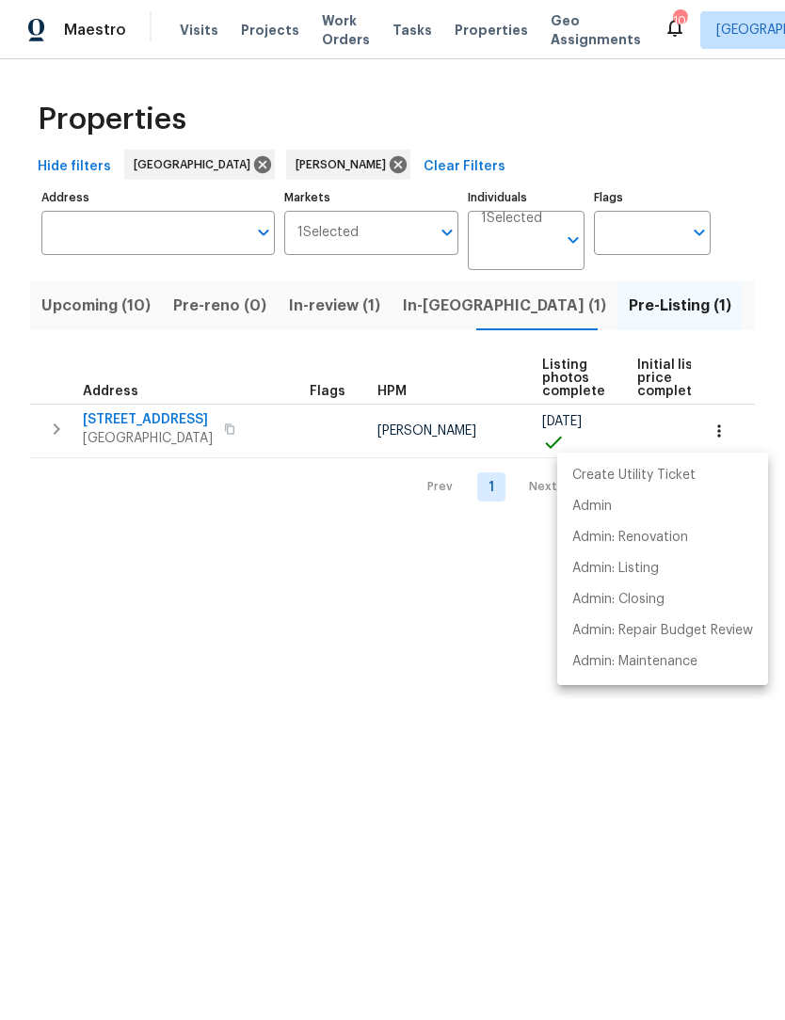
click at [168, 422] on div at bounding box center [392, 510] width 785 height 1020
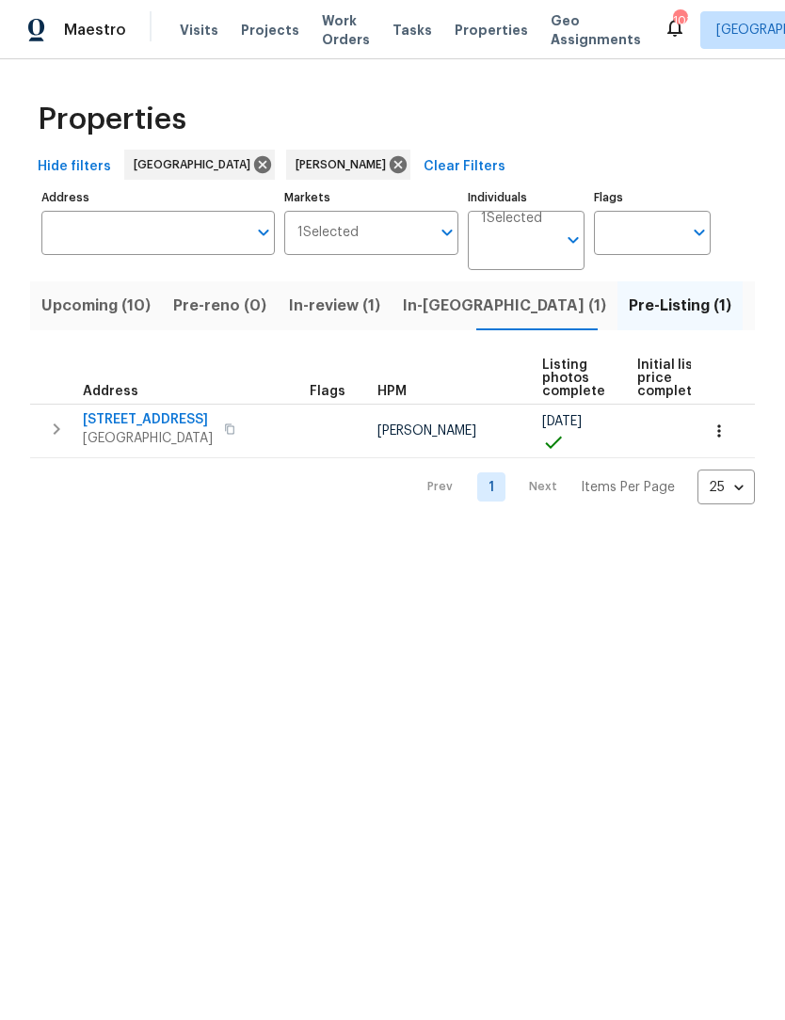
click at [168, 422] on span "[STREET_ADDRESS]" at bounding box center [148, 419] width 130 height 19
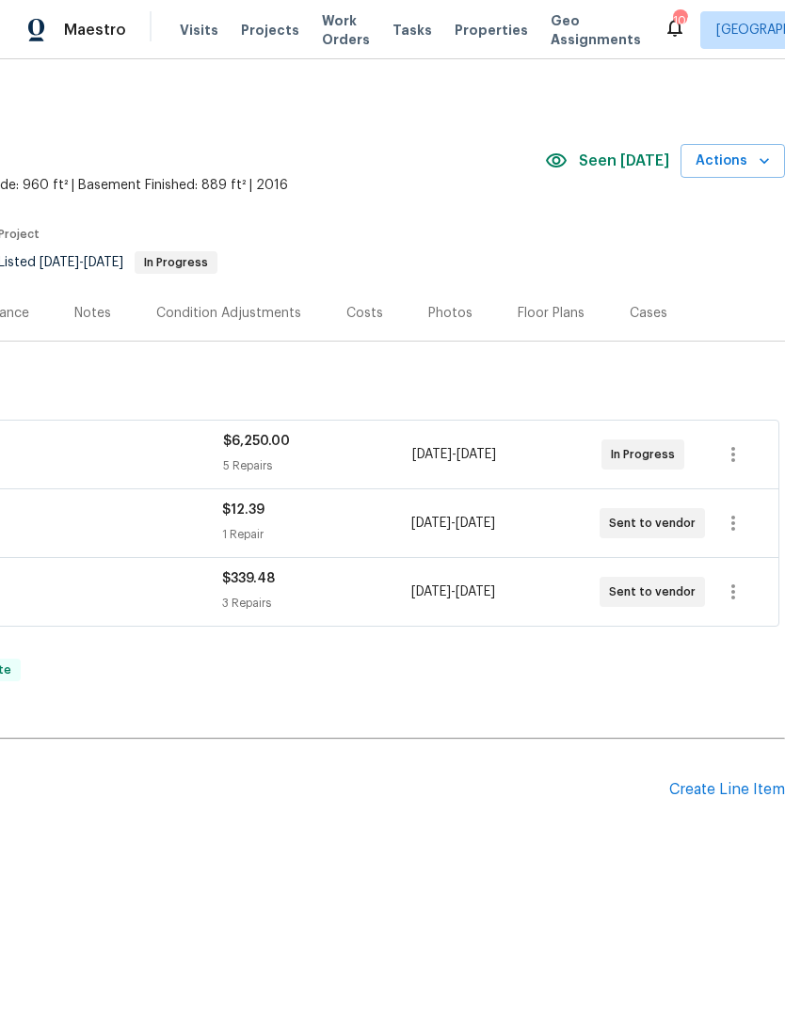
scroll to position [0, 279]
click at [733, 529] on icon "button" at bounding box center [733, 523] width 4 height 15
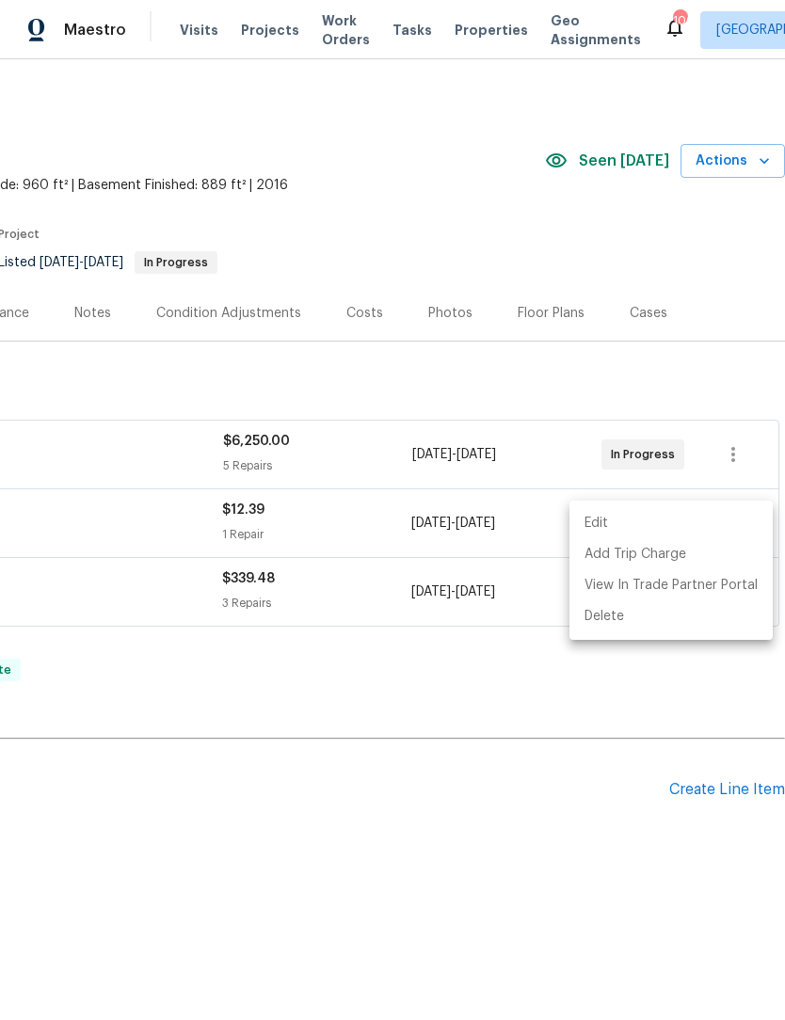
click at [500, 473] on div at bounding box center [392, 510] width 785 height 1020
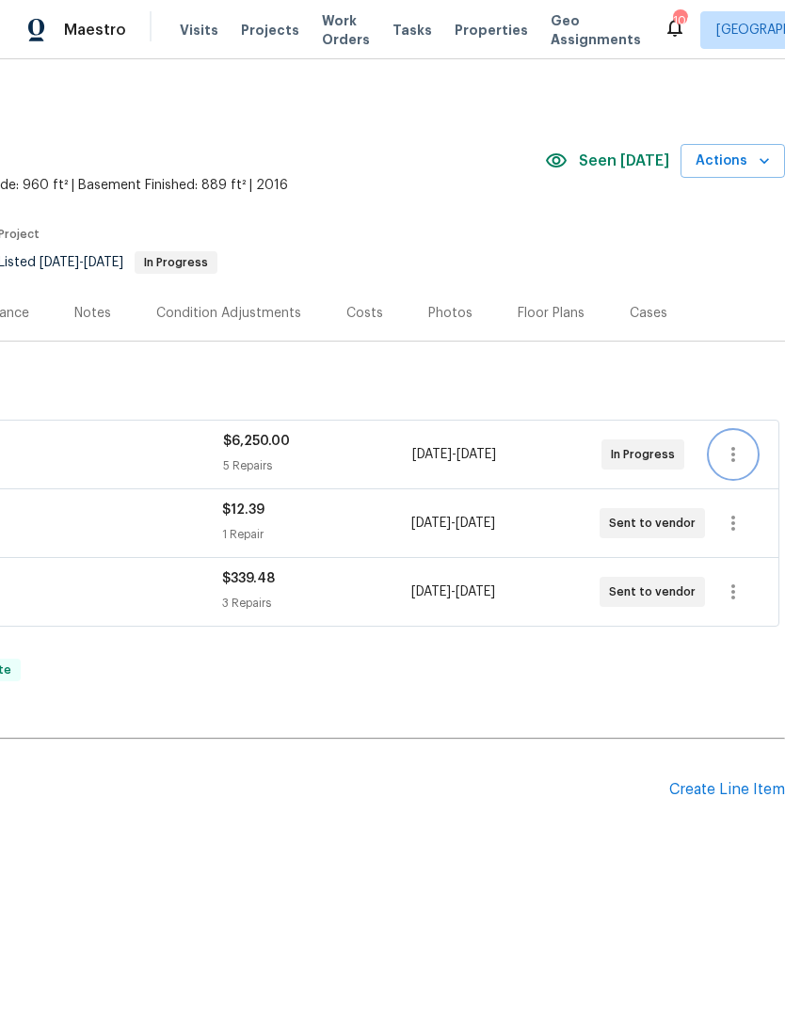
click at [736, 455] on icon "button" at bounding box center [733, 454] width 23 height 23
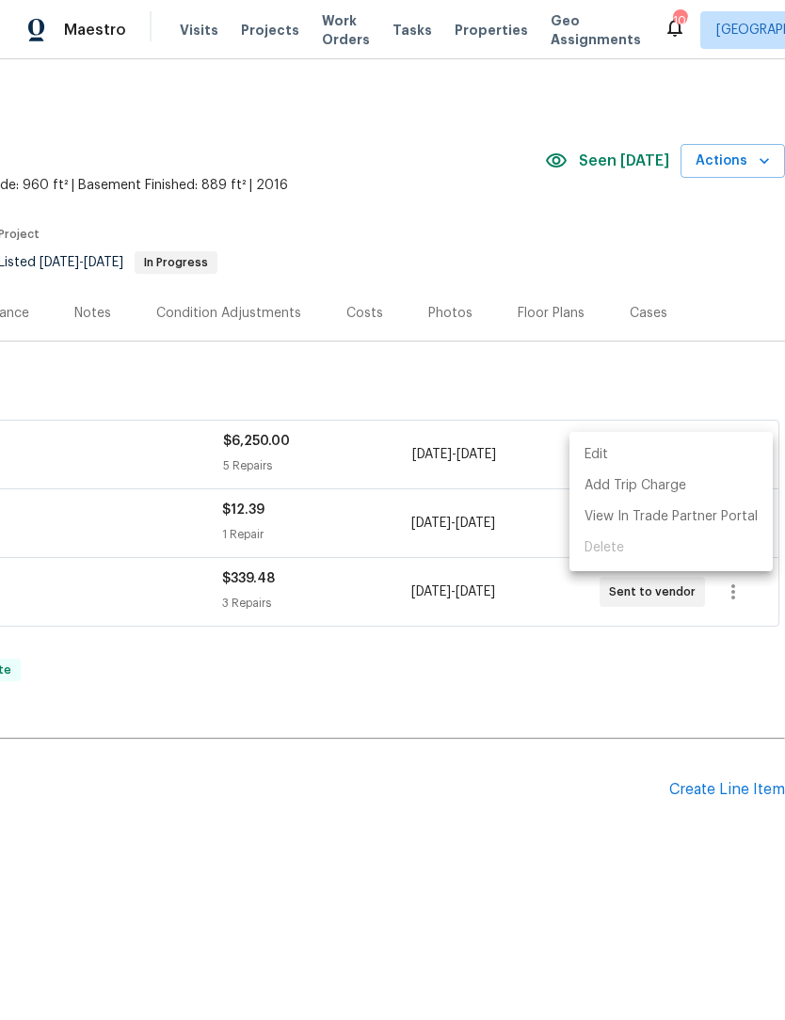
click at [631, 455] on li "Edit" at bounding box center [670, 454] width 203 height 31
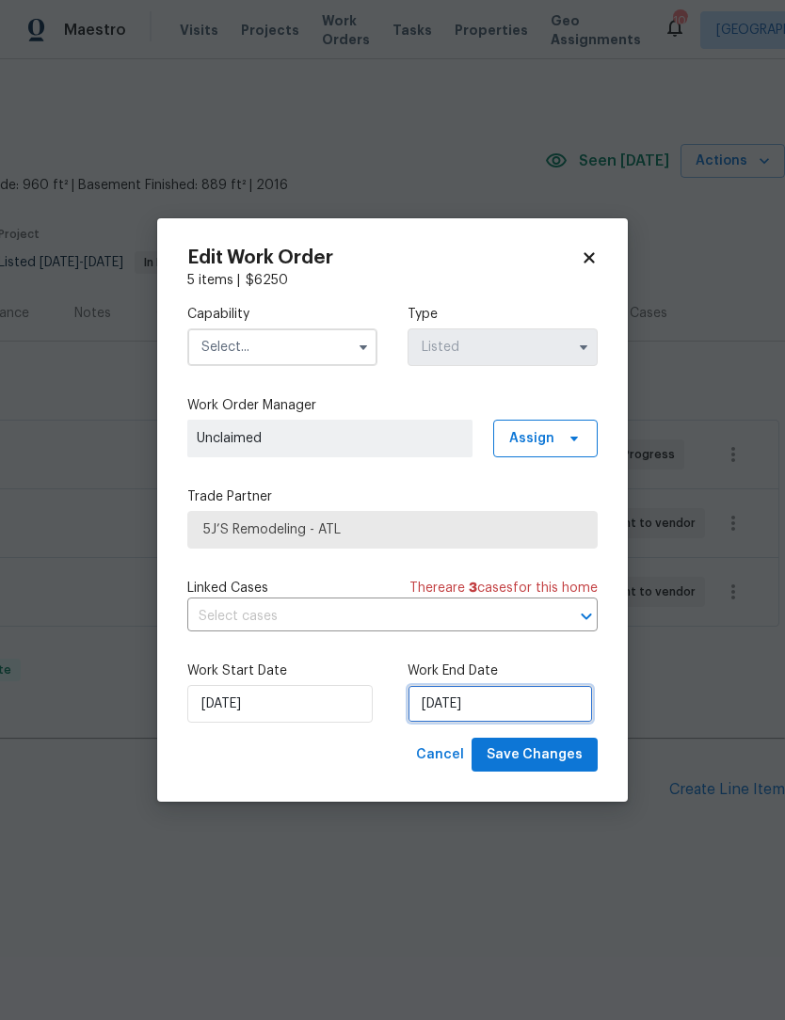
click at [512, 697] on input "9/29/2025" at bounding box center [499, 704] width 185 height 38
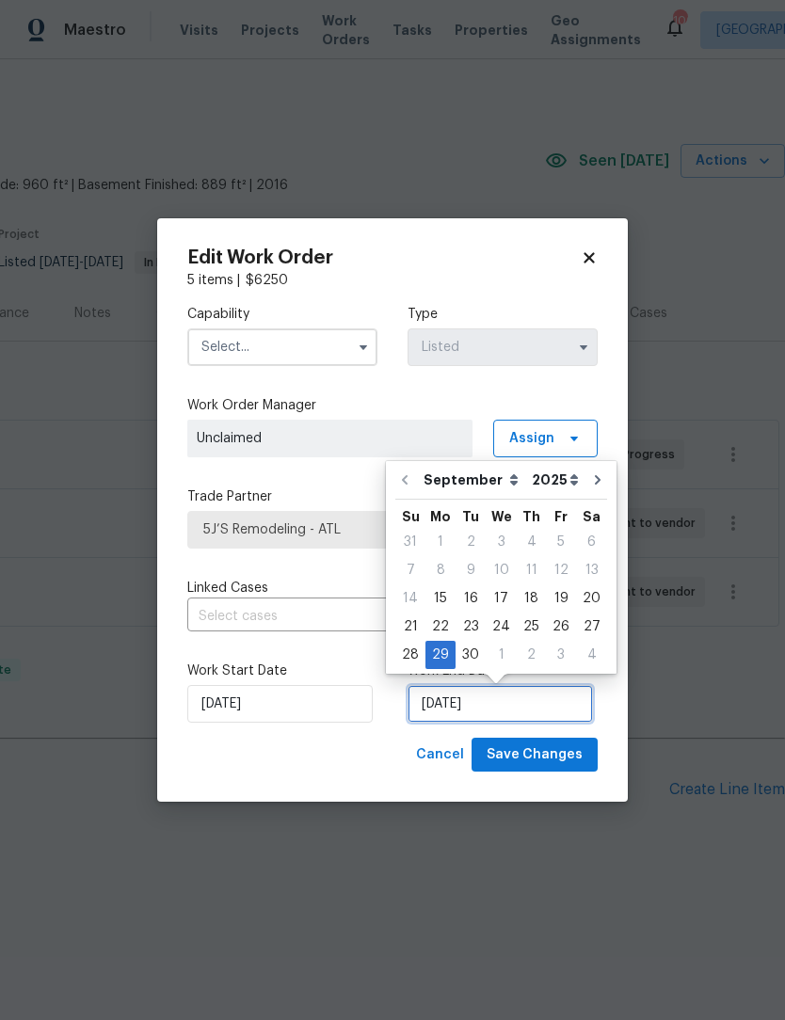
scroll to position [1, 0]
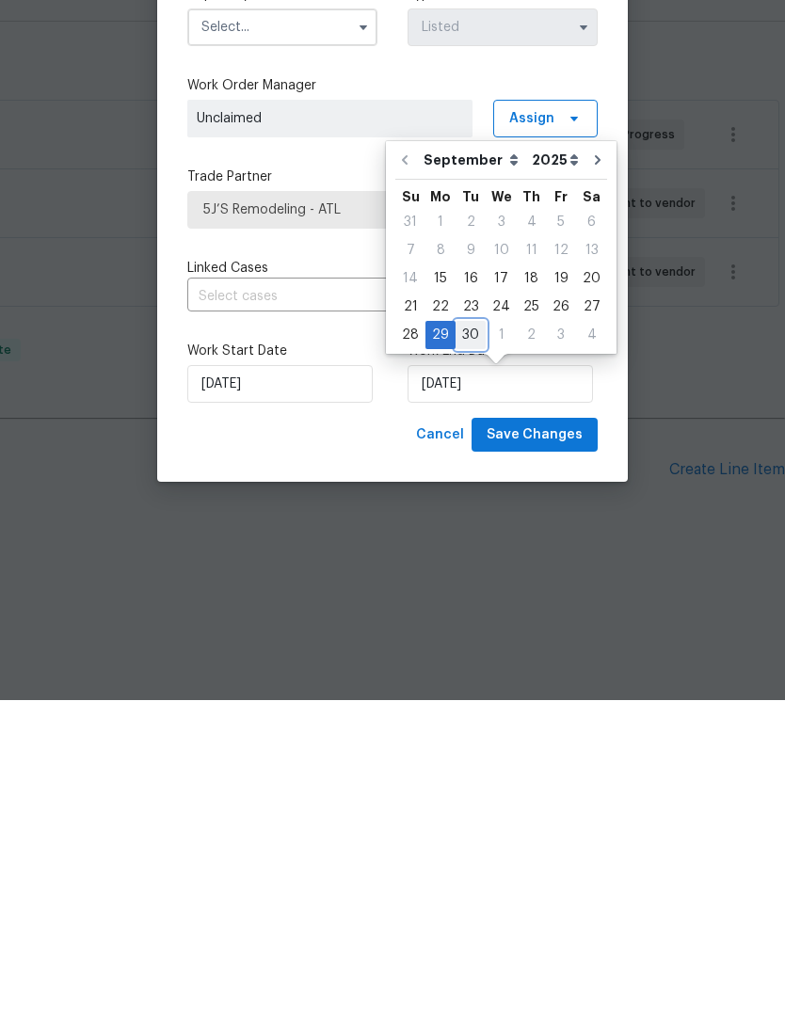
click at [474, 642] on div "30" at bounding box center [470, 655] width 30 height 26
type input "9/30/2025"
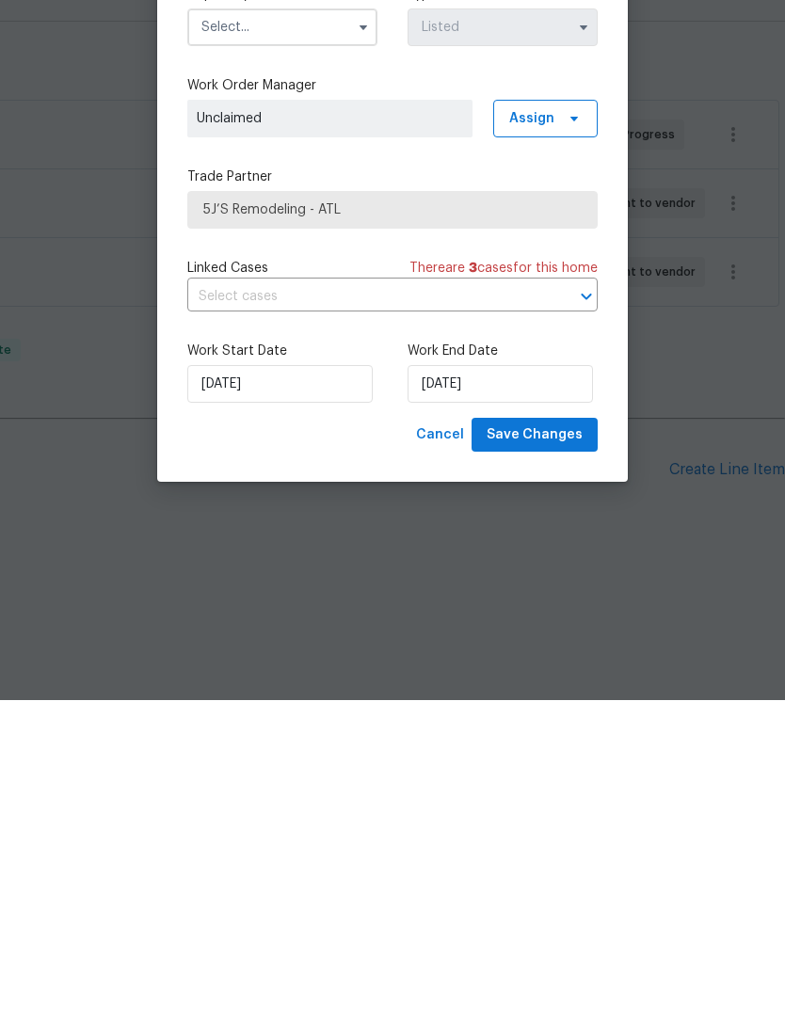
scroll to position [0, 0]
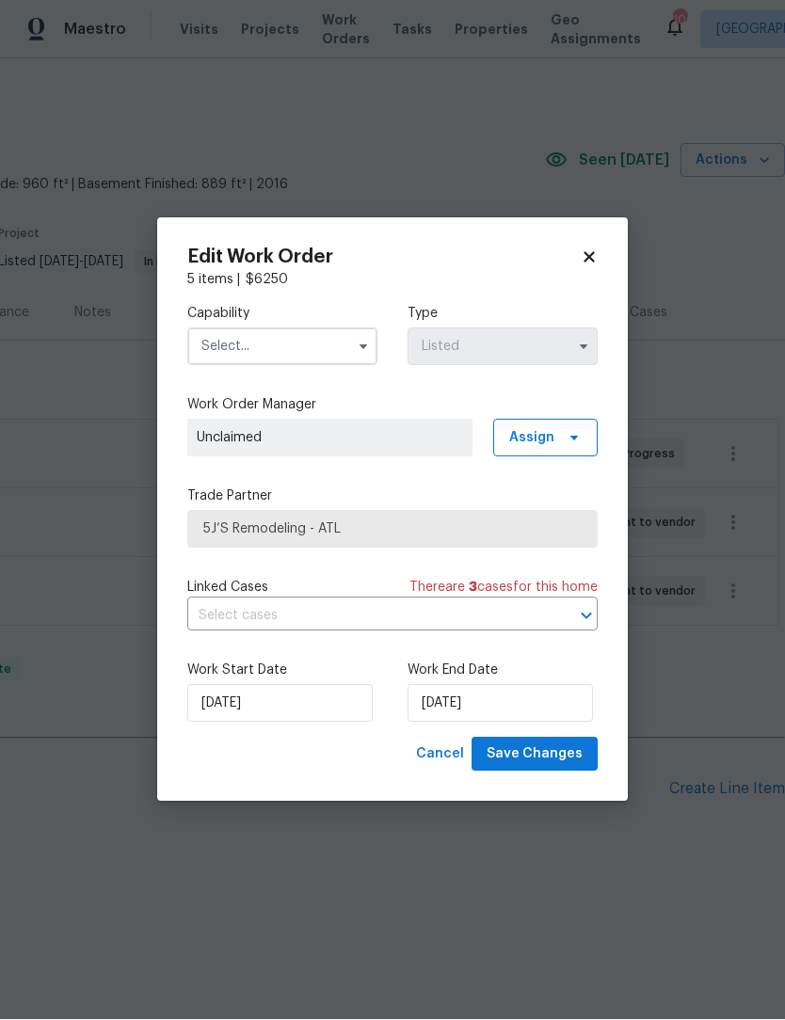
click at [367, 348] on icon "button" at bounding box center [363, 347] width 15 height 15
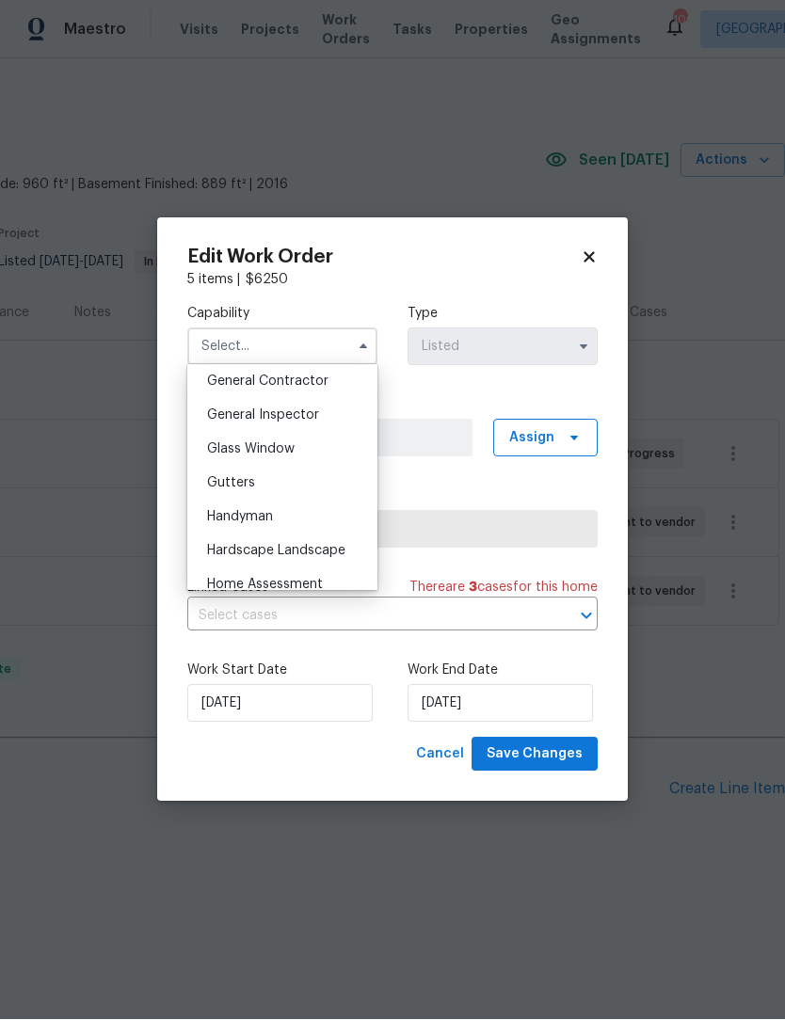
scroll to position [880, 0]
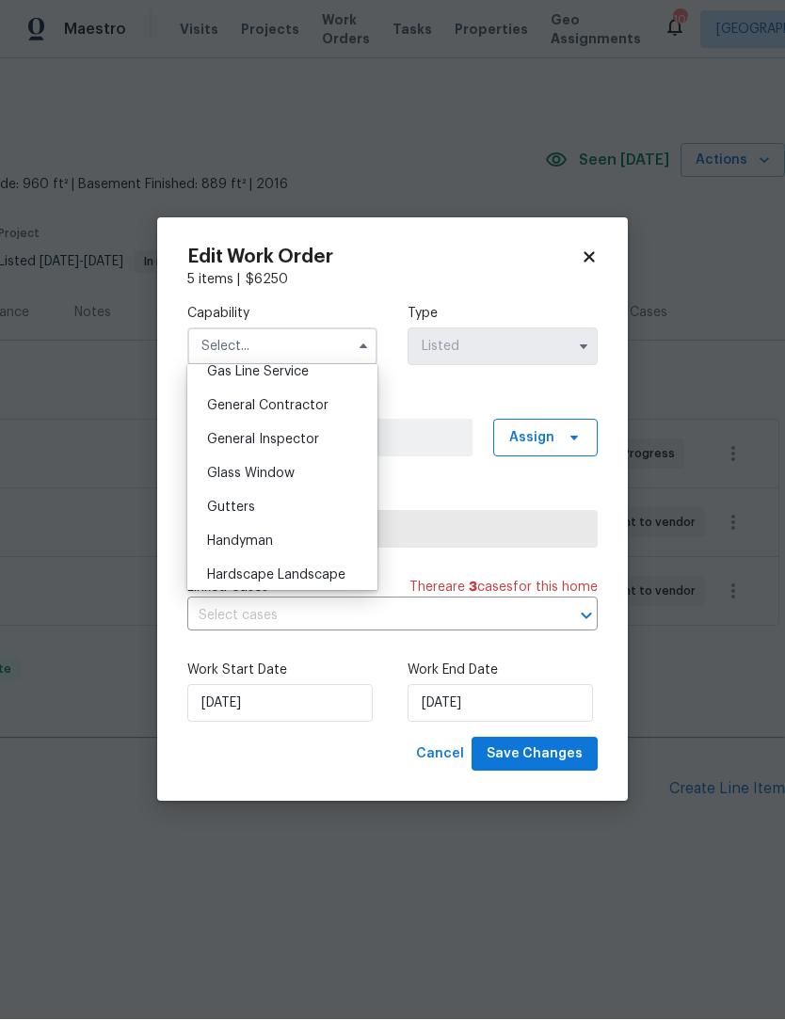
click at [312, 408] on span "General Contractor" at bounding box center [267, 406] width 121 height 13
type input "General Contractor"
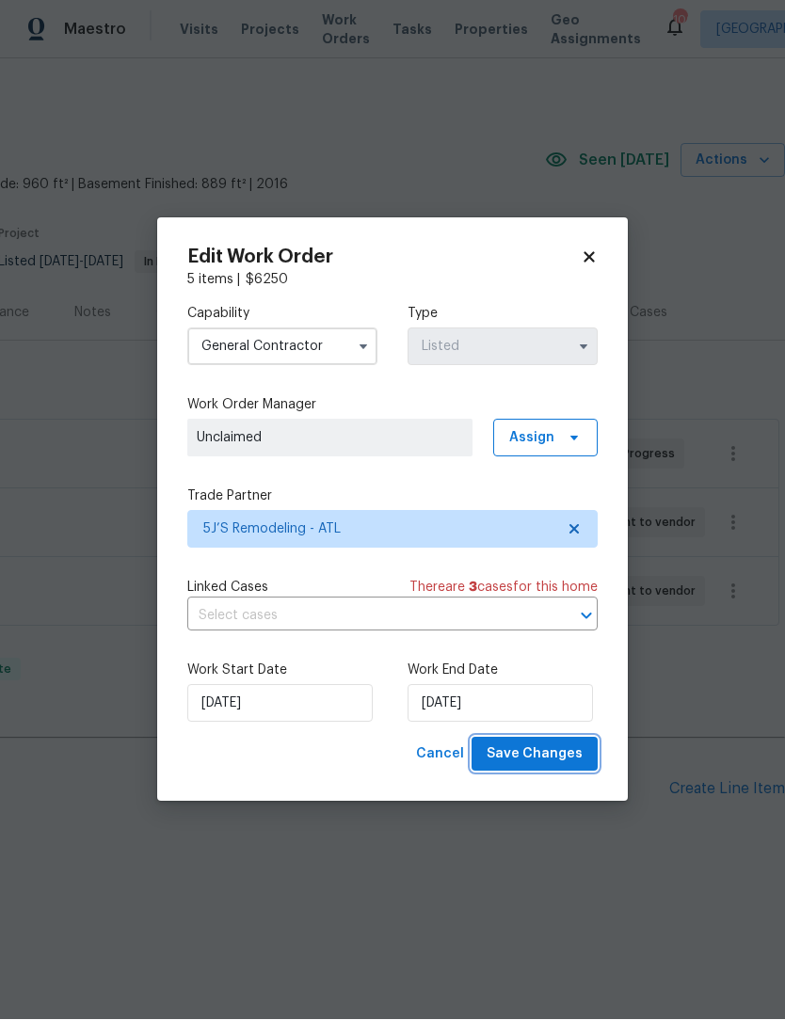
click at [560, 760] on span "Save Changes" at bounding box center [535, 755] width 96 height 24
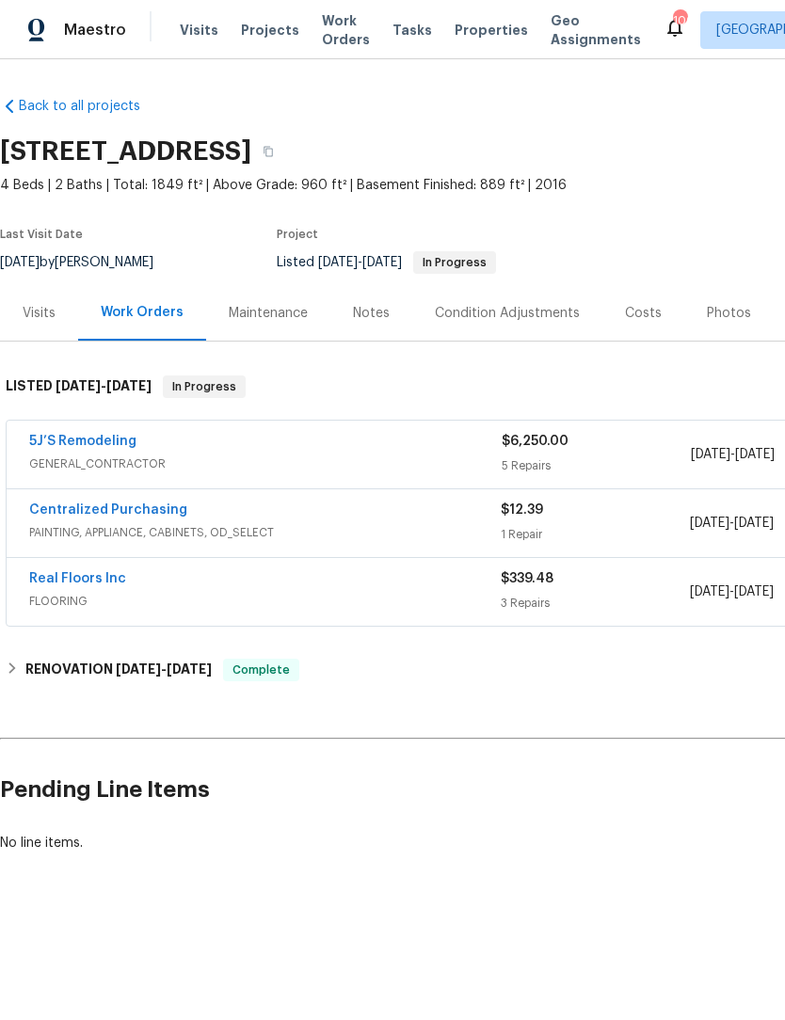
scroll to position [0, 0]
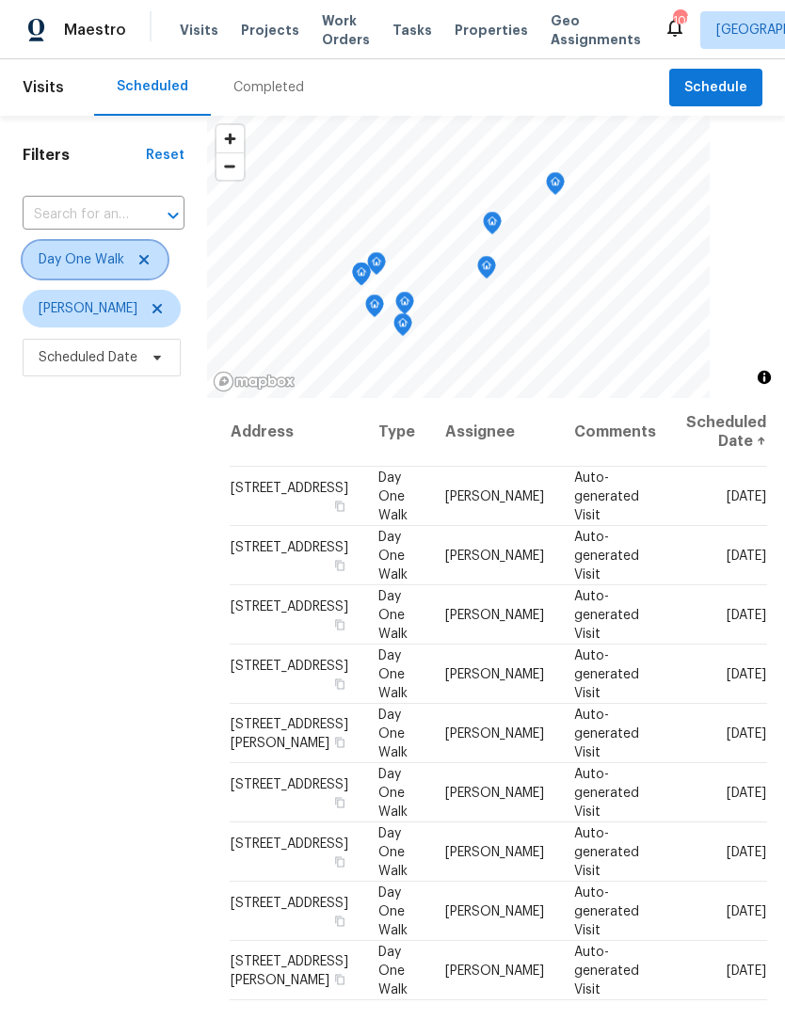
click at [147, 264] on icon at bounding box center [143, 259] width 9 height 9
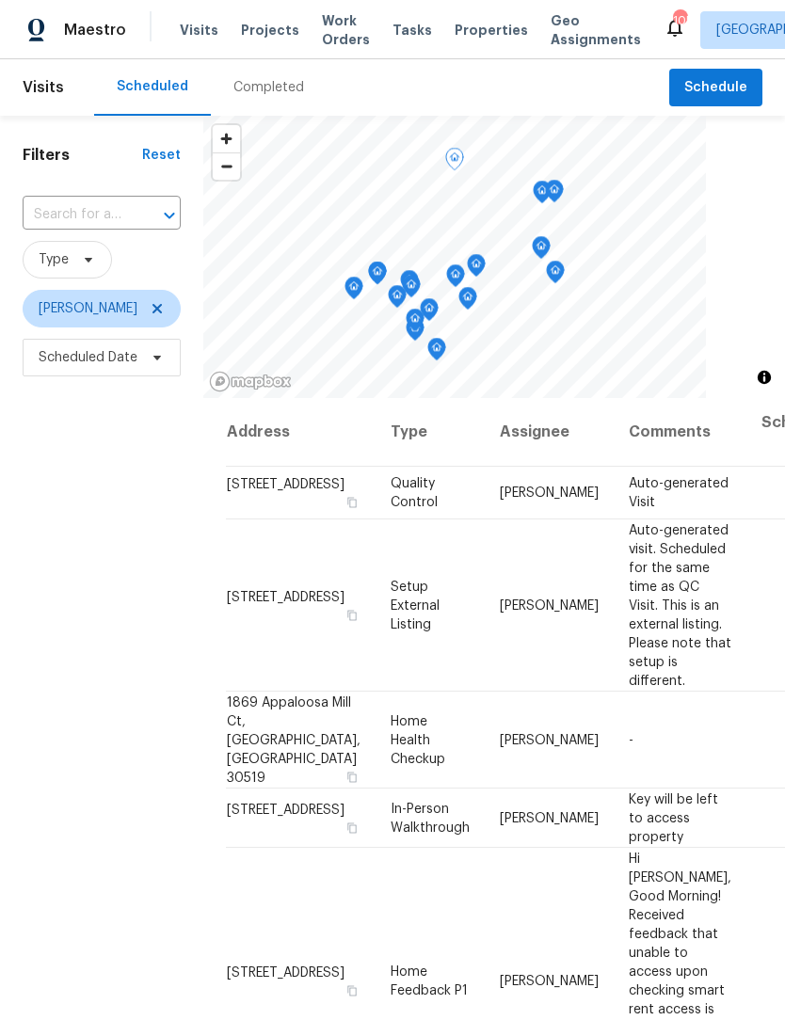
click at [0, 0] on icon at bounding box center [0, 0] width 0 height 0
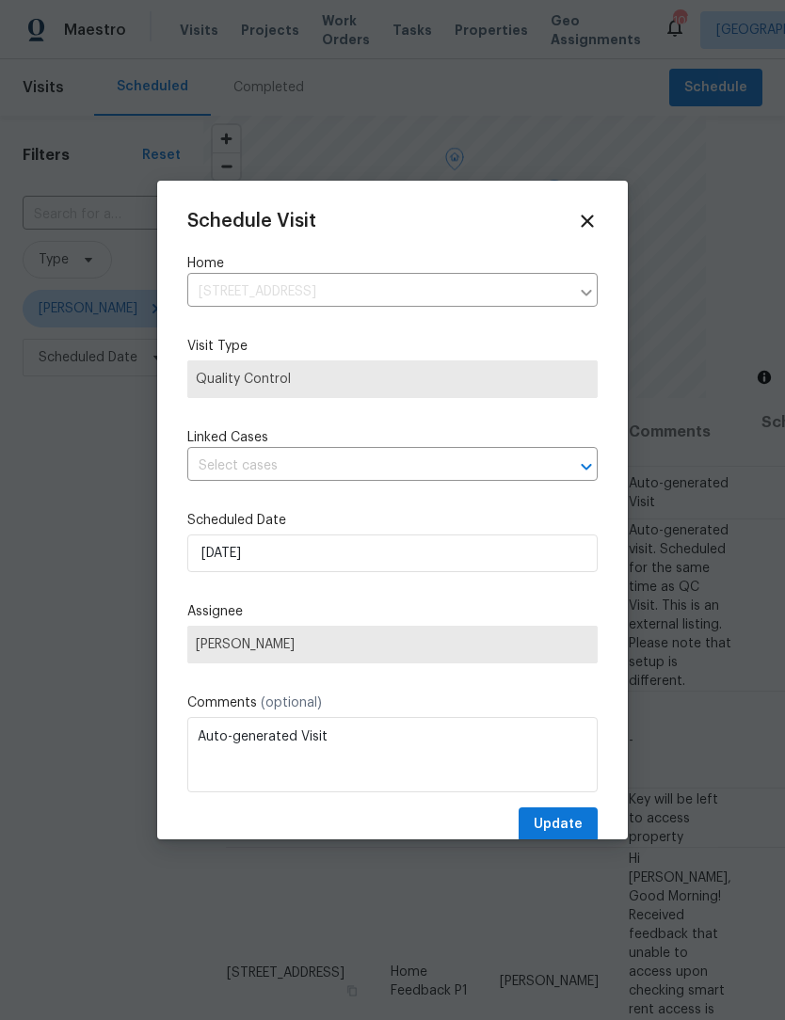
click at [335, 502] on div "Schedule Visit Home 6105 Crystal Cove Trl, Gainesville, GA 30506 ​ Visit Type Q…" at bounding box center [392, 526] width 410 height 631
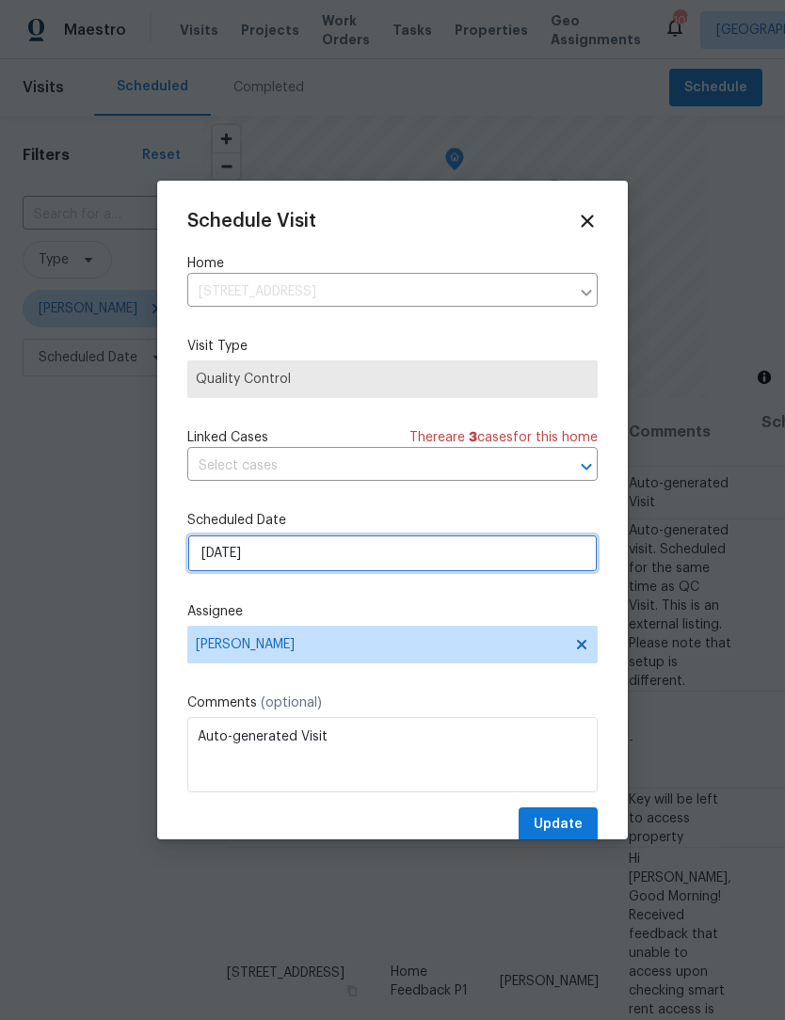
click at [343, 568] on input "9/17/2025" at bounding box center [392, 554] width 410 height 38
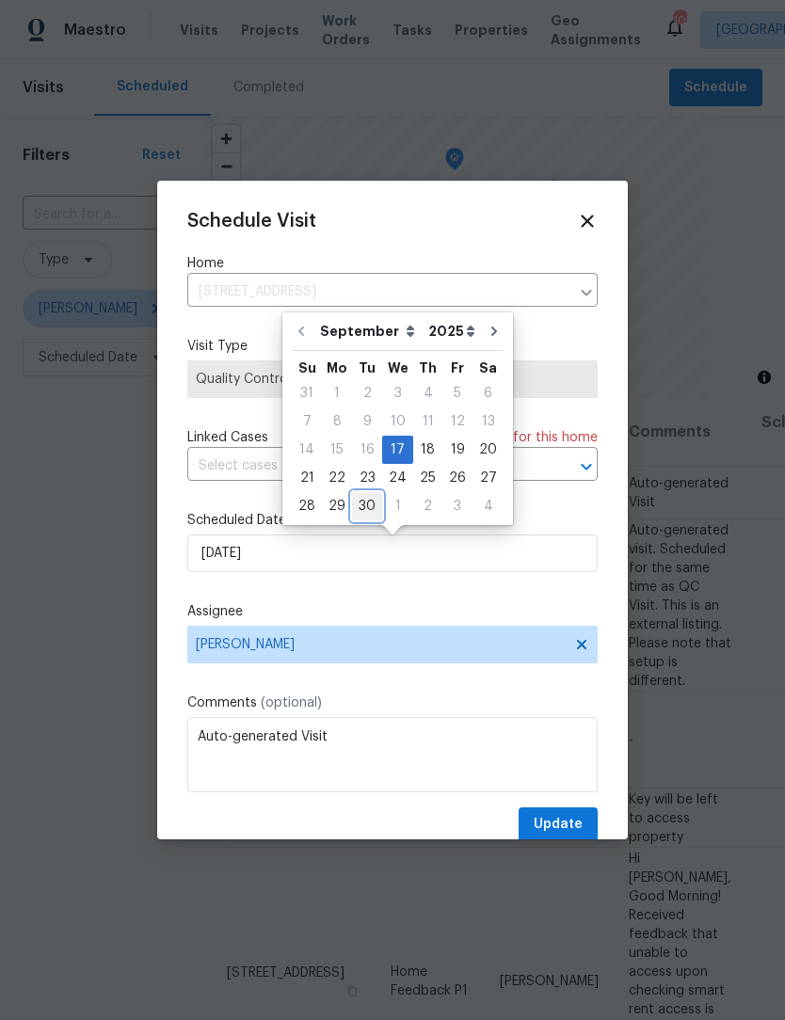
click at [361, 516] on div "30" at bounding box center [367, 506] width 30 height 26
type input "9/30/2025"
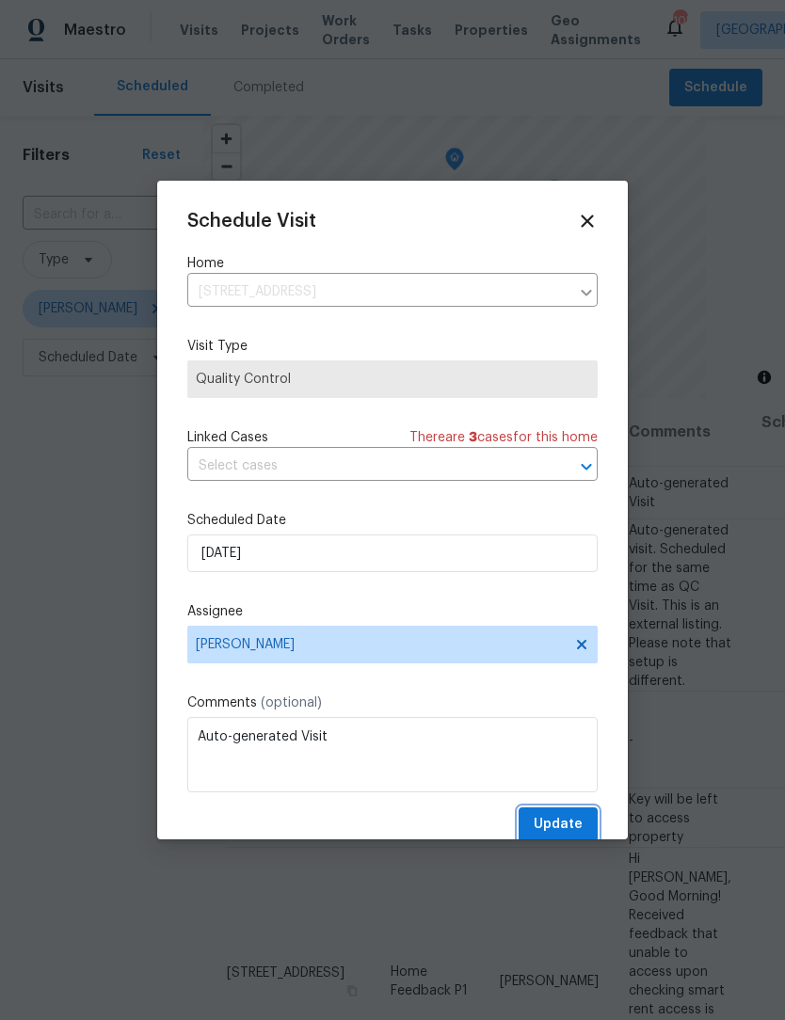
click at [577, 822] on span "Update" at bounding box center [558, 825] width 49 height 24
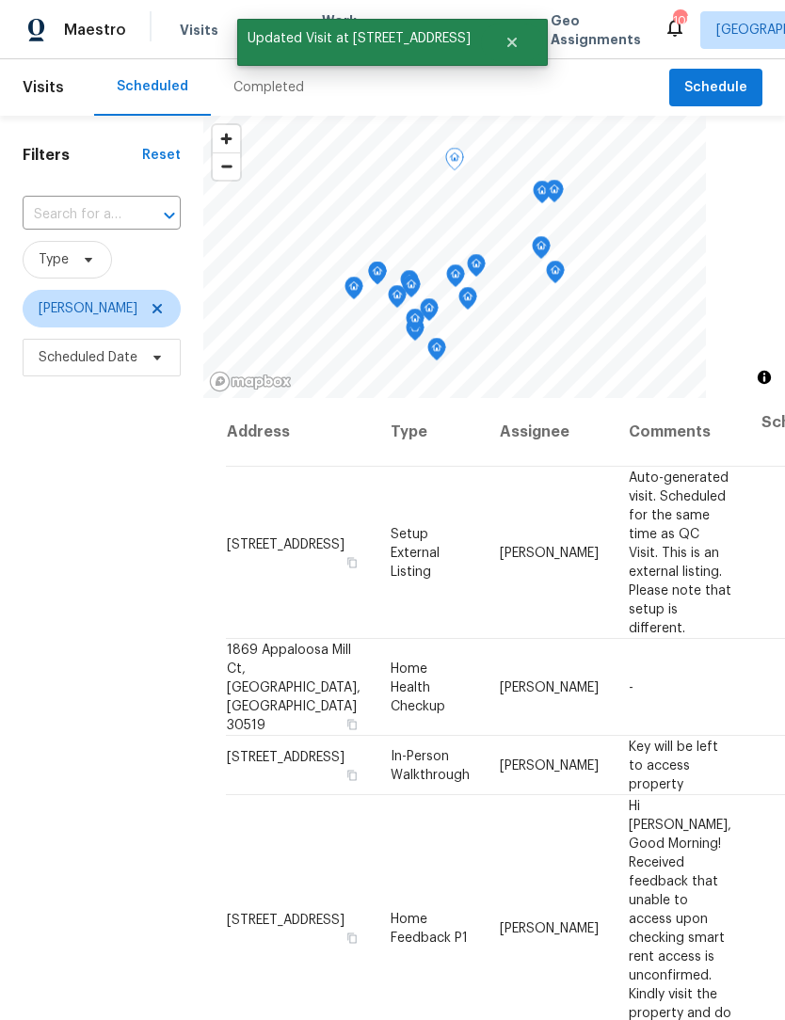
click at [0, 0] on icon at bounding box center [0, 0] width 0 height 0
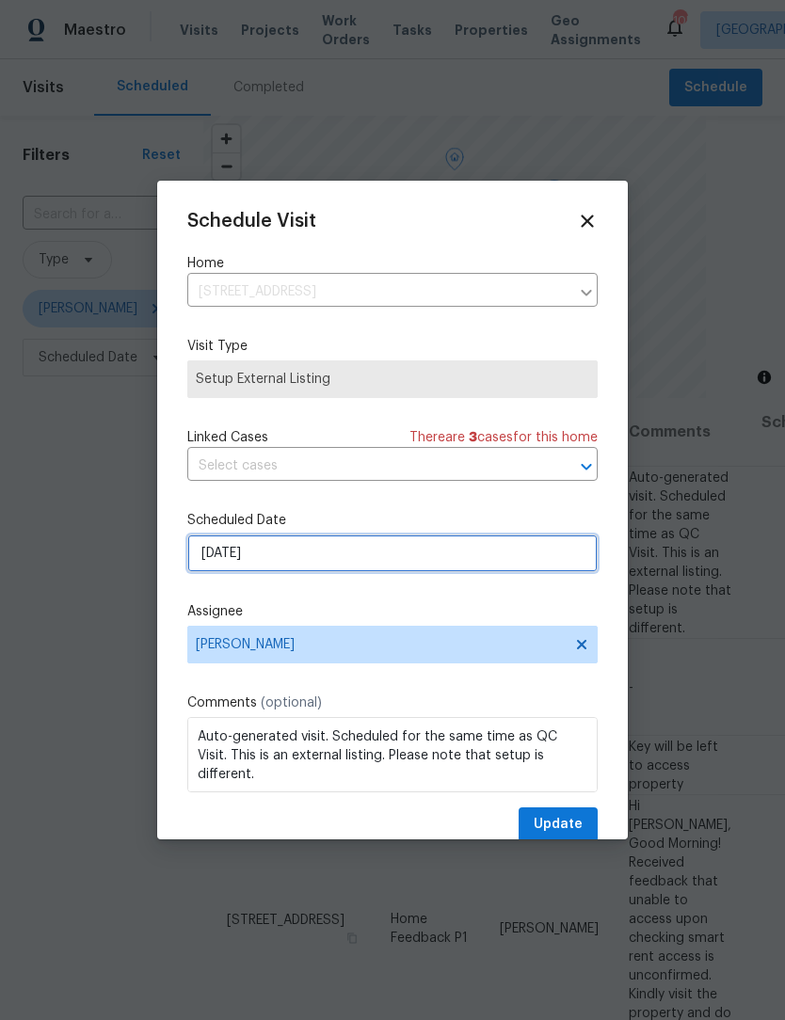
click at [293, 568] on input "9/17/2025" at bounding box center [392, 554] width 410 height 38
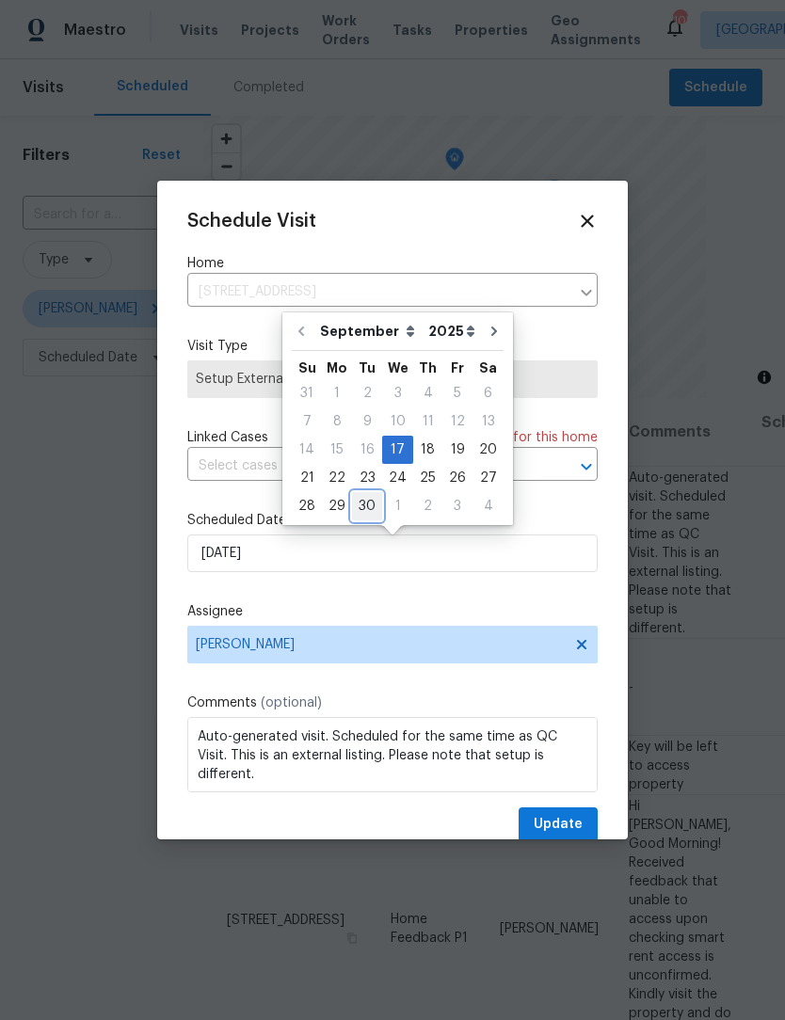
click at [366, 505] on div "30" at bounding box center [367, 506] width 30 height 26
type input "9/30/2025"
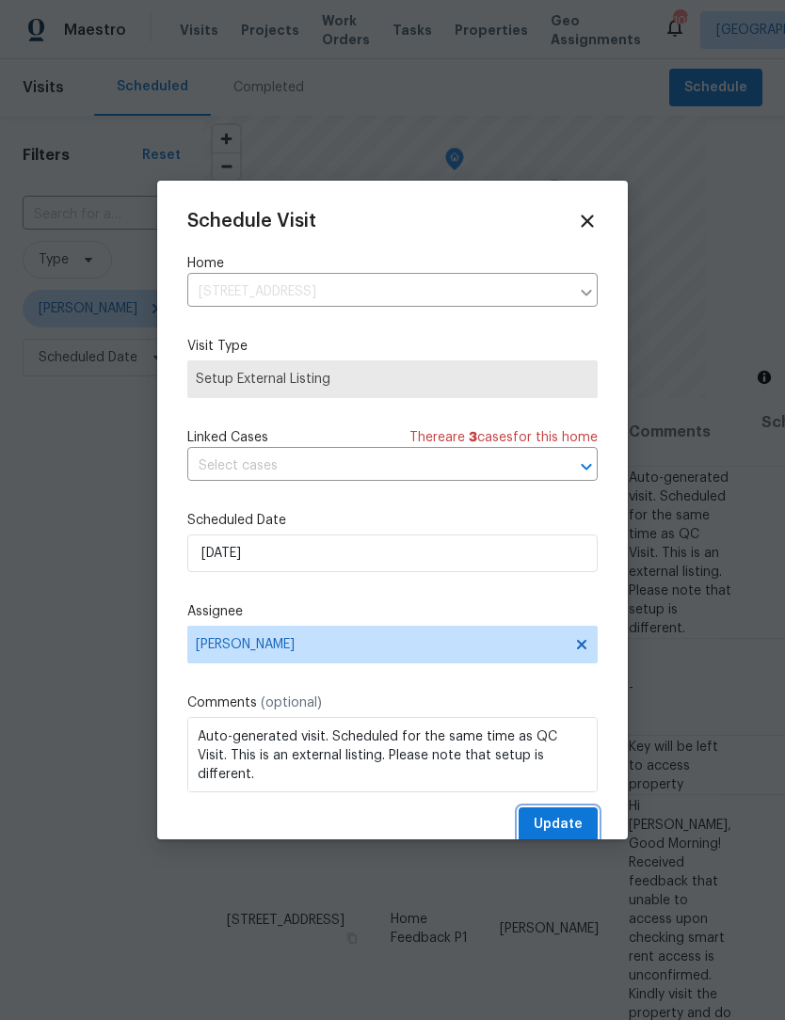
click at [583, 821] on button "Update" at bounding box center [558, 824] width 79 height 35
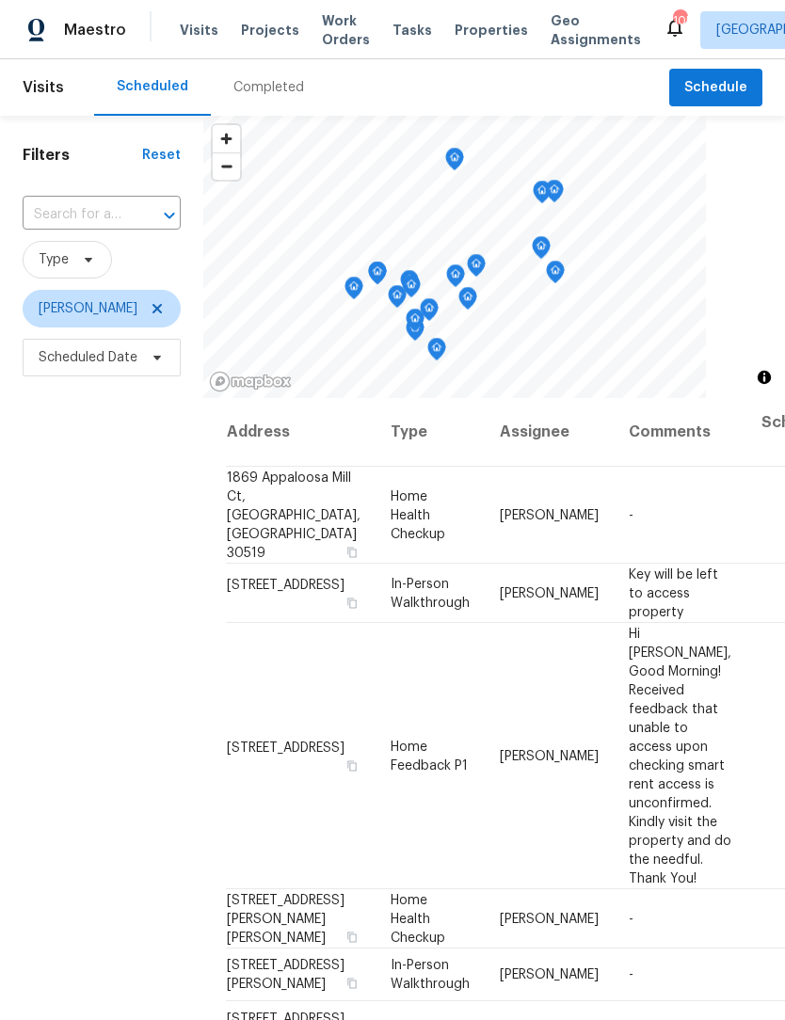
click at [326, 34] on span "Work Orders" at bounding box center [346, 30] width 48 height 38
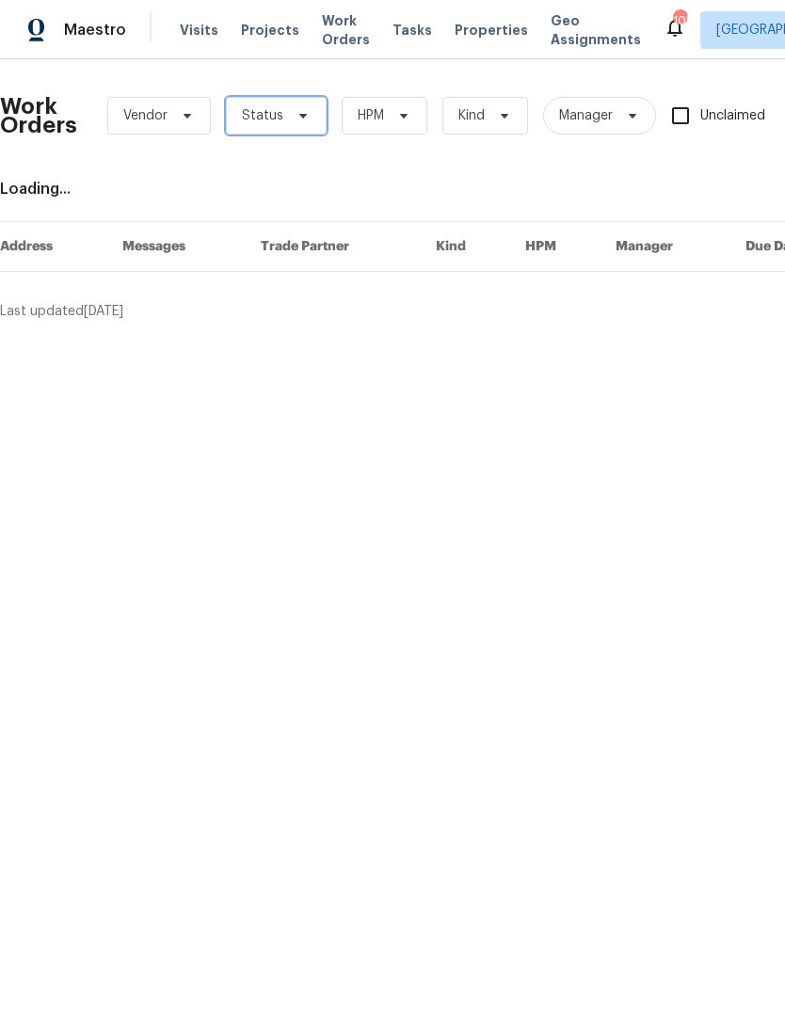
click at [281, 129] on span "Status" at bounding box center [276, 116] width 101 height 38
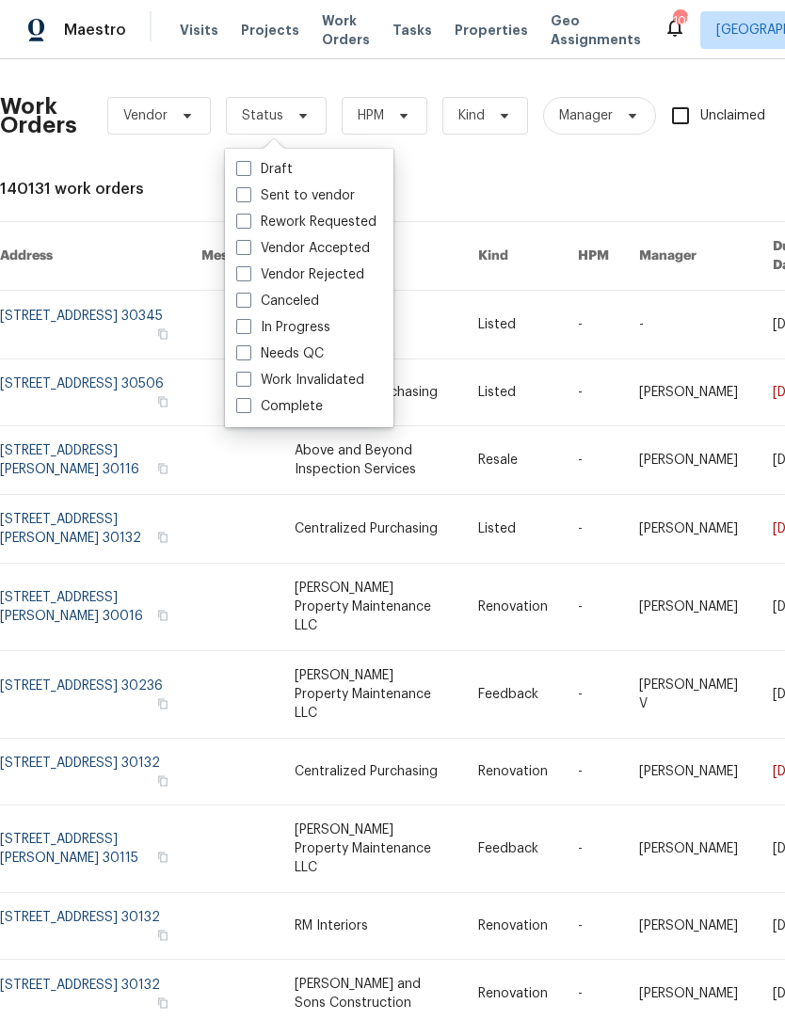
click at [245, 361] on label "Needs QC" at bounding box center [280, 353] width 88 height 19
click at [245, 357] on input "Needs QC" at bounding box center [242, 350] width 12 height 12
checkbox input "true"
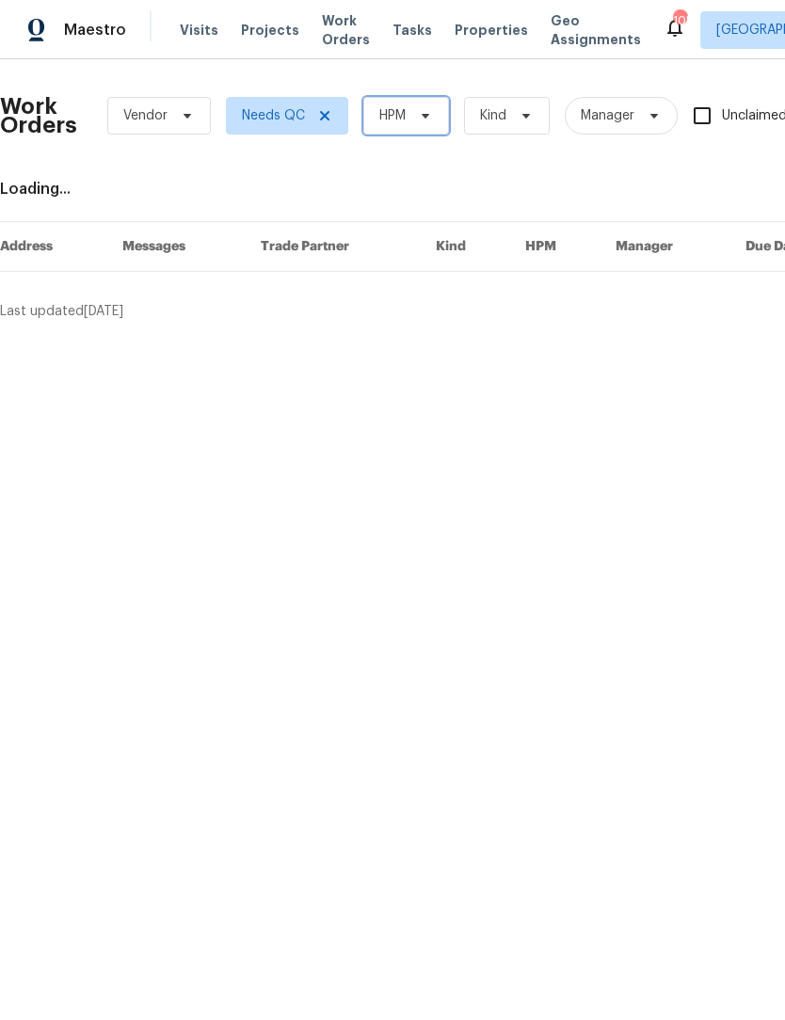
click at [432, 117] on icon at bounding box center [425, 115] width 15 height 15
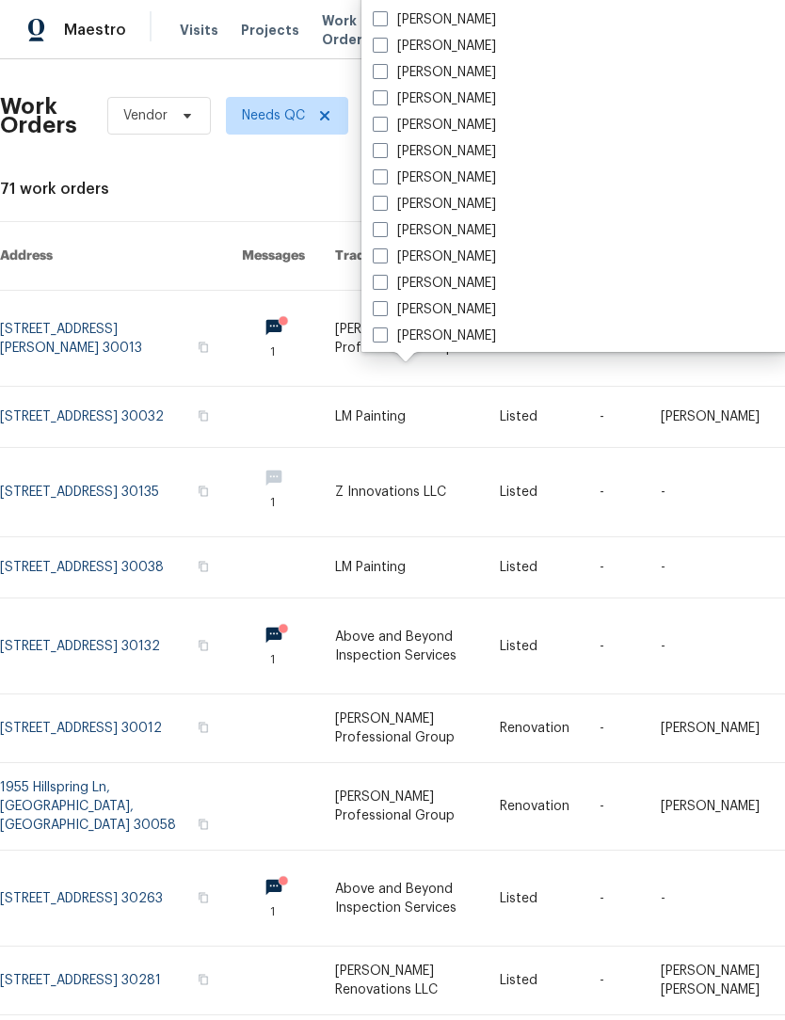
scroll to position [1208, 0]
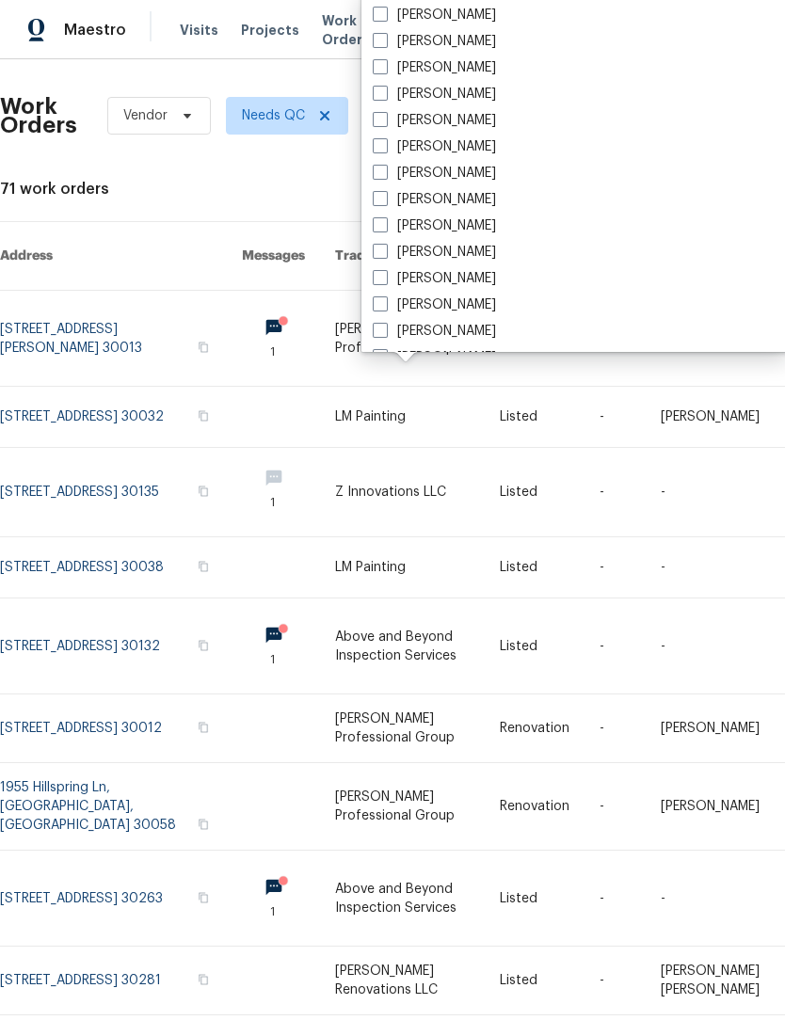
click at [387, 182] on label "[PERSON_NAME]" at bounding box center [434, 173] width 123 height 19
click at [385, 176] on input "[PERSON_NAME]" at bounding box center [379, 170] width 12 height 12
checkbox input "true"
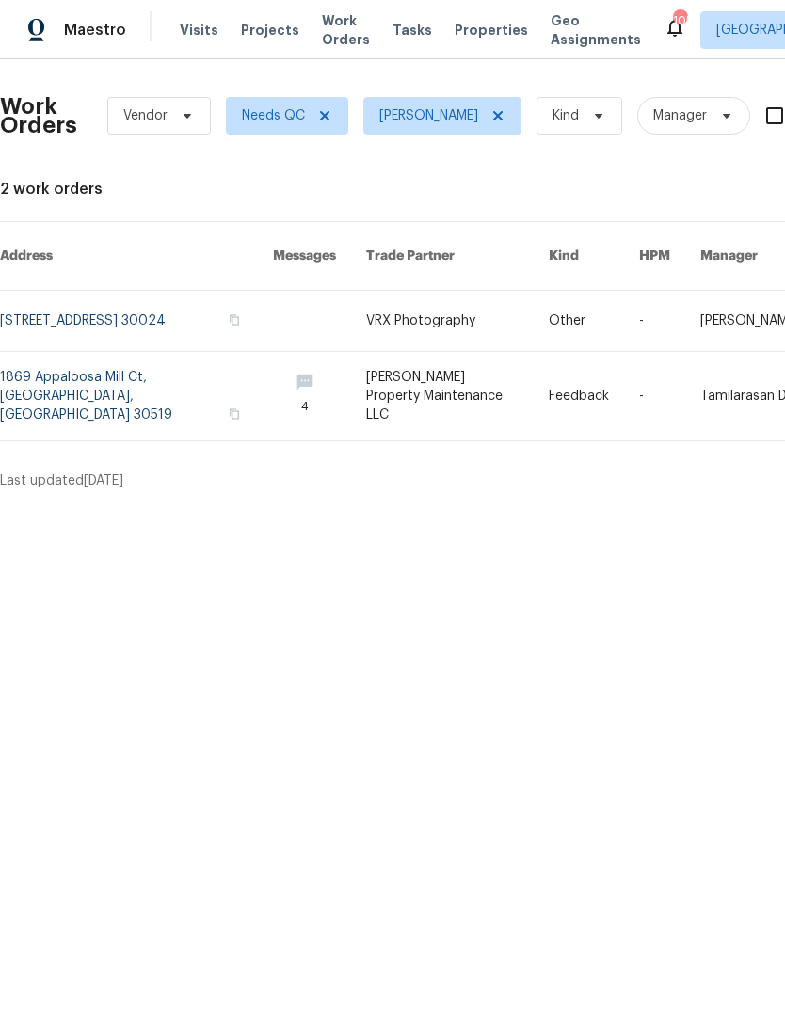
click at [161, 385] on link at bounding box center [136, 396] width 273 height 88
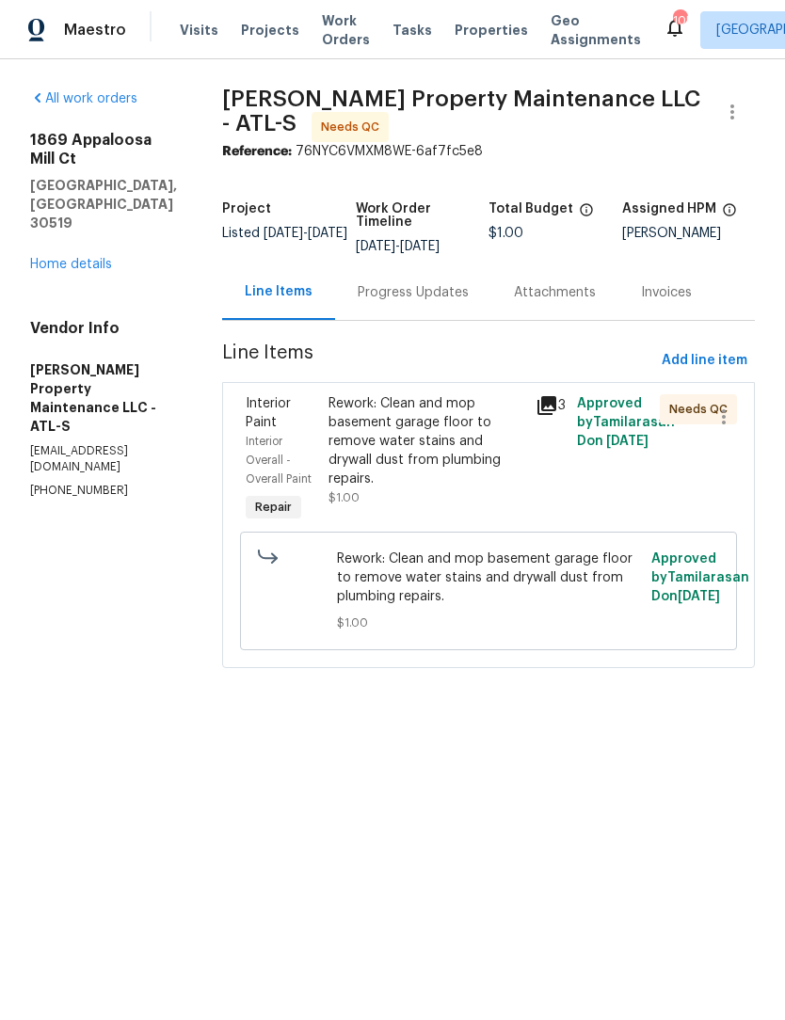
click at [423, 301] on div "Progress Updates" at bounding box center [413, 292] width 111 height 19
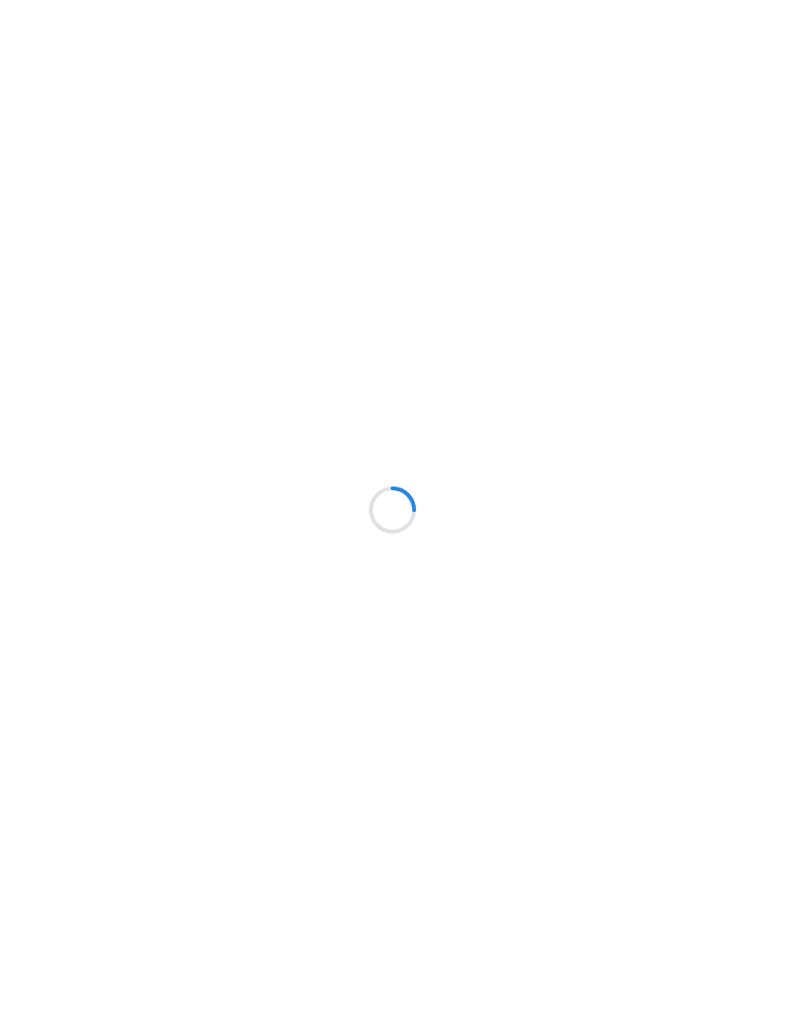
scroll to position [1, 0]
